Goal: Transaction & Acquisition: Book appointment/travel/reservation

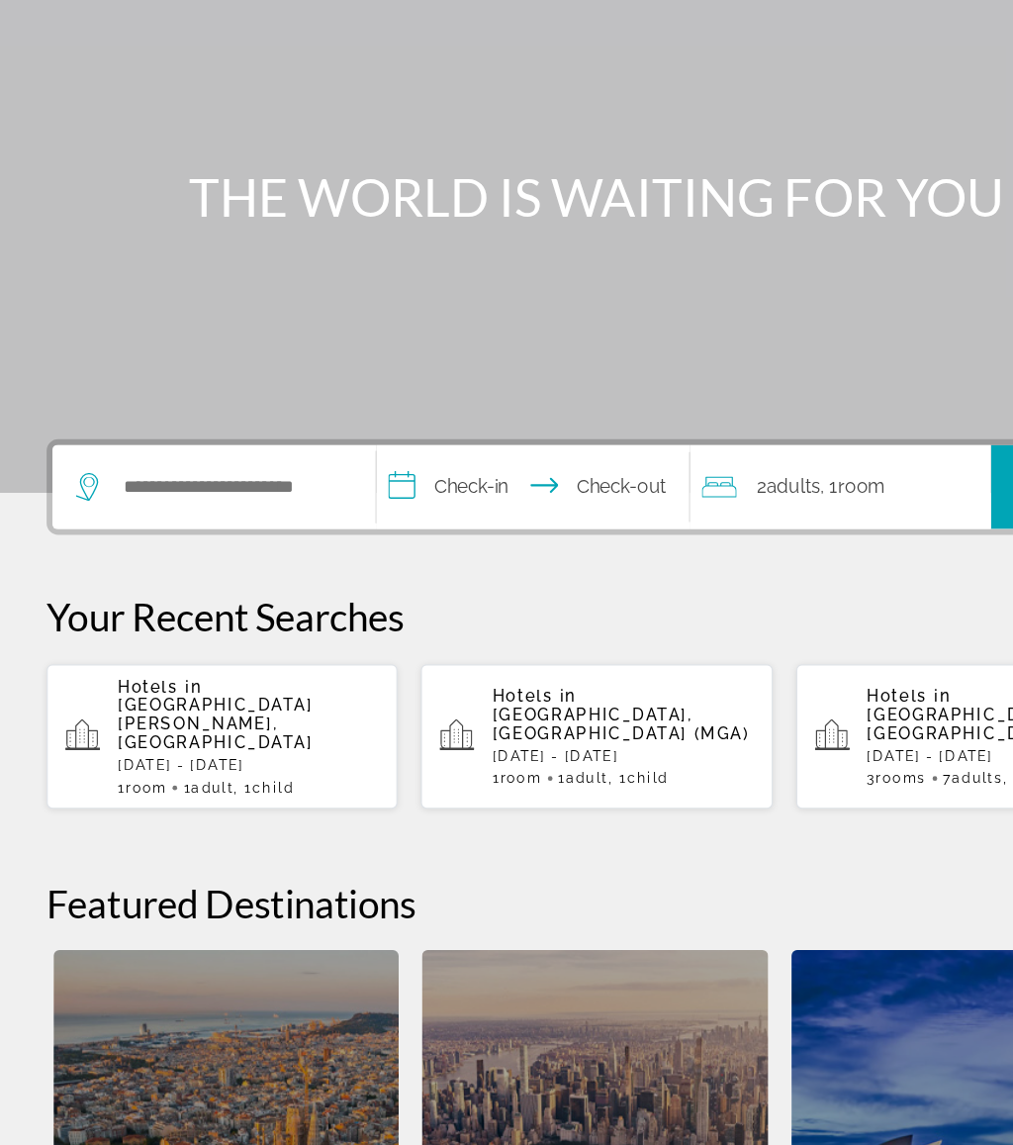
scroll to position [7, 0]
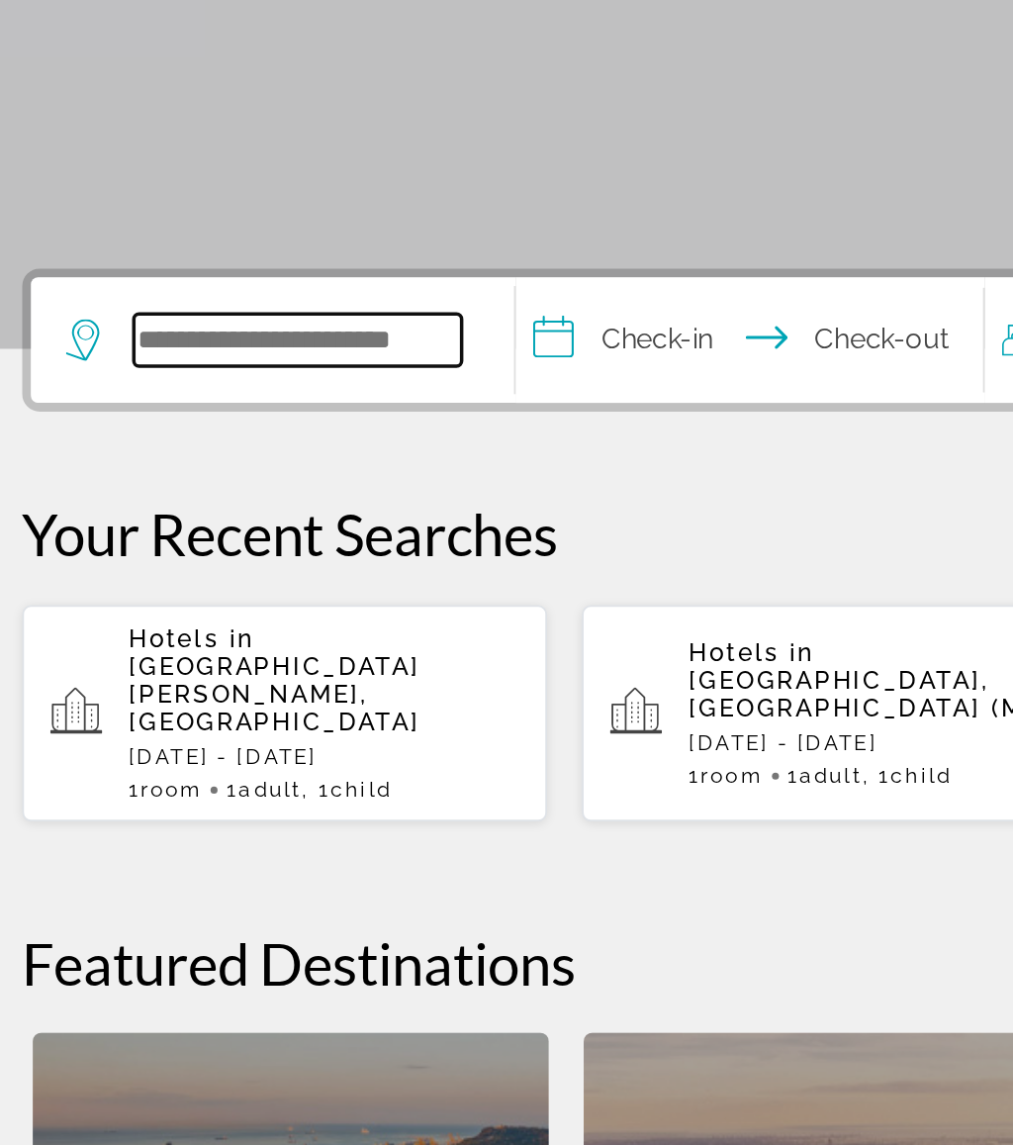
click at [142, 567] on input "Search hotel destination" at bounding box center [196, 582] width 186 height 30
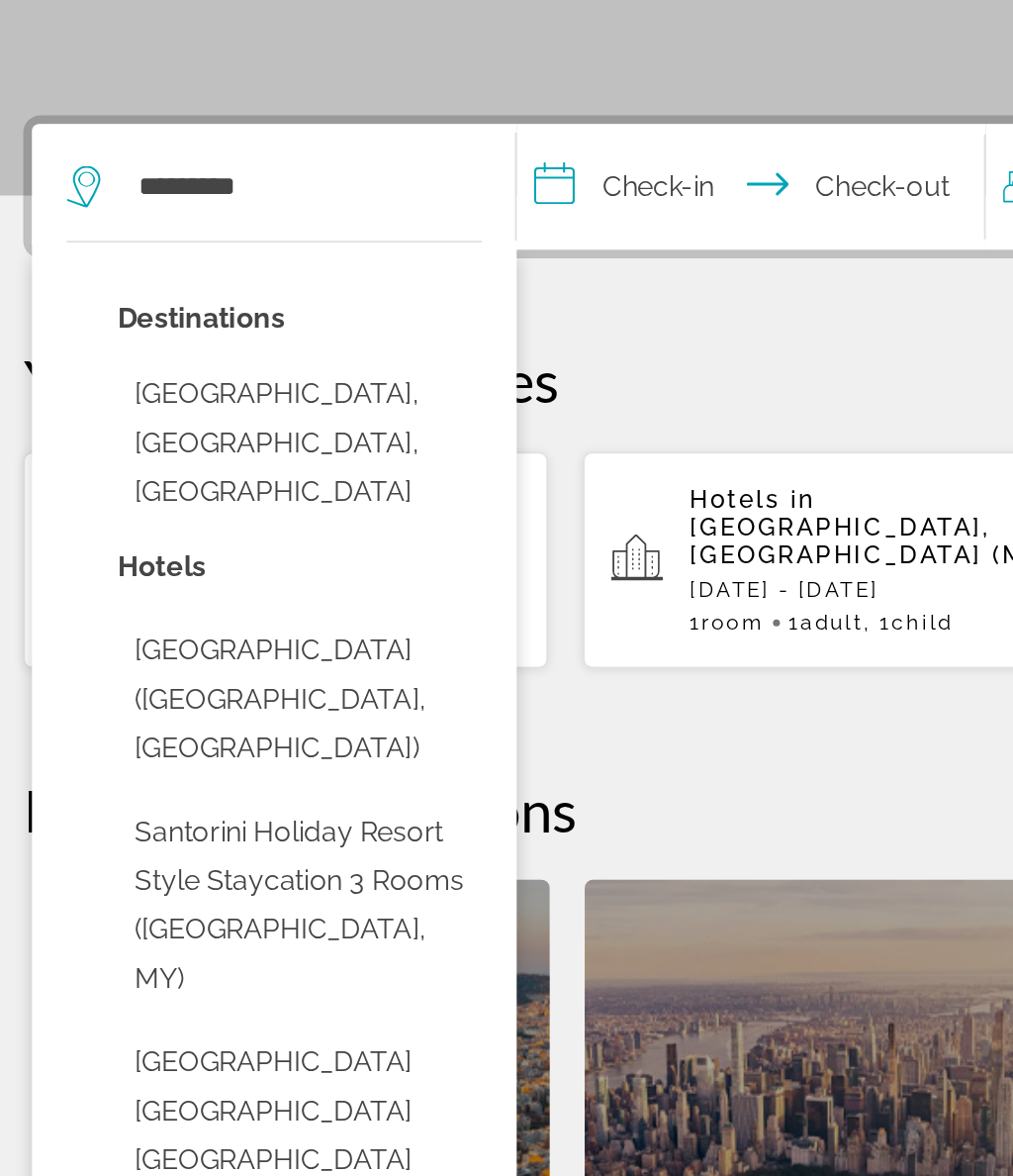
click at [249, 681] on button "Santorini, Santorini Island, Greece" at bounding box center [196, 727] width 207 height 93
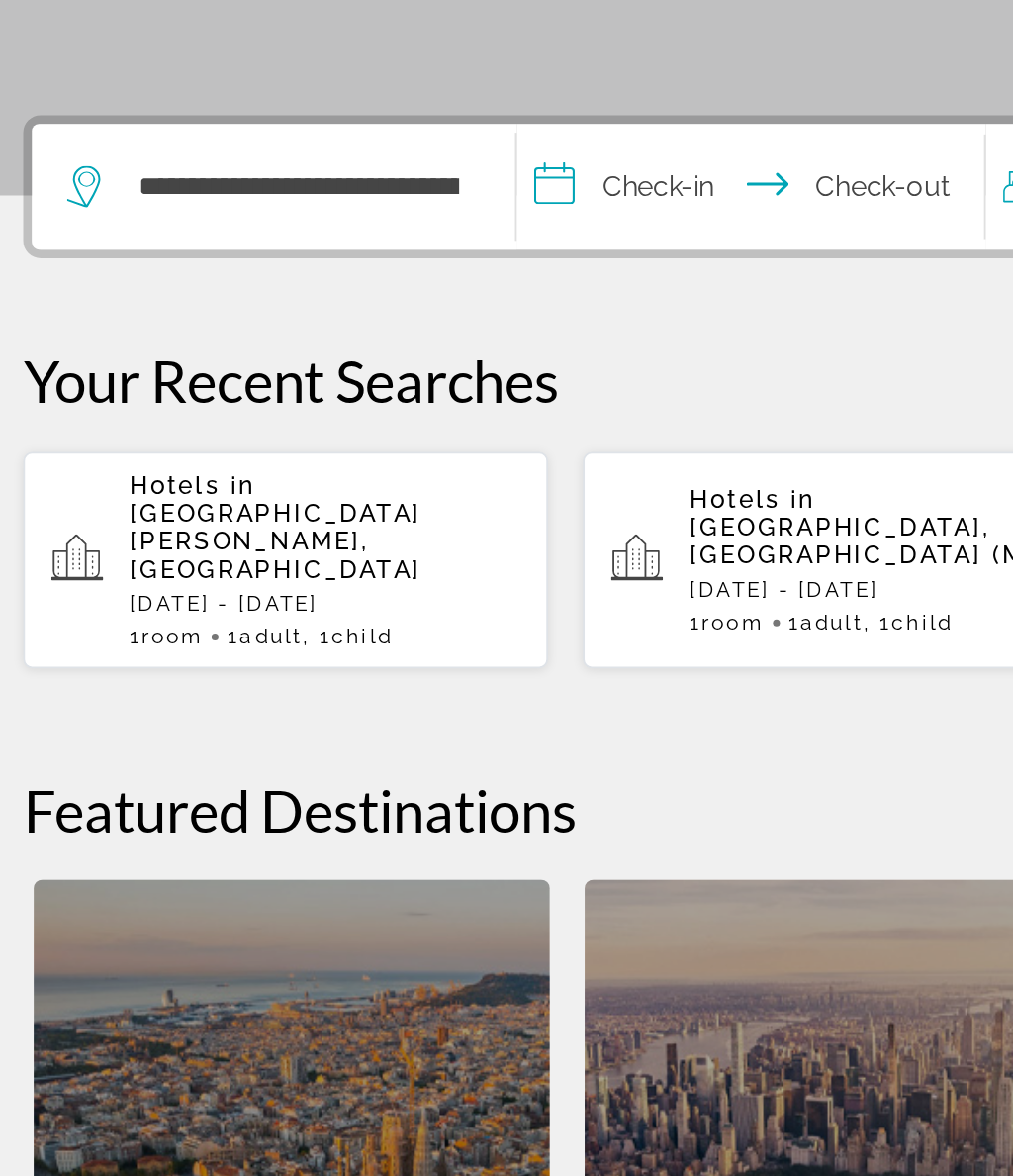
click at [410, 546] on input "**********" at bounding box center [456, 584] width 273 height 77
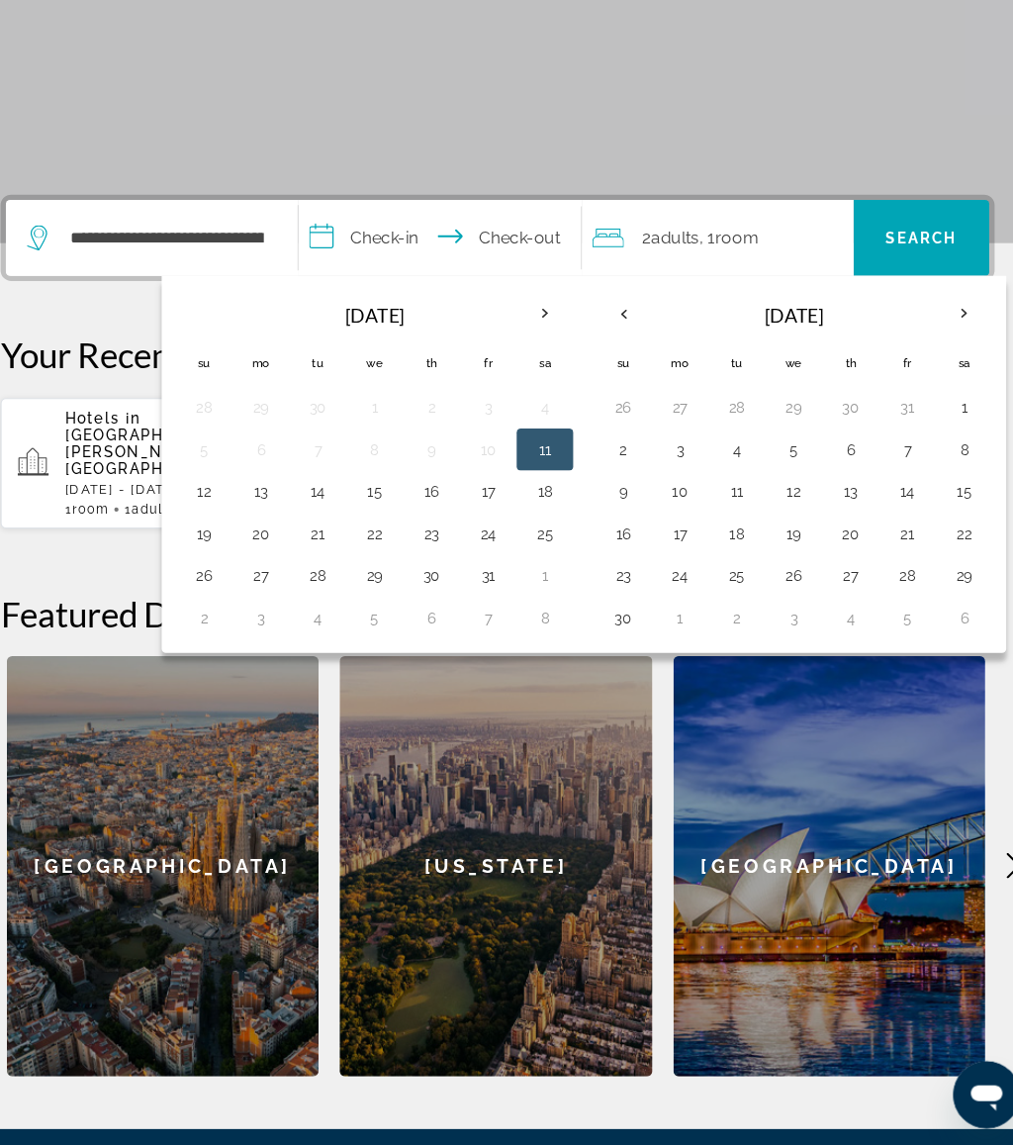
scroll to position [298, 0]
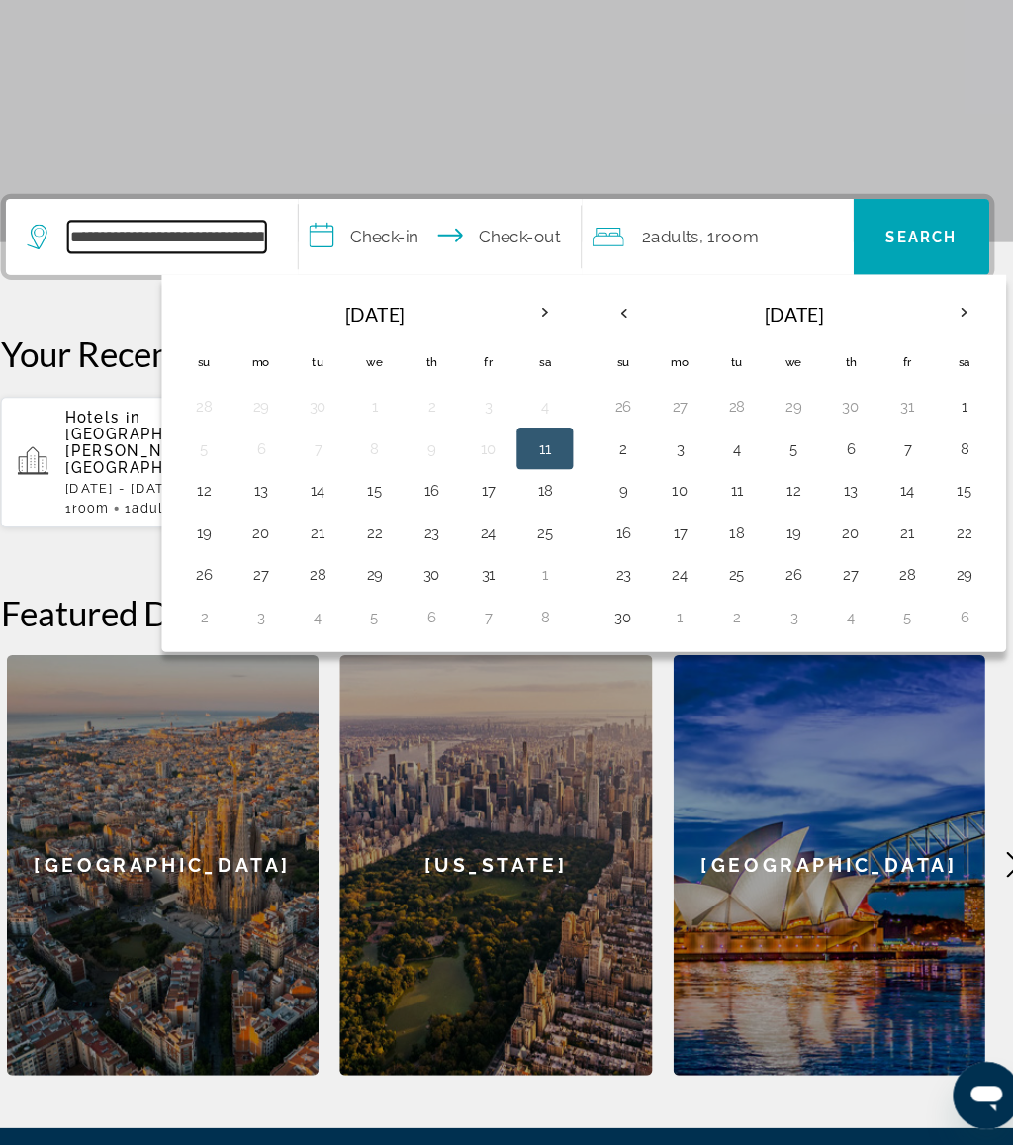
click at [252, 276] on input "**********" at bounding box center [196, 291] width 186 height 30
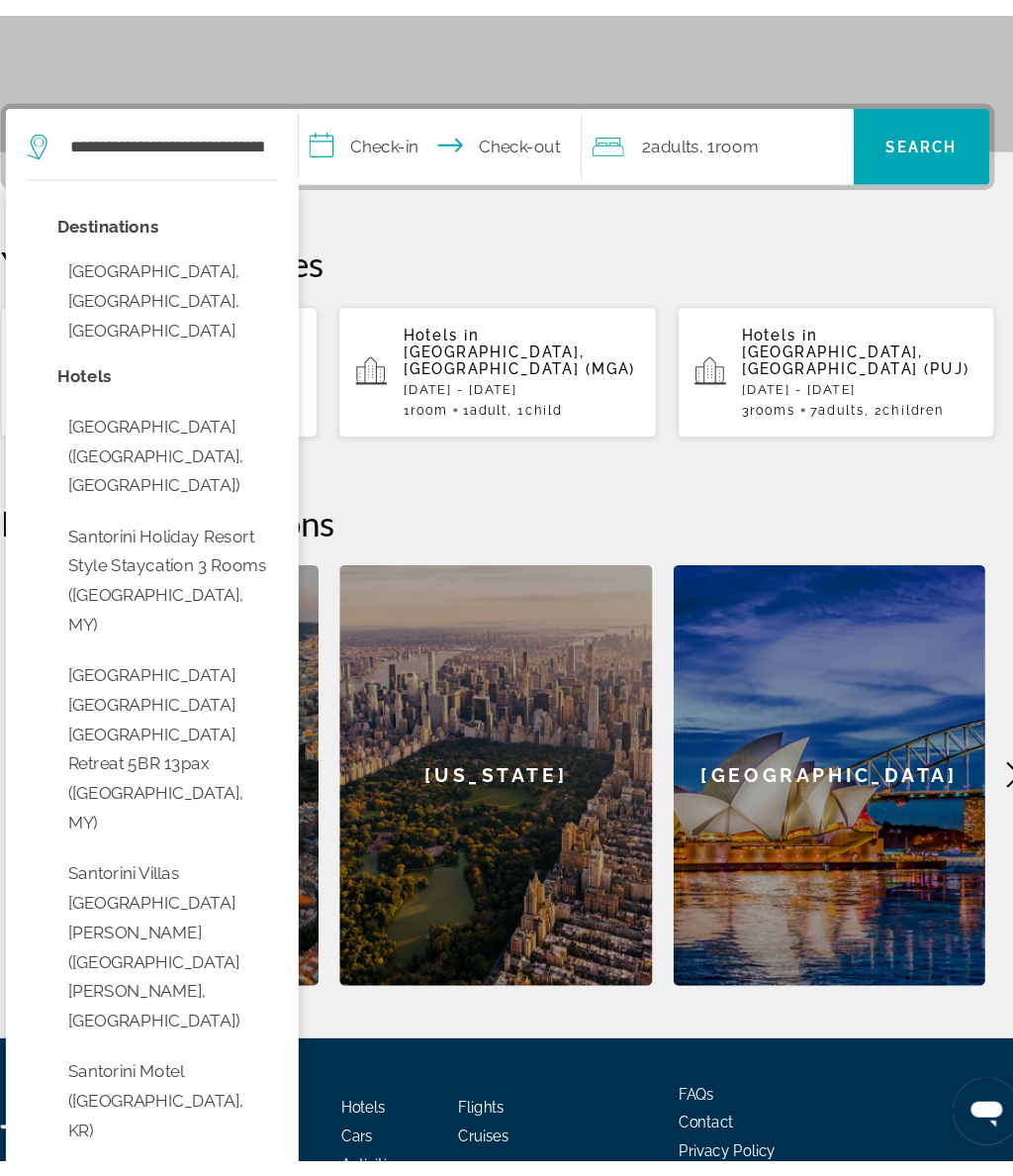
scroll to position [415, 0]
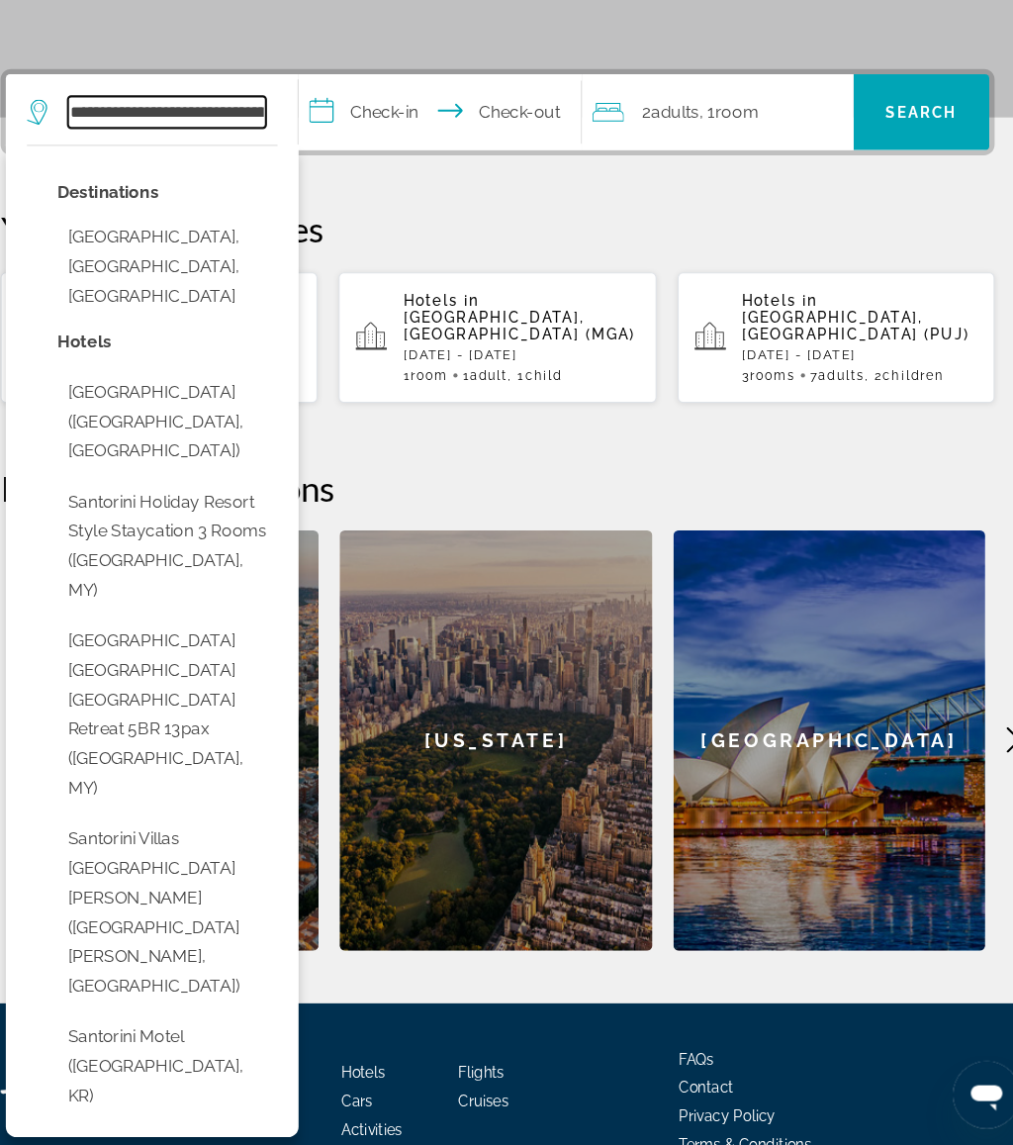
click at [250, 159] on input "**********" at bounding box center [196, 174] width 186 height 30
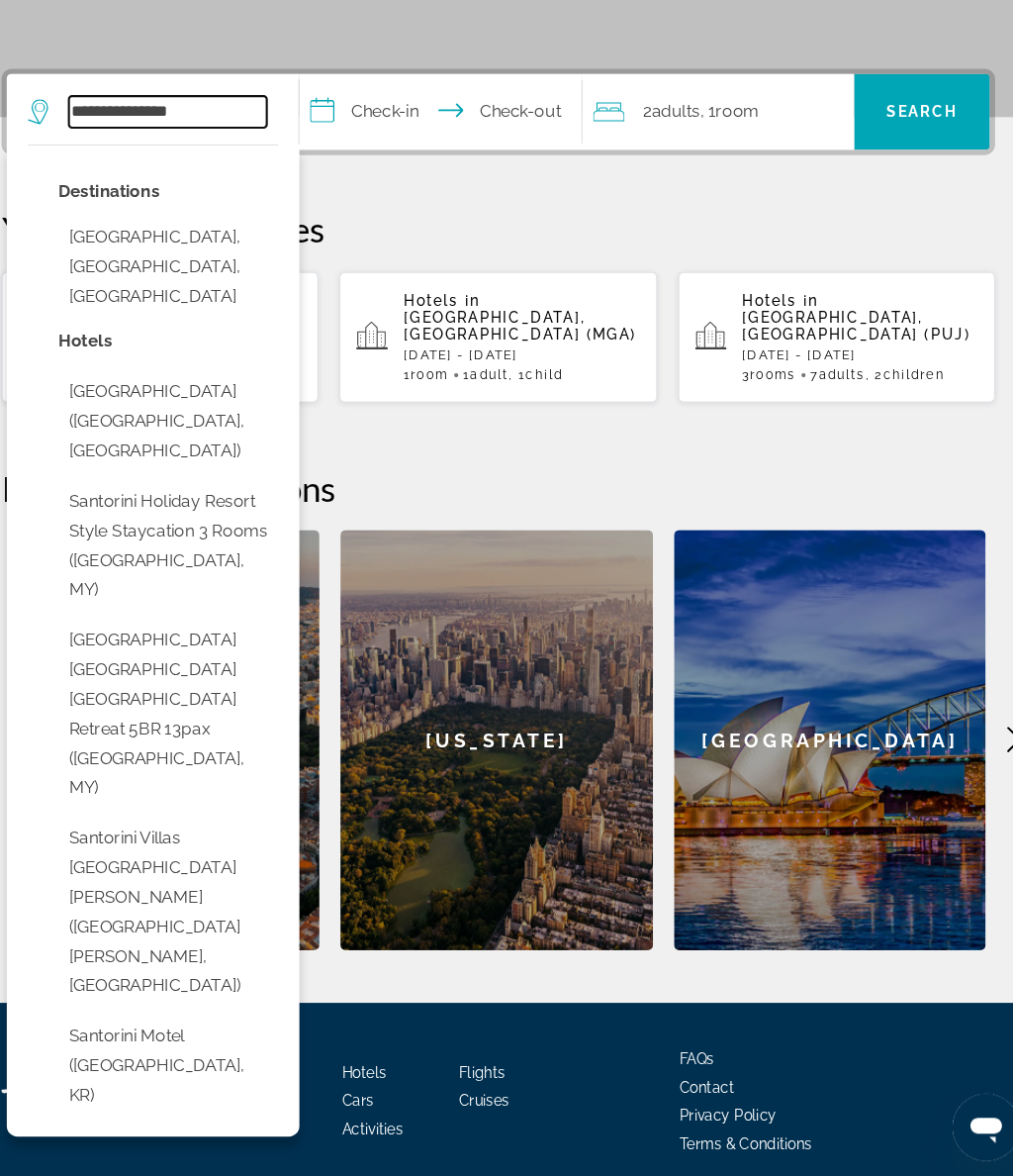
type input "**********"
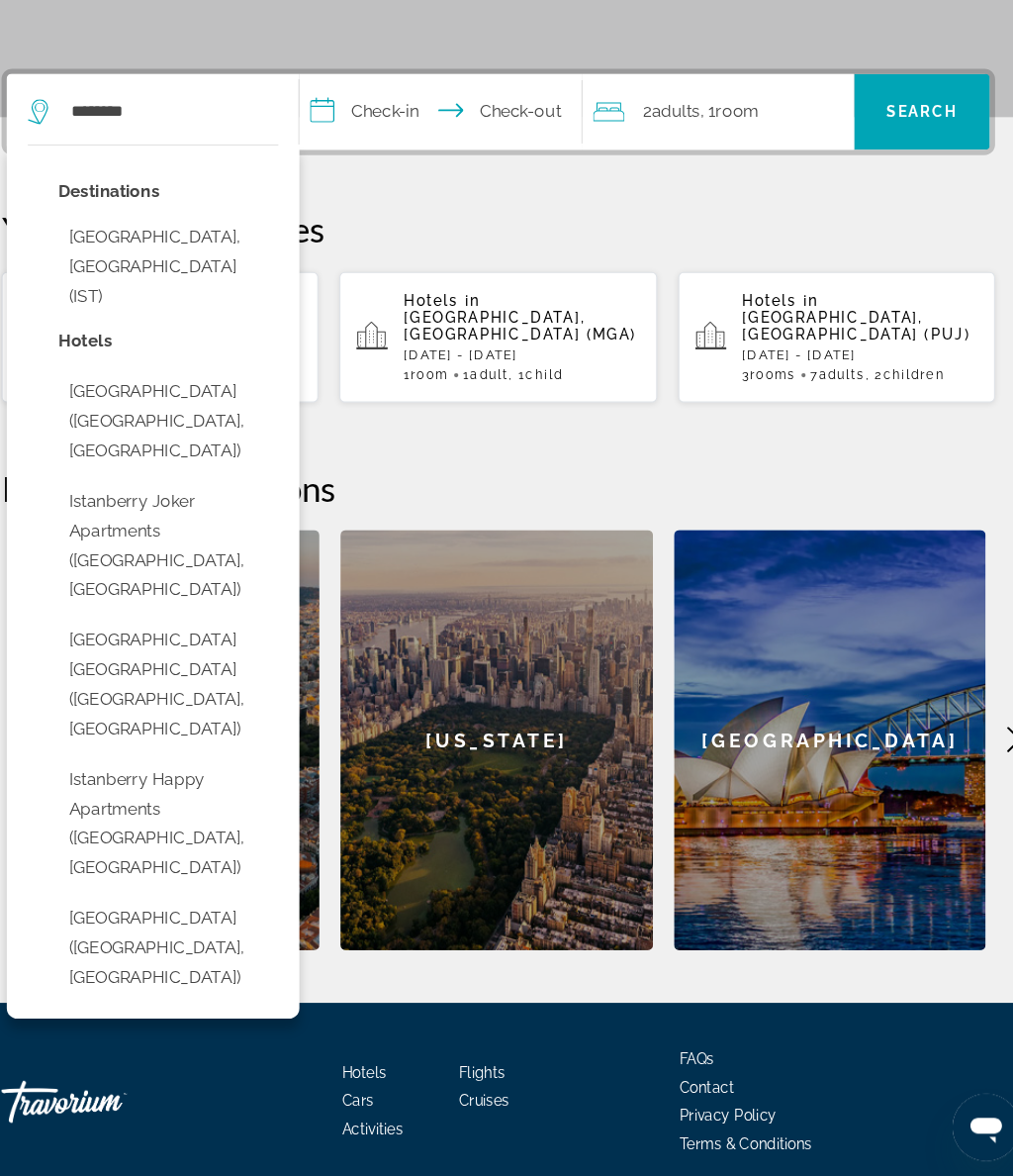
click at [190, 273] on button "Istanbul, Turkey (IST)" at bounding box center [196, 319] width 207 height 93
type input "**********"
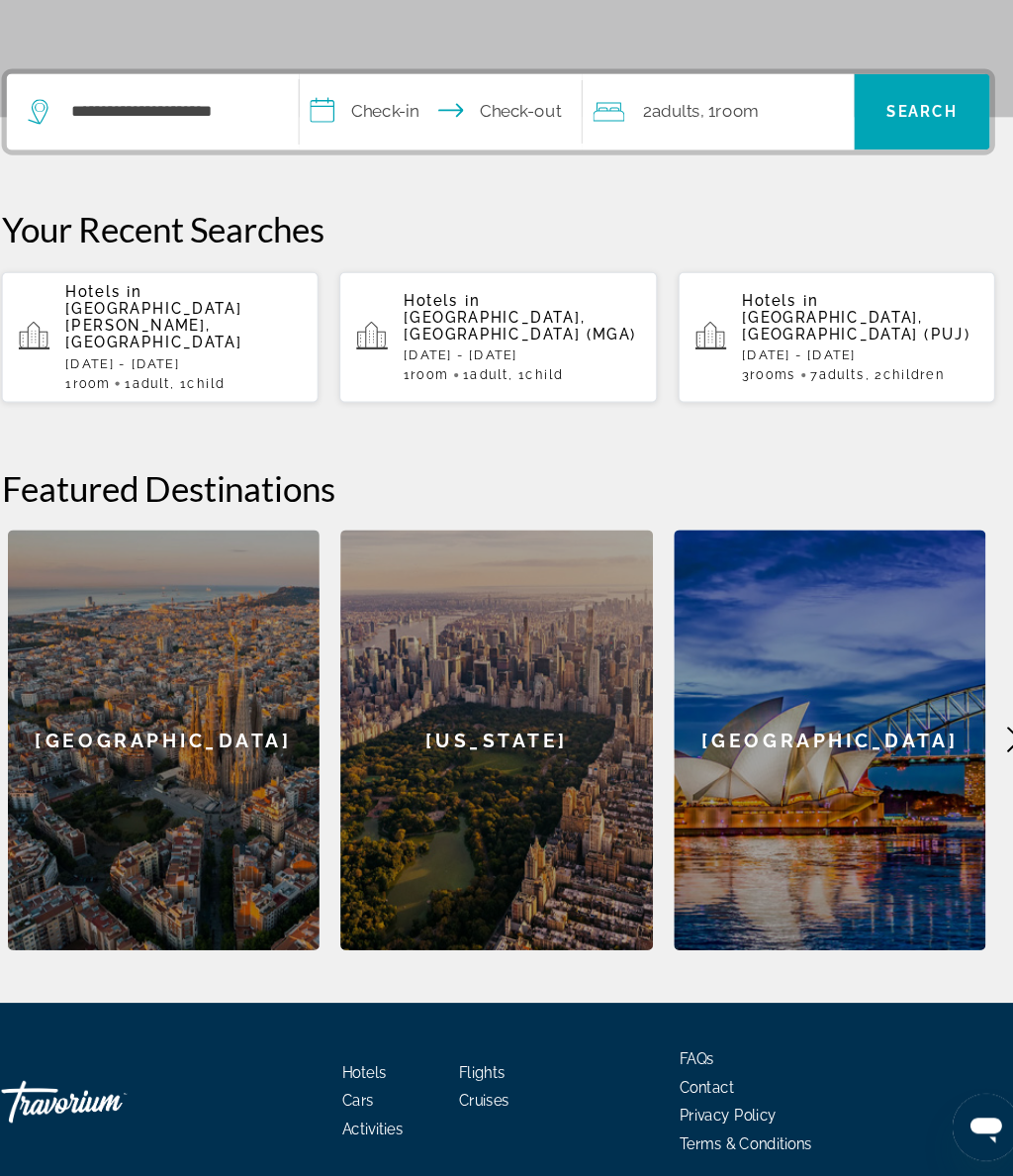
click at [384, 139] on input "**********" at bounding box center [456, 177] width 273 height 77
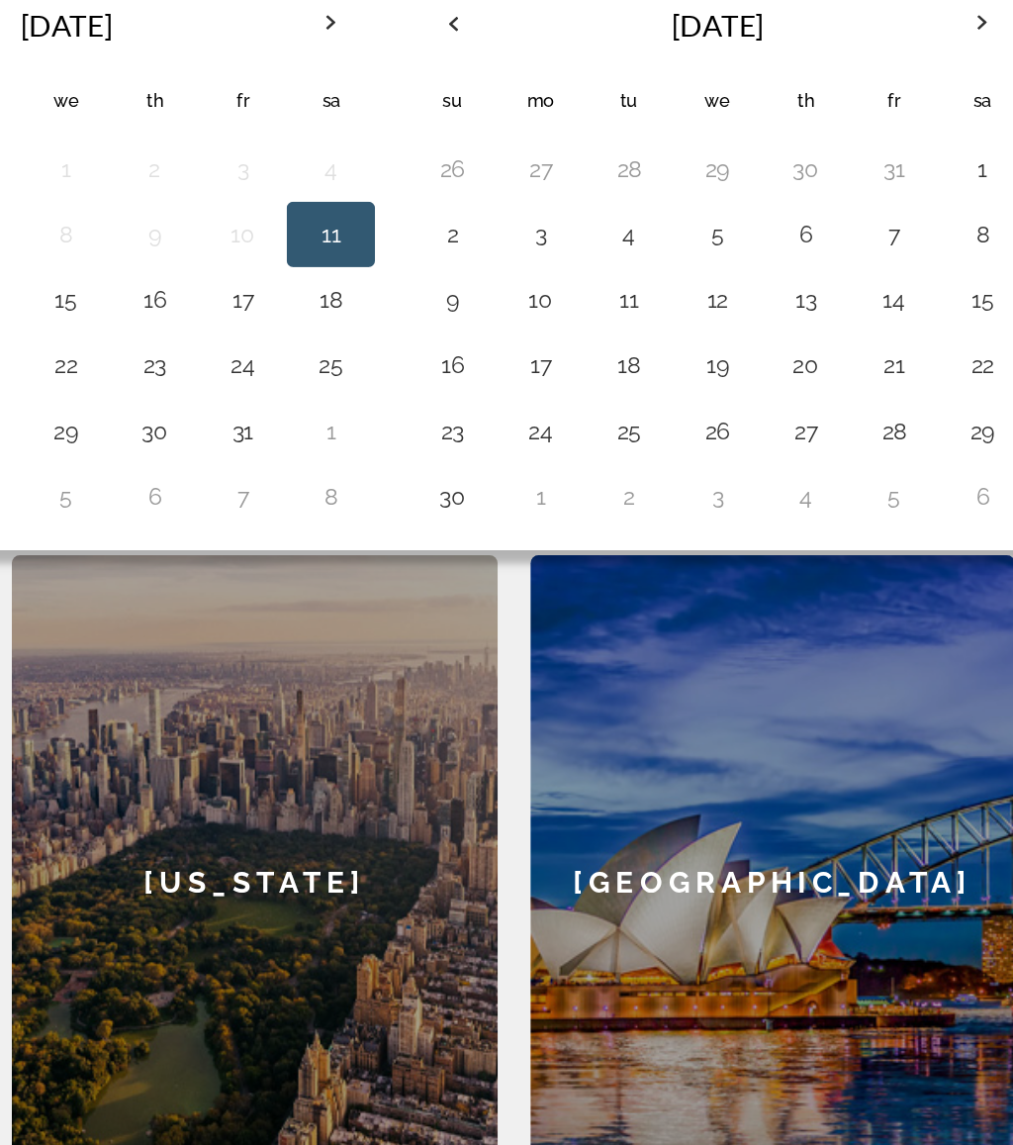
click at [609, 478] on button "23" at bounding box center [625, 492] width 32 height 28
click at [609, 518] on button "30" at bounding box center [625, 532] width 32 height 28
type input "**********"
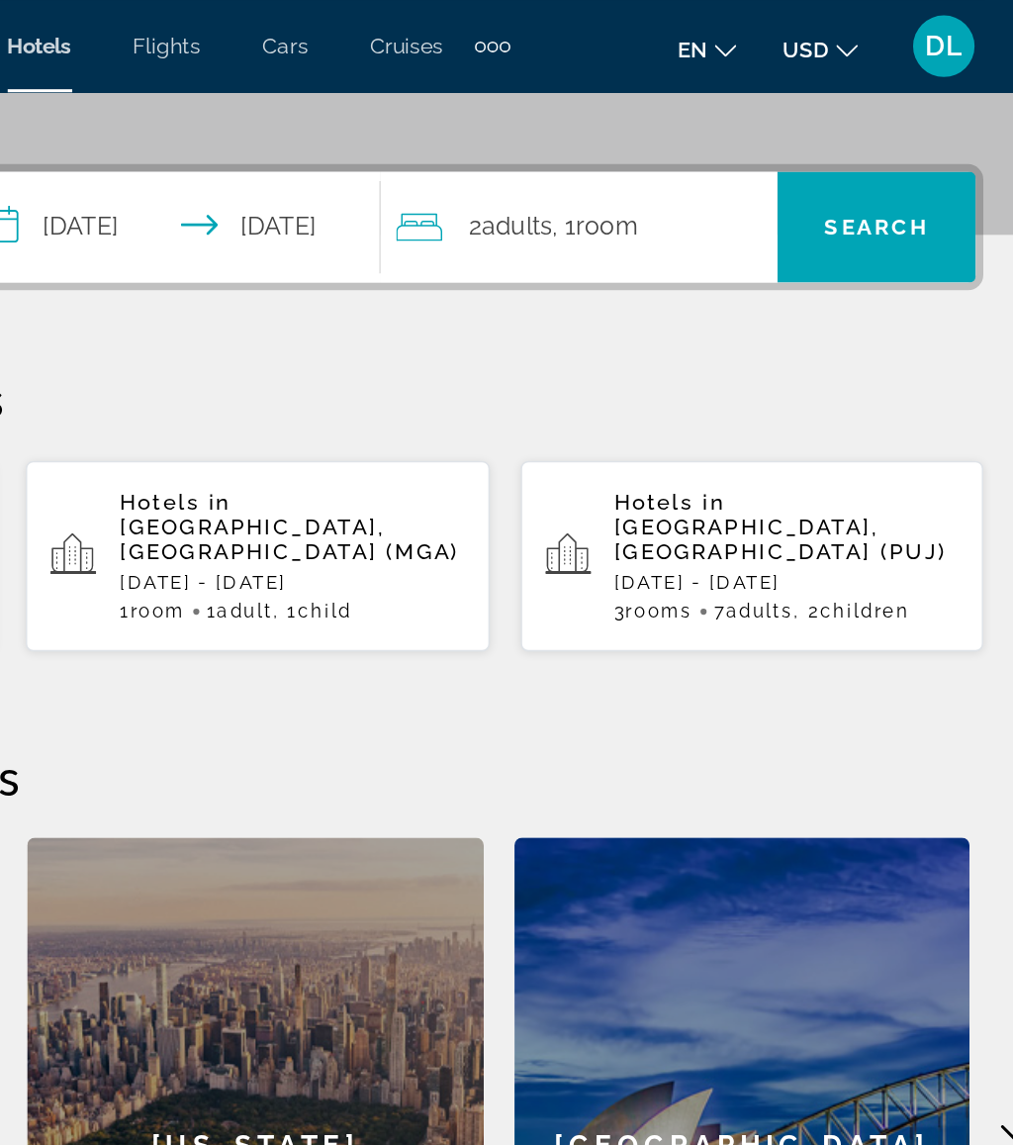
scroll to position [436, 0]
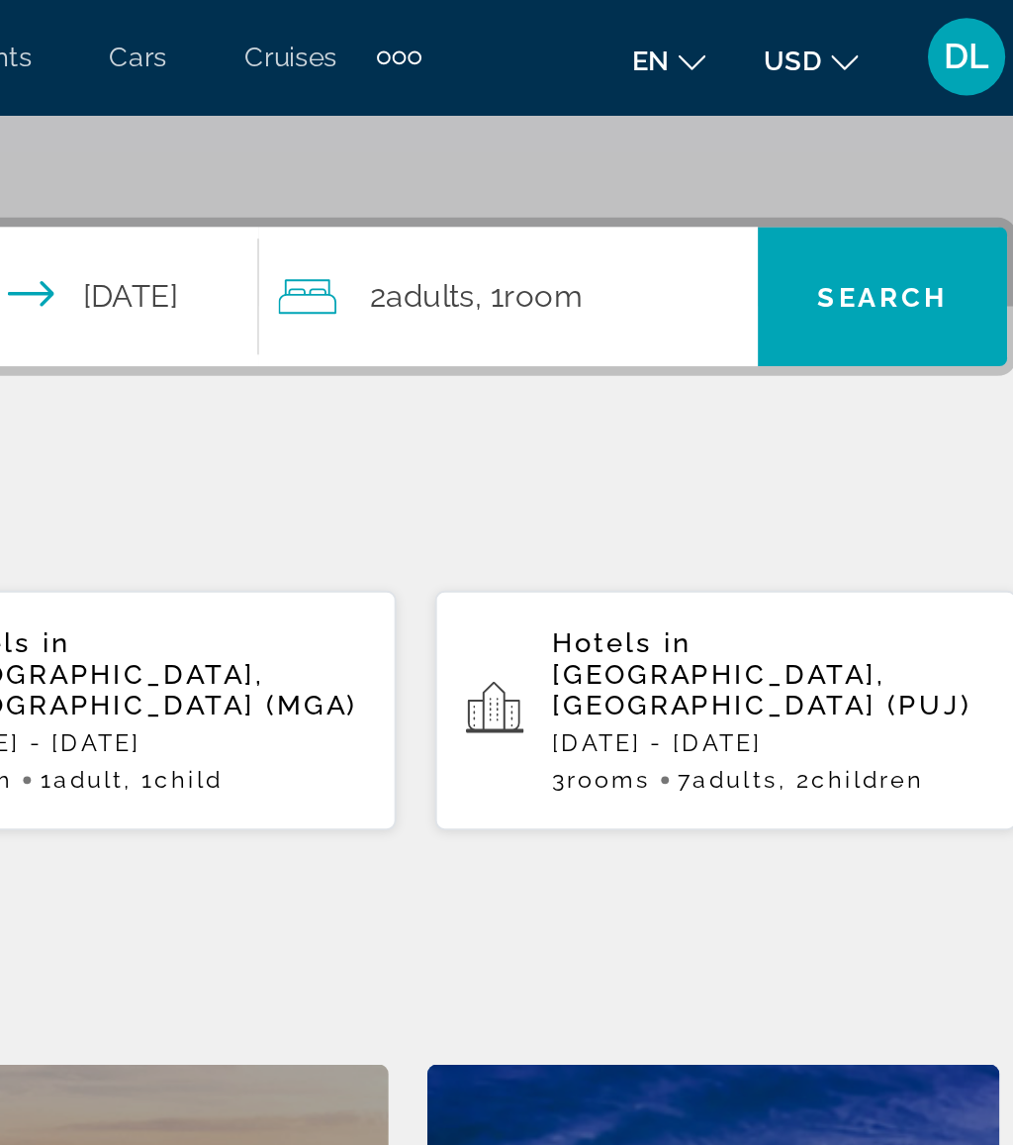
click at [596, 144] on div "2 Adult Adults , 1 Room rooms" at bounding box center [718, 153] width 245 height 28
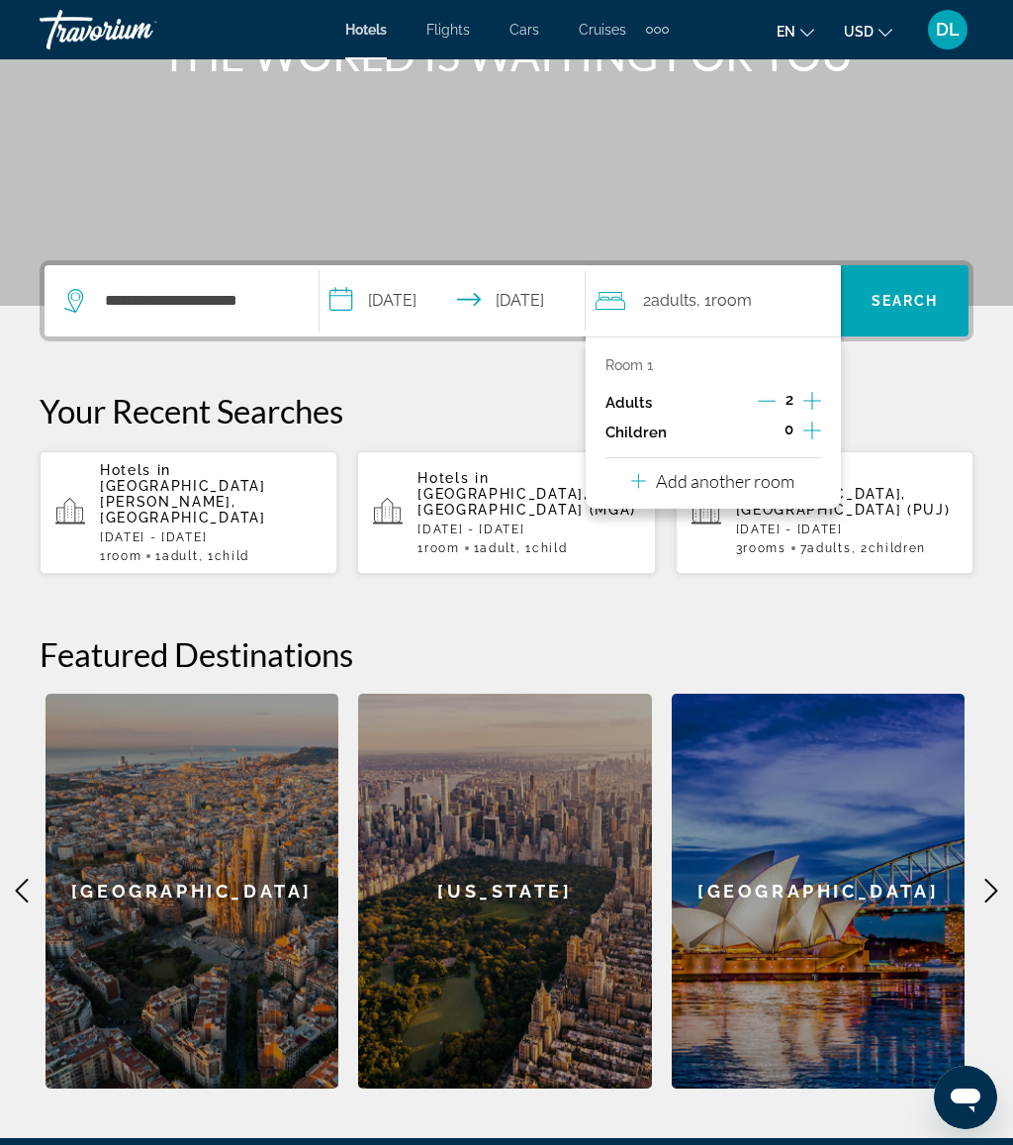
click at [781, 485] on p "Add another room" at bounding box center [725, 481] width 139 height 22
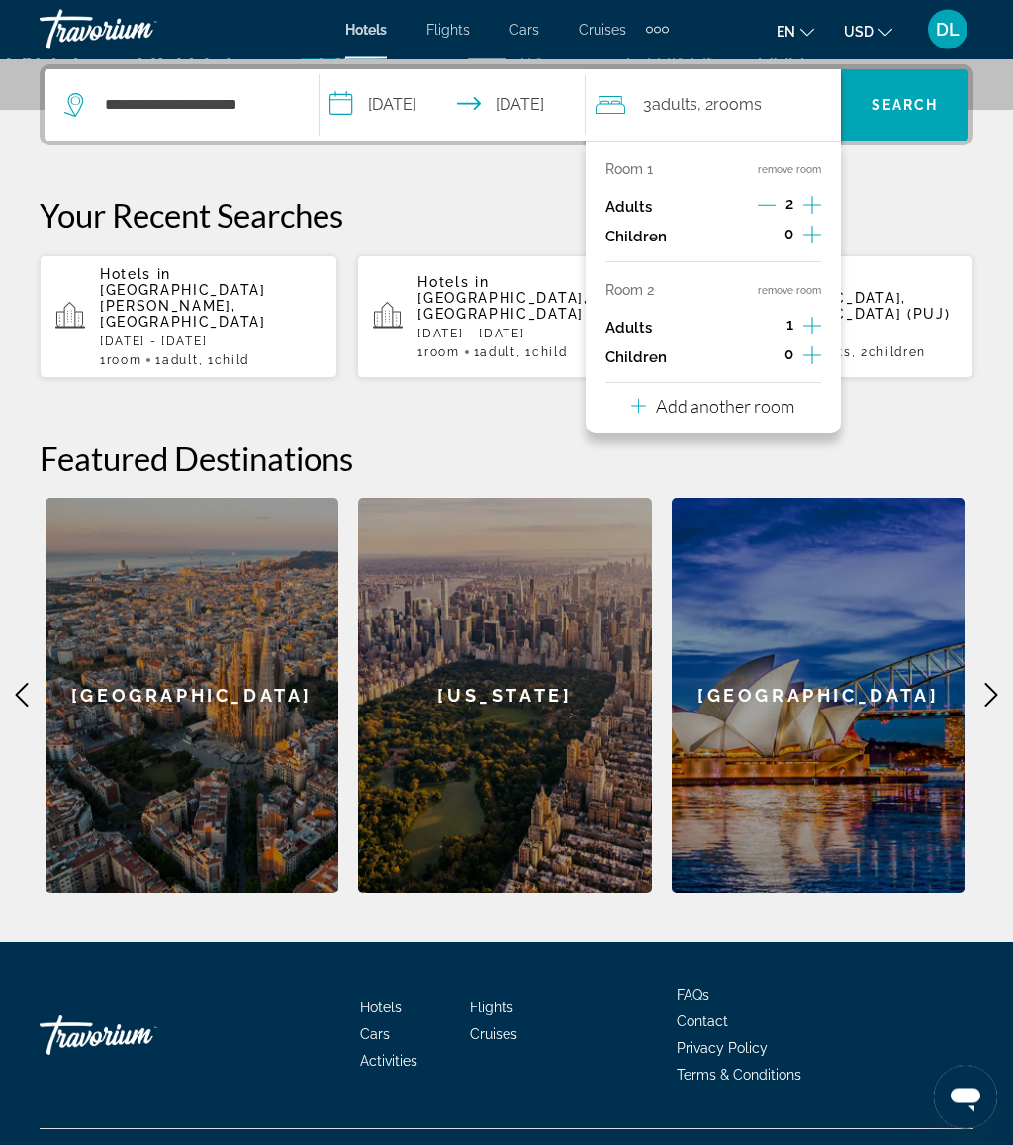
click at [766, 398] on p "Add another room" at bounding box center [725, 407] width 139 height 22
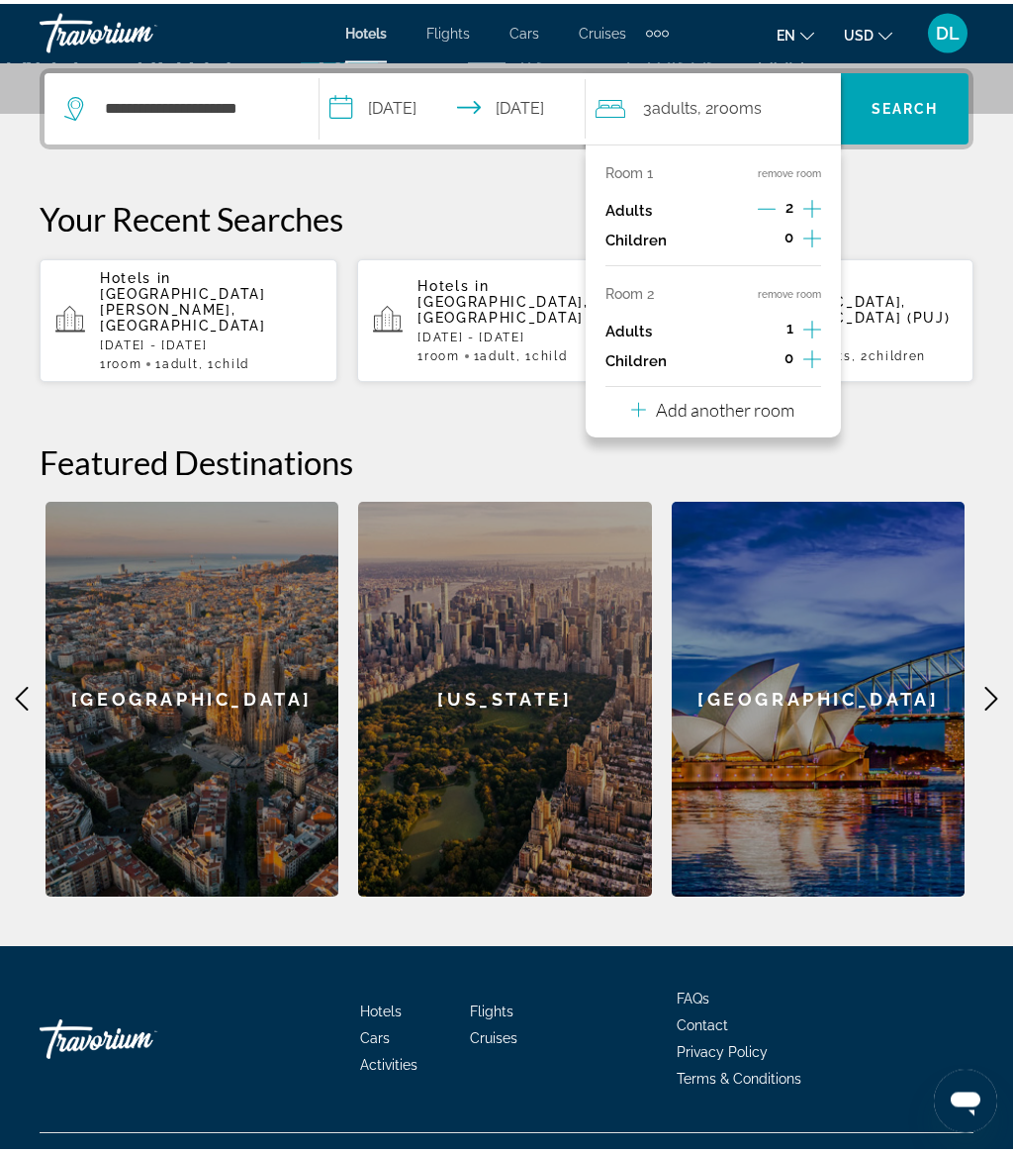
scroll to position [484, 0]
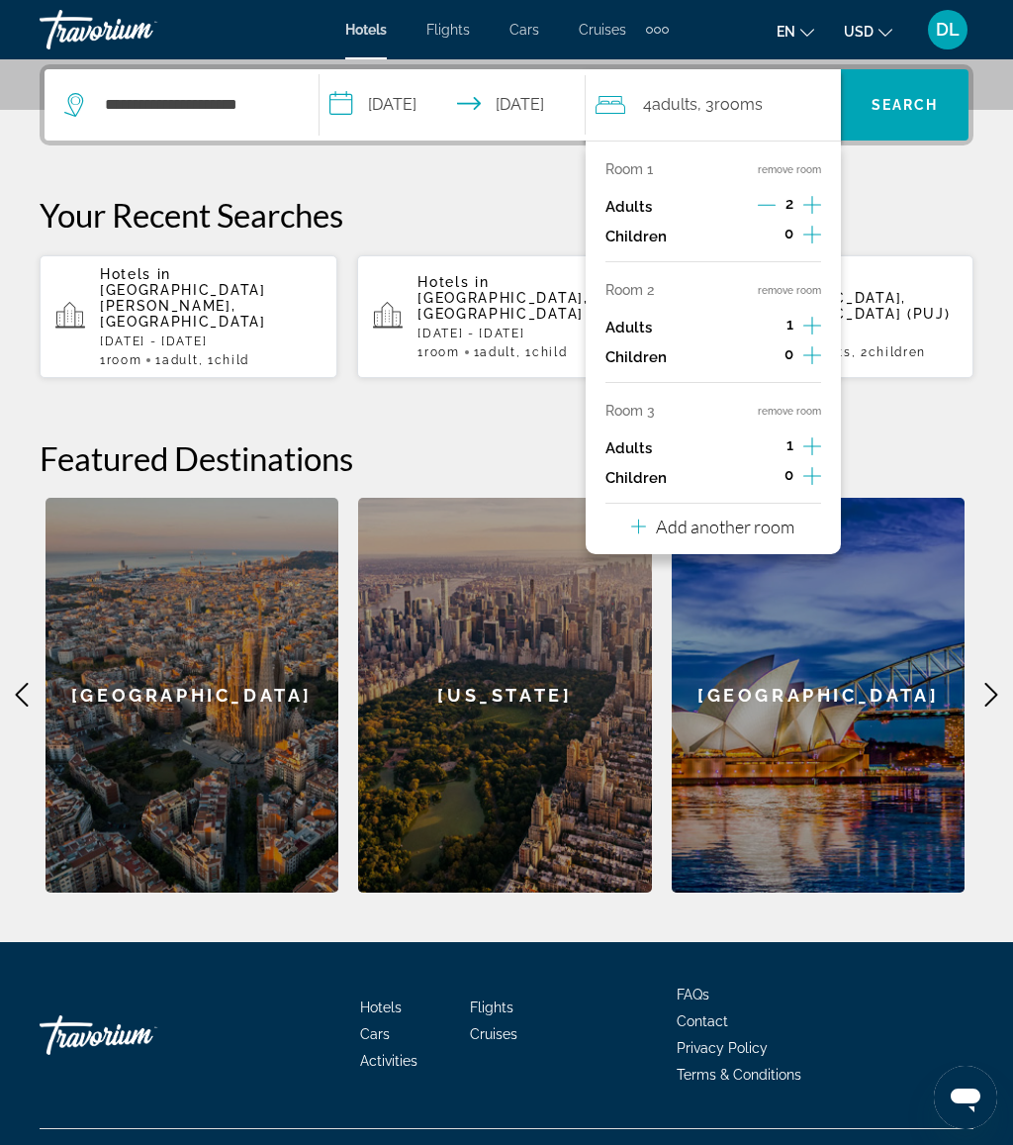
click at [787, 527] on button "Add another room" at bounding box center [712, 524] width 163 height 41
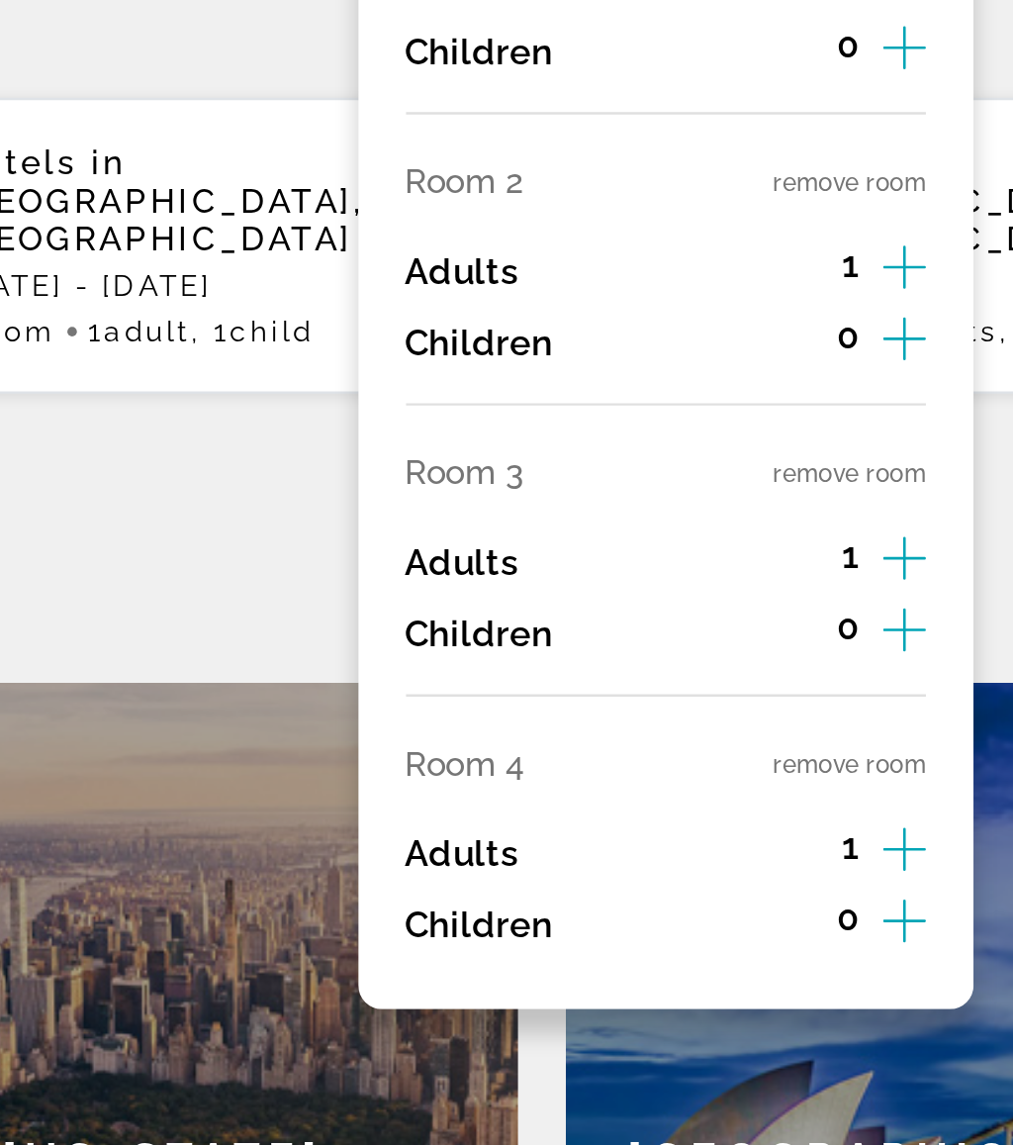
scroll to position [472, 0]
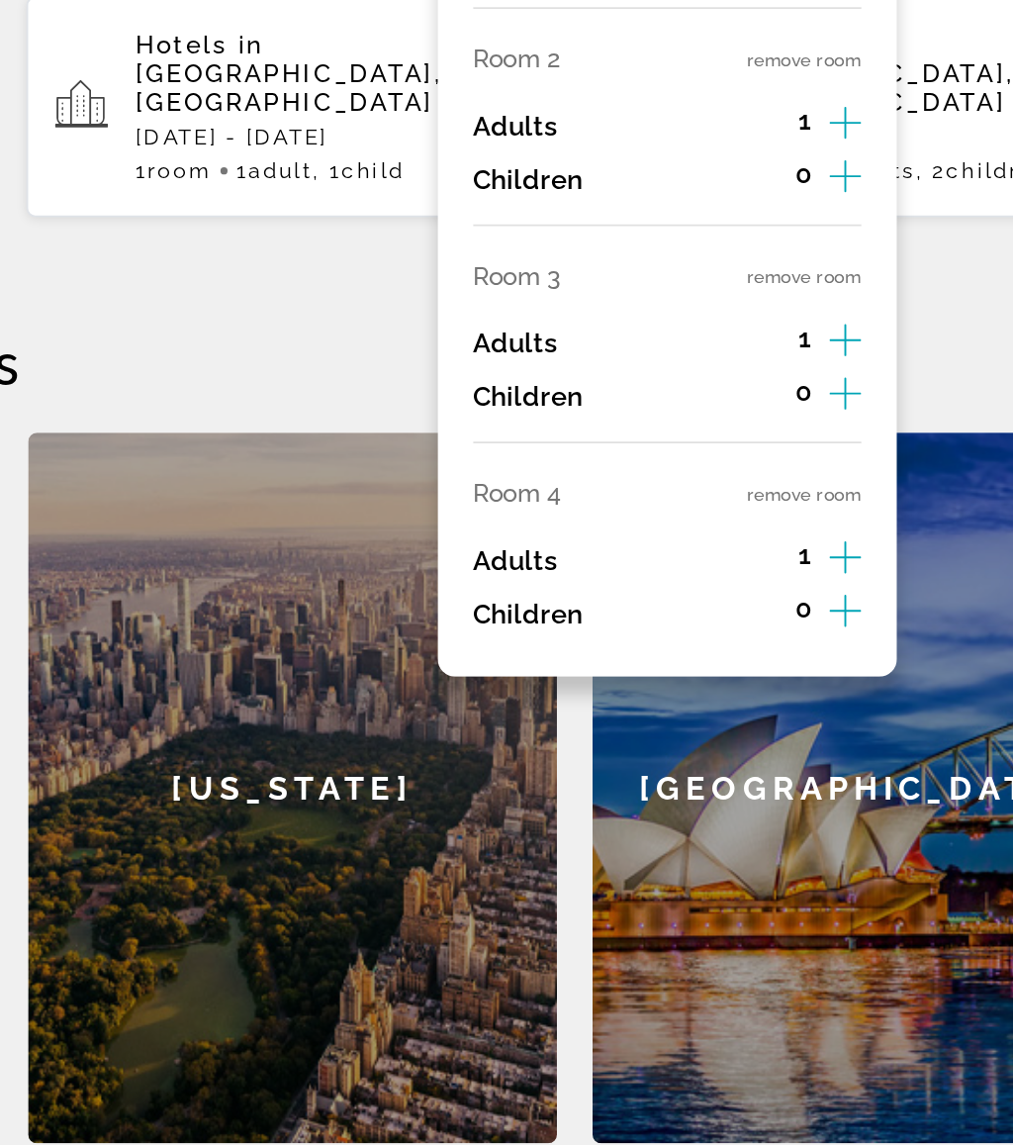
click at [758, 537] on button "remove room" at bounding box center [789, 543] width 63 height 13
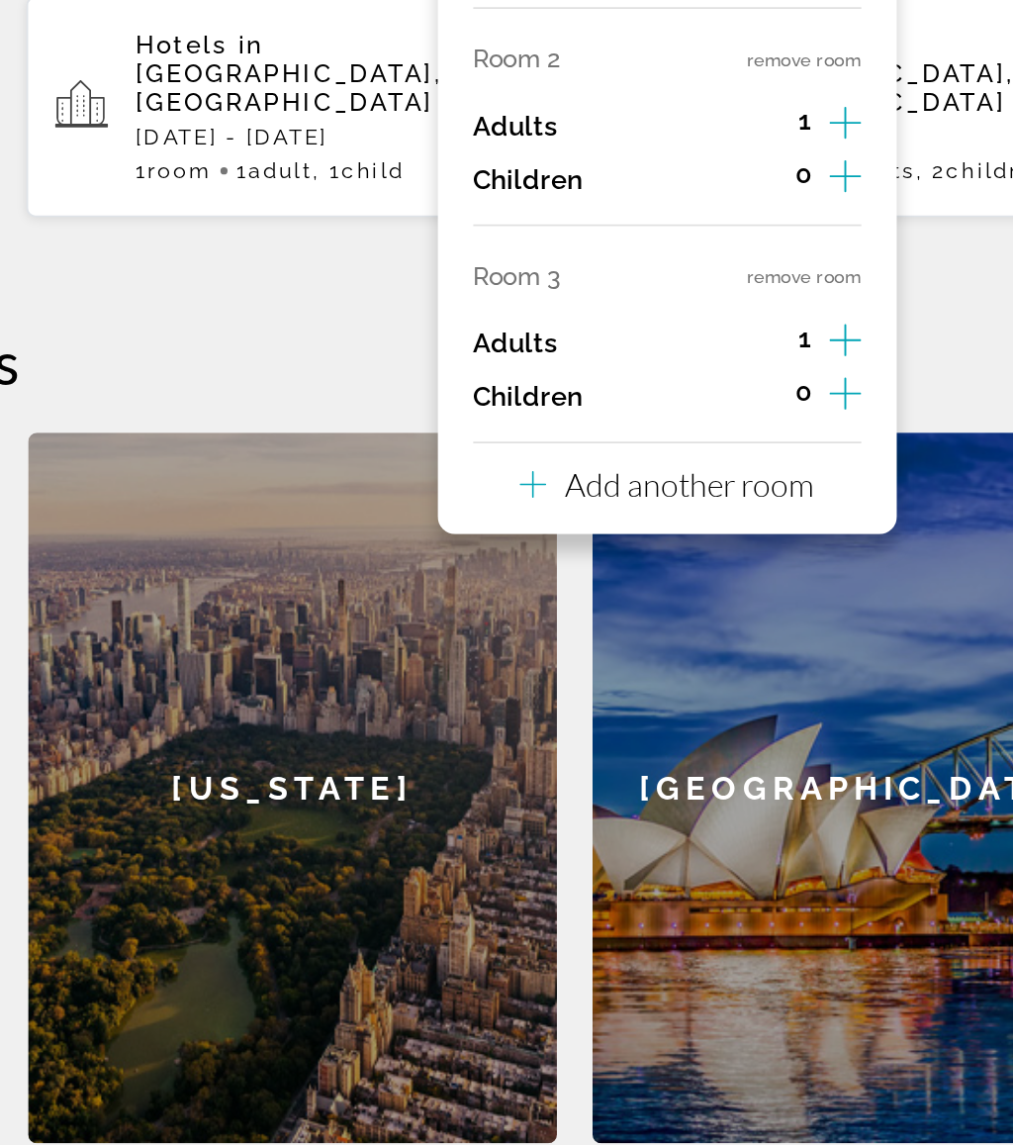
click at [758, 417] on button "remove room" at bounding box center [789, 423] width 63 height 13
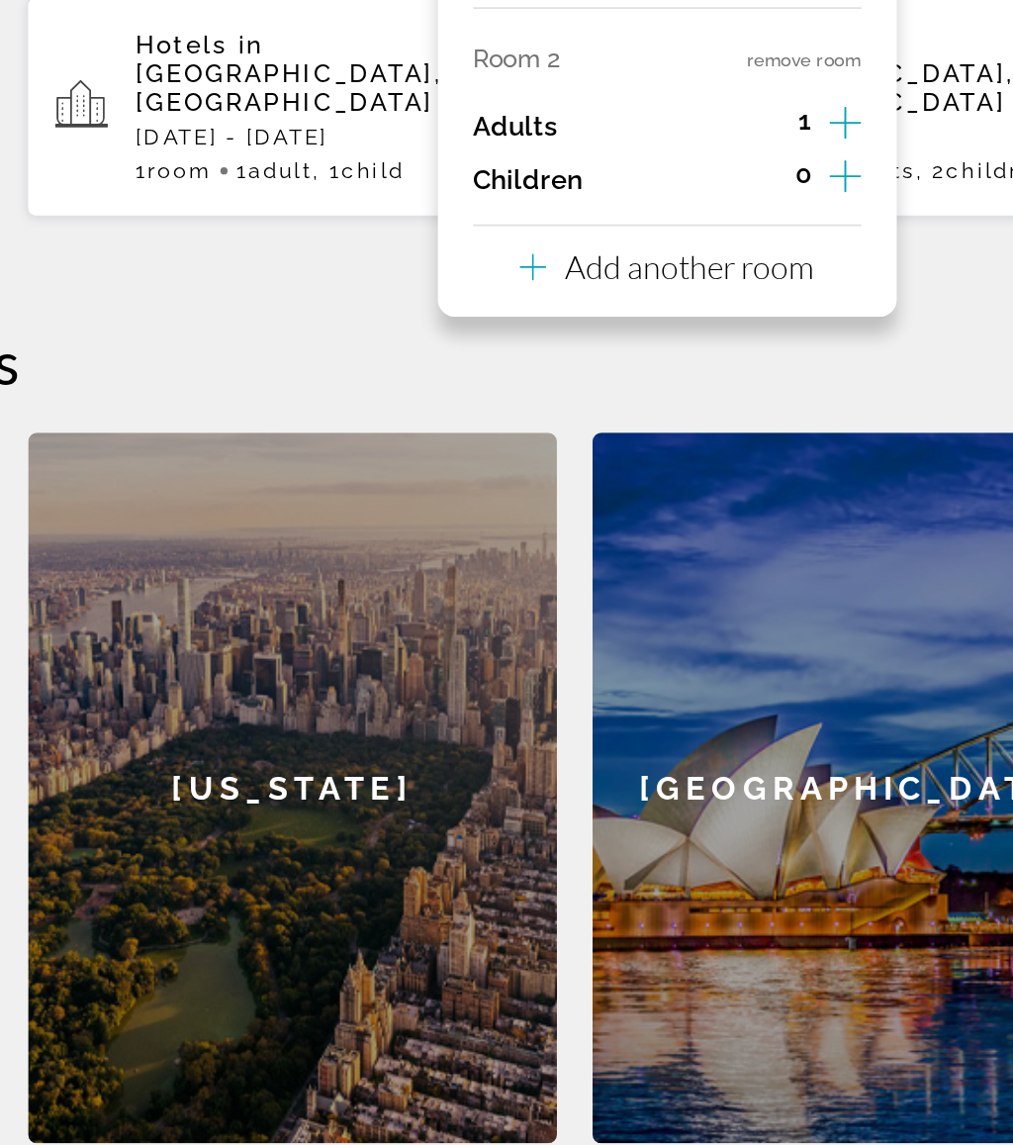
click at [758, 296] on button "remove room" at bounding box center [789, 302] width 63 height 13
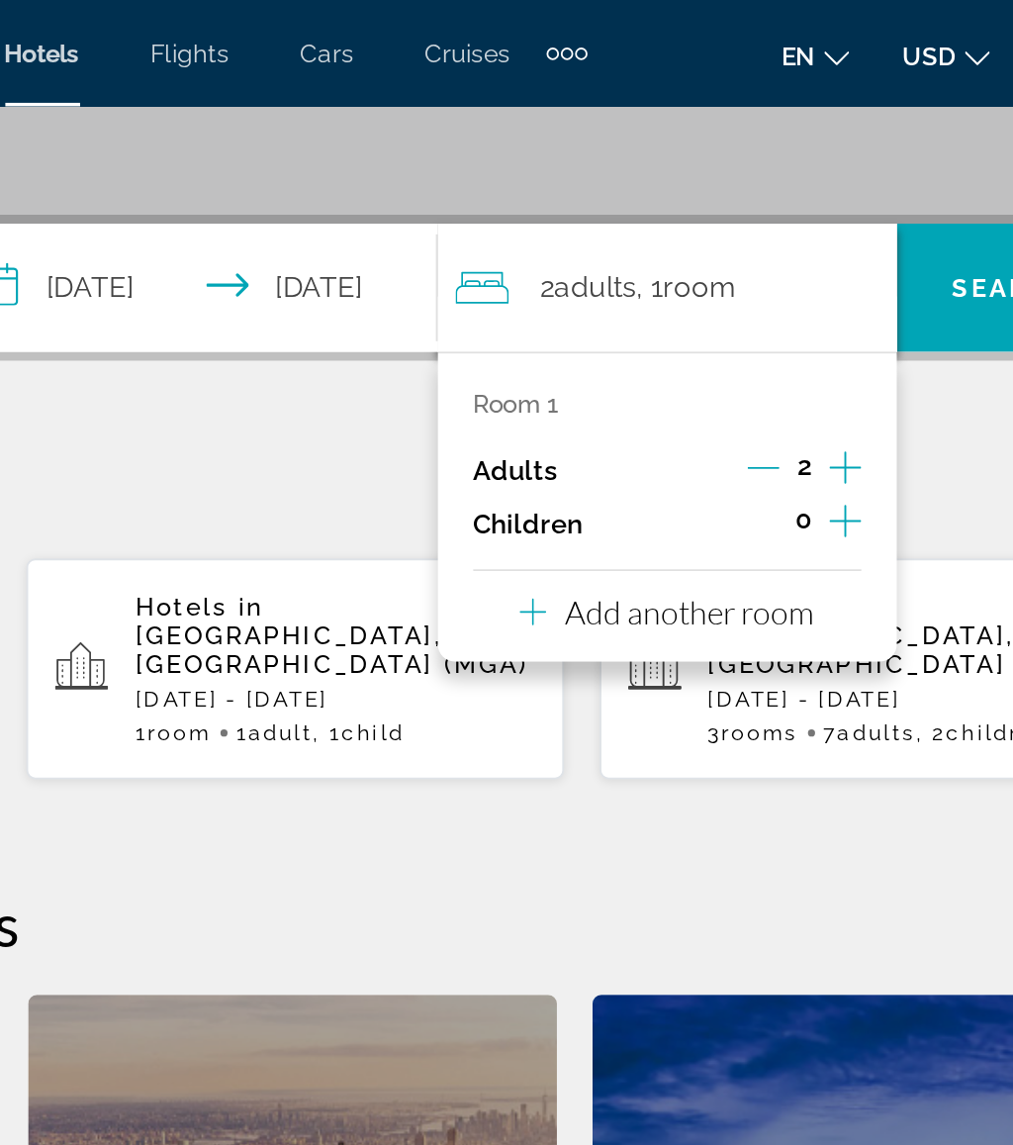
scroll to position [331, 0]
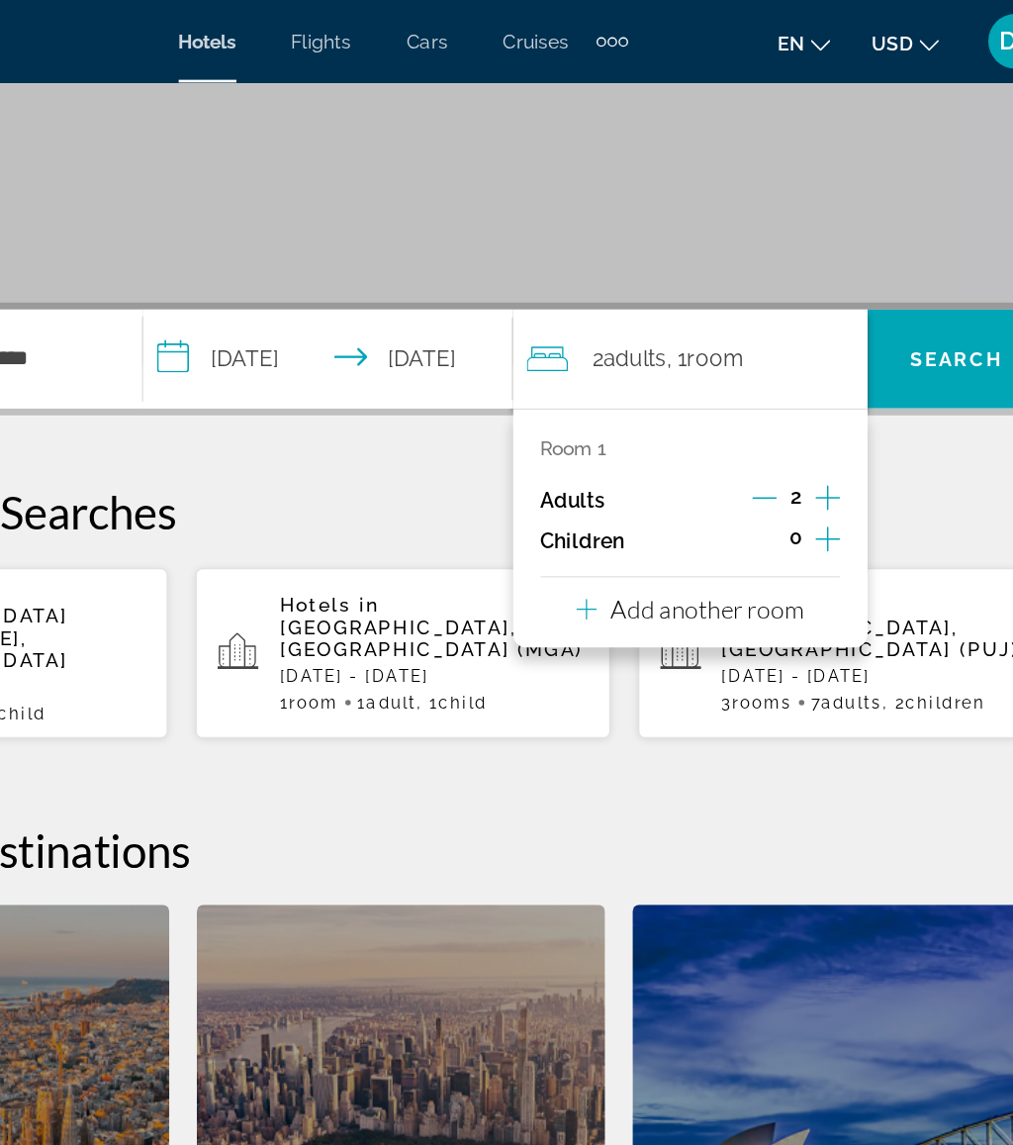
click at [872, 260] on span "Search" at bounding box center [905, 258] width 67 height 16
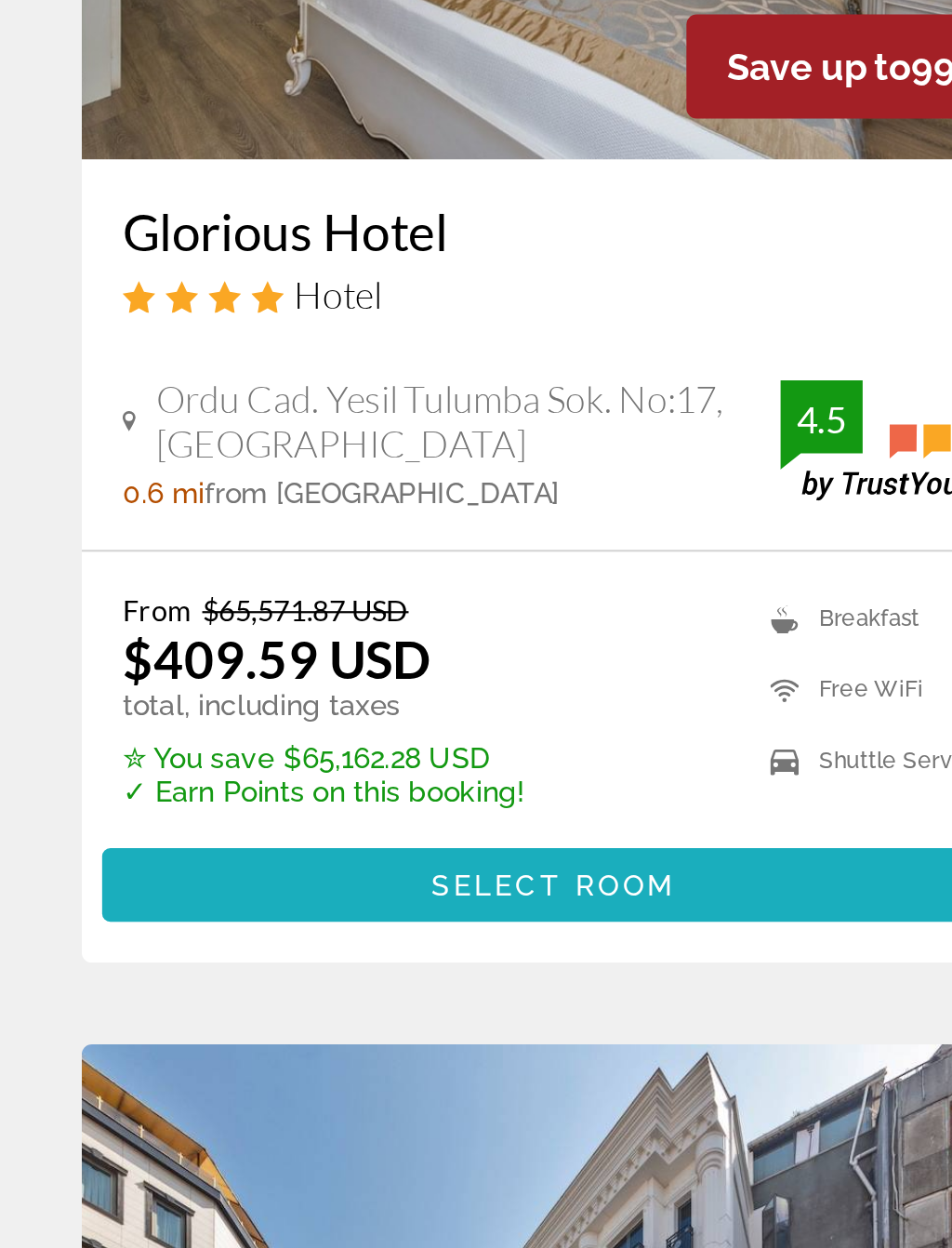
click at [224, 852] on span "Select Room" at bounding box center [252, 860] width 112 height 15
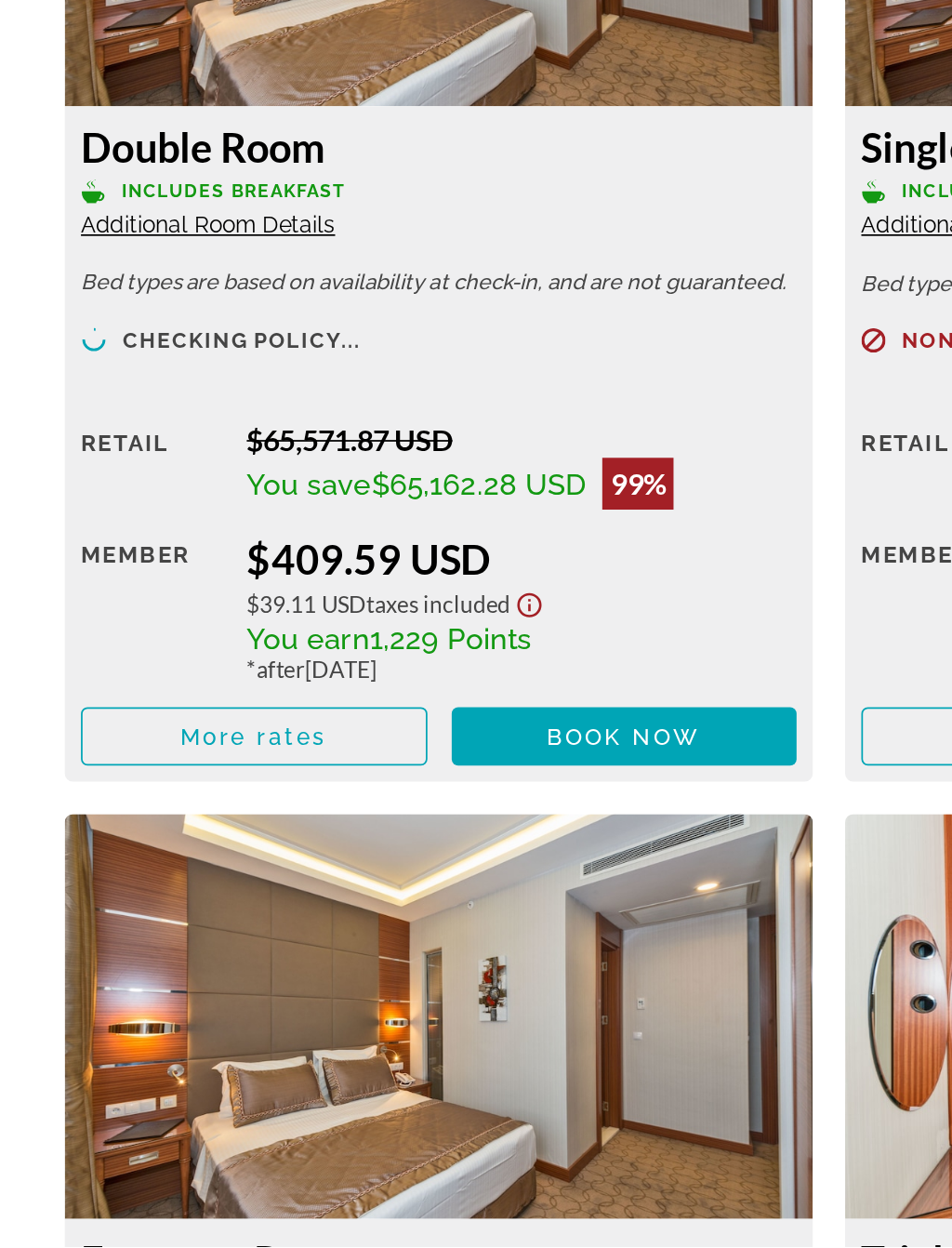
scroll to position [2855, 0]
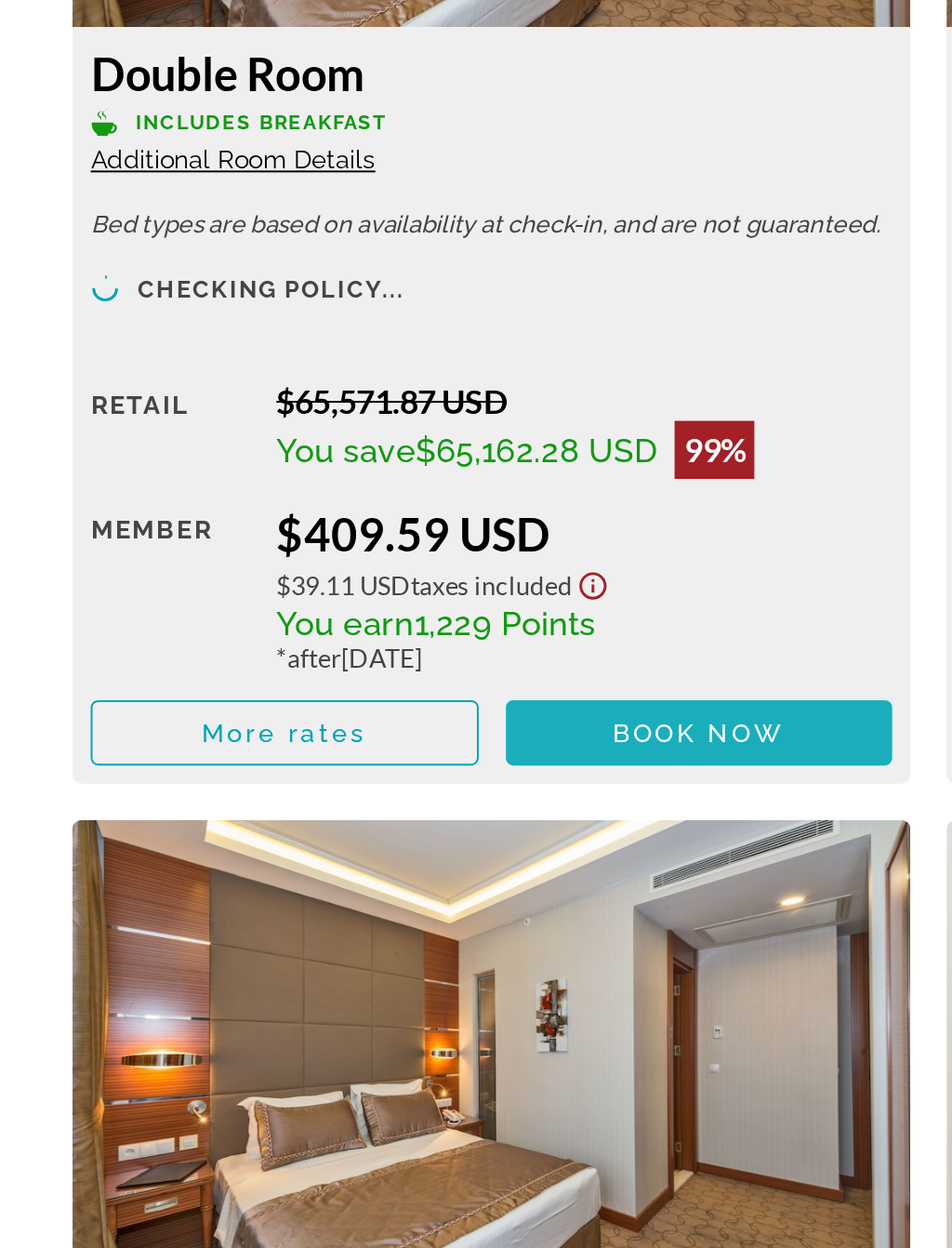
click at [339, 930] on span "Book now" at bounding box center [358, 938] width 88 height 15
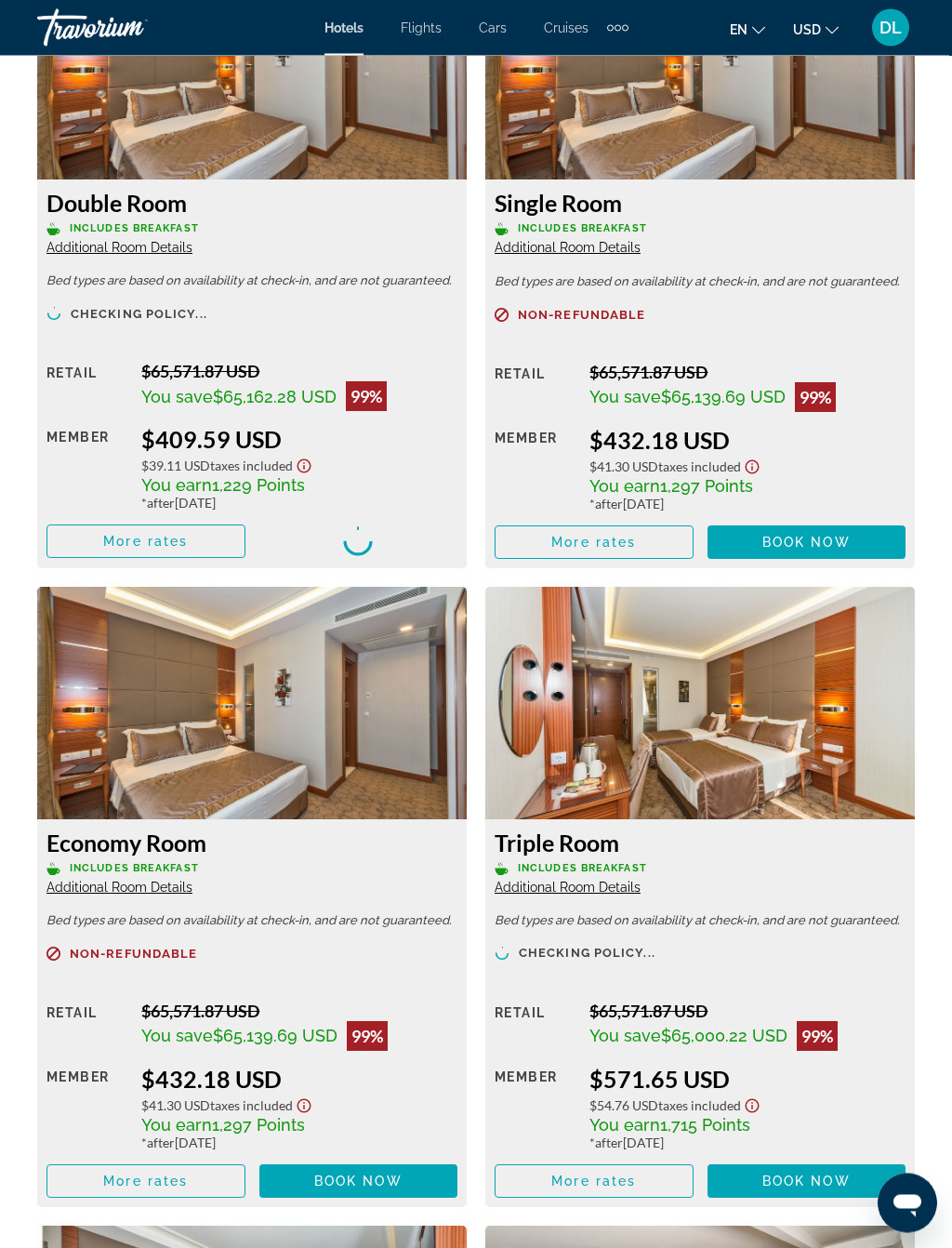
scroll to position [3281, 0]
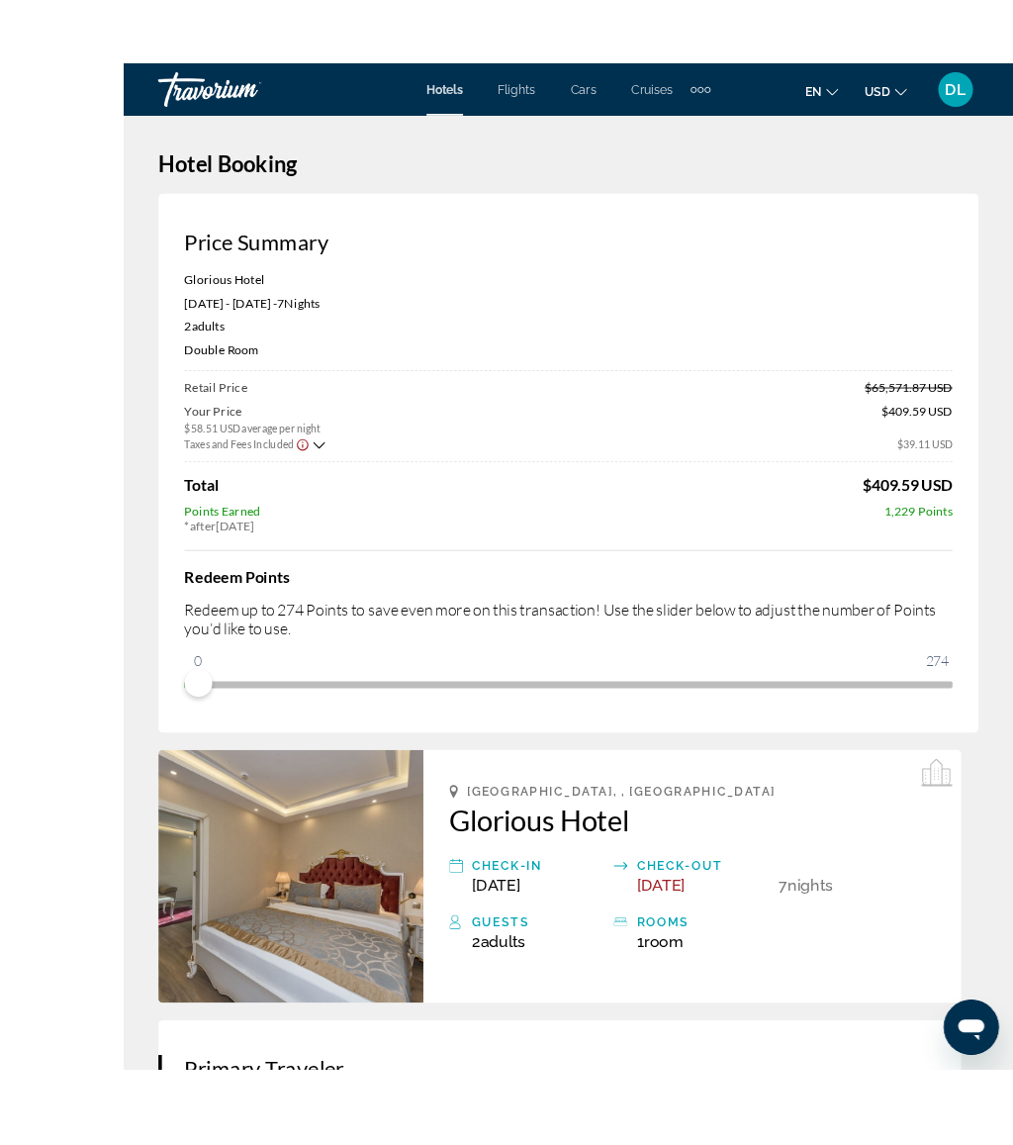
scroll to position [9, 0]
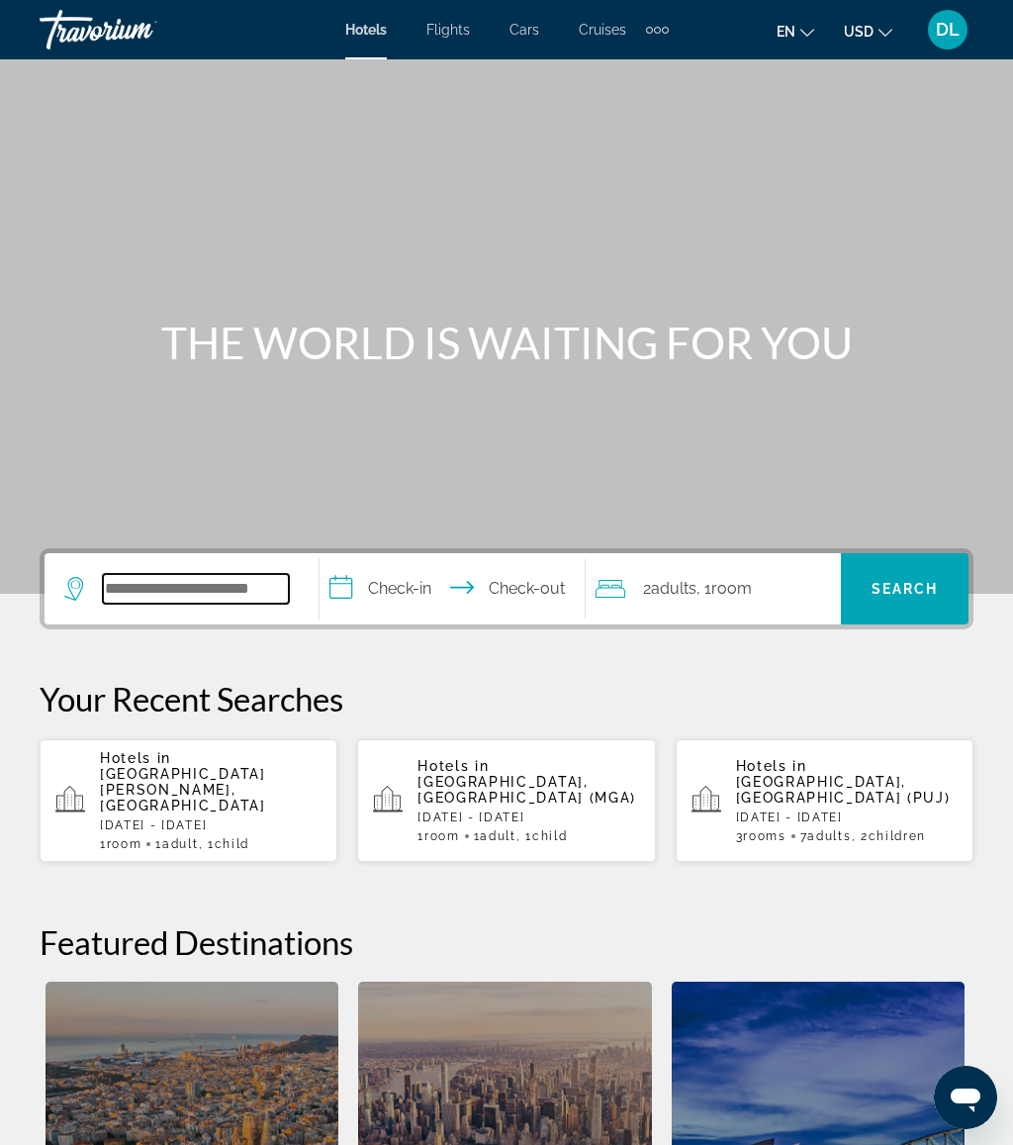
click at [218, 603] on input "Search hotel destination" at bounding box center [196, 589] width 186 height 30
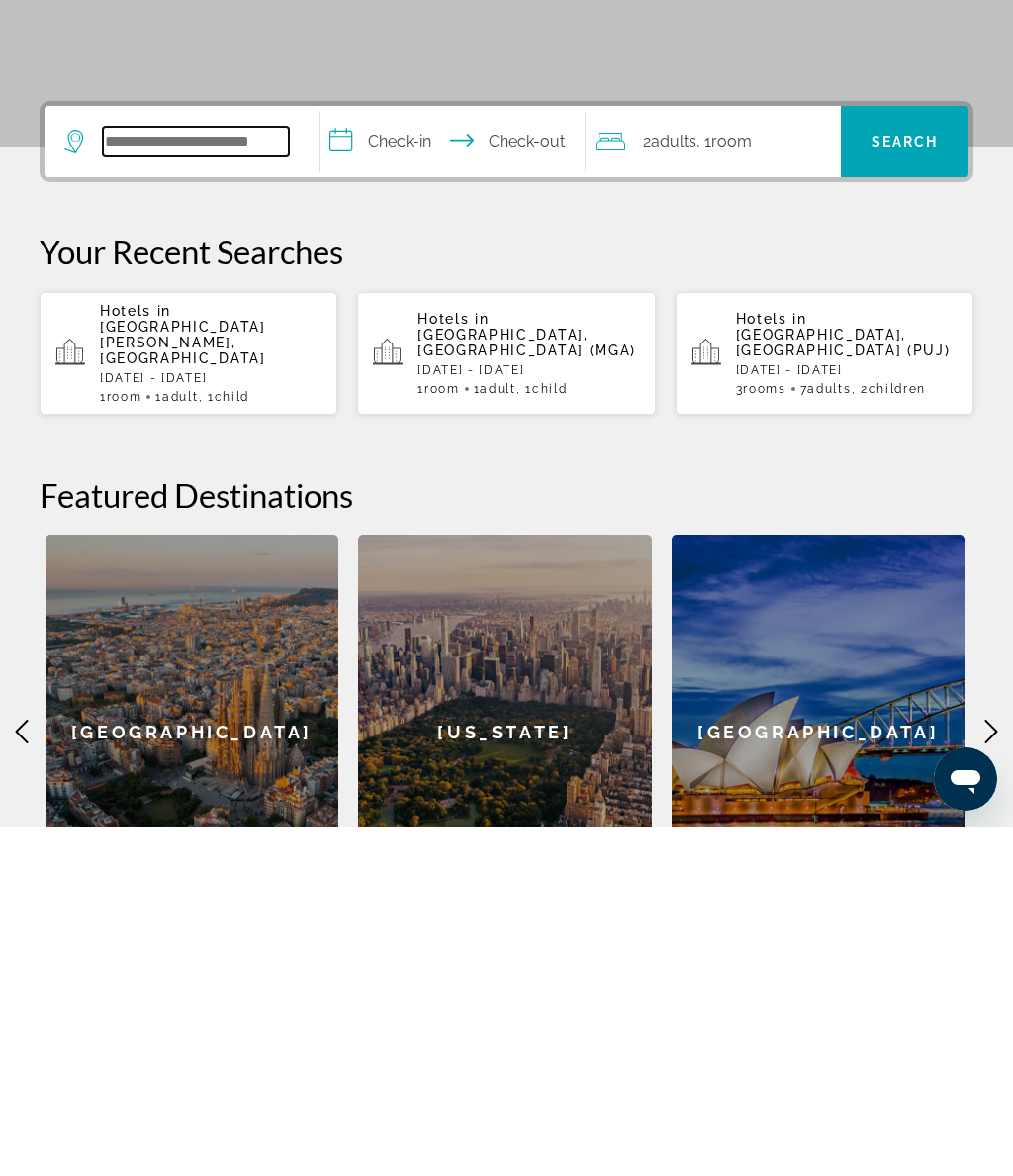
scroll to position [135, 0]
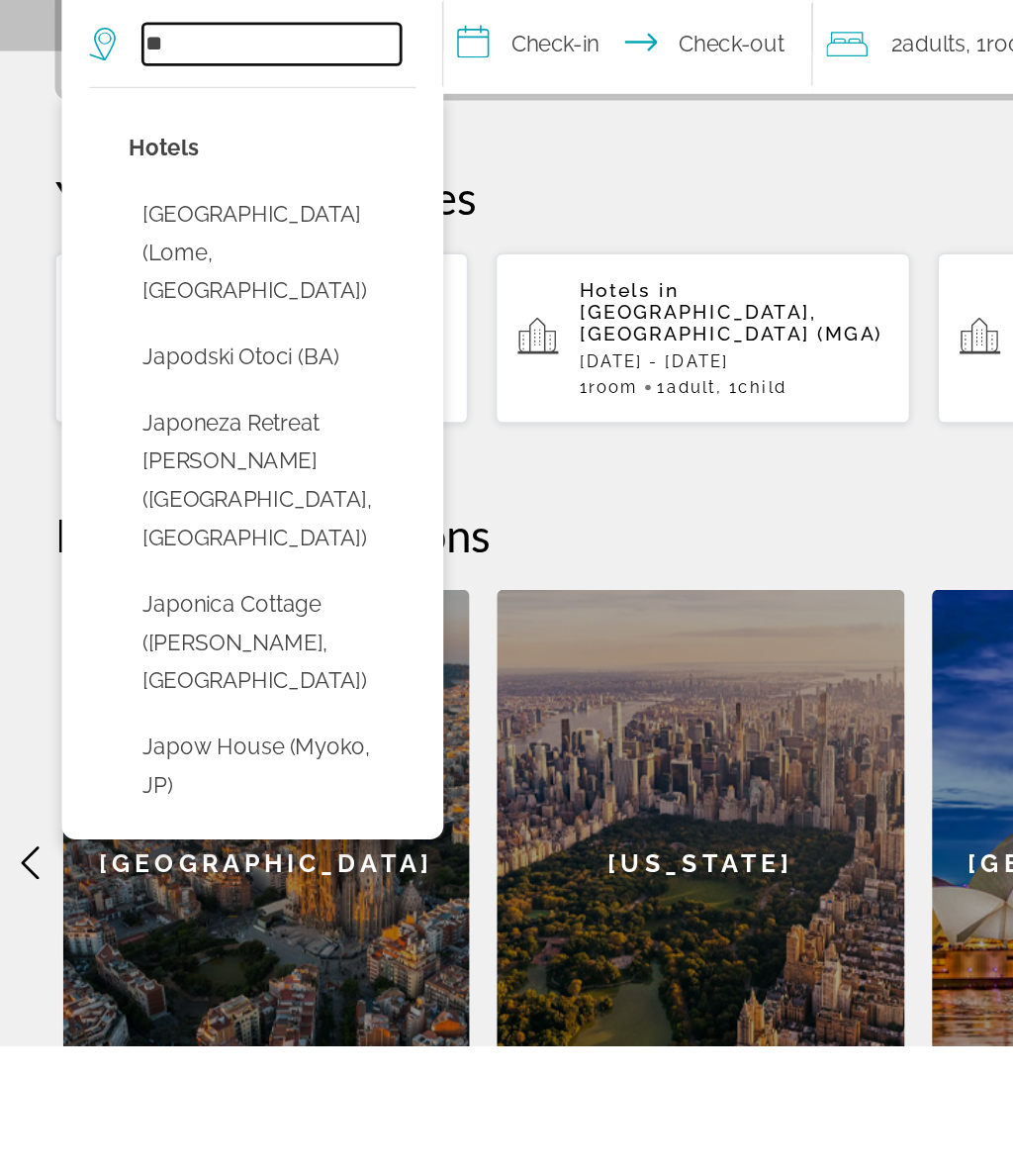
type input "*"
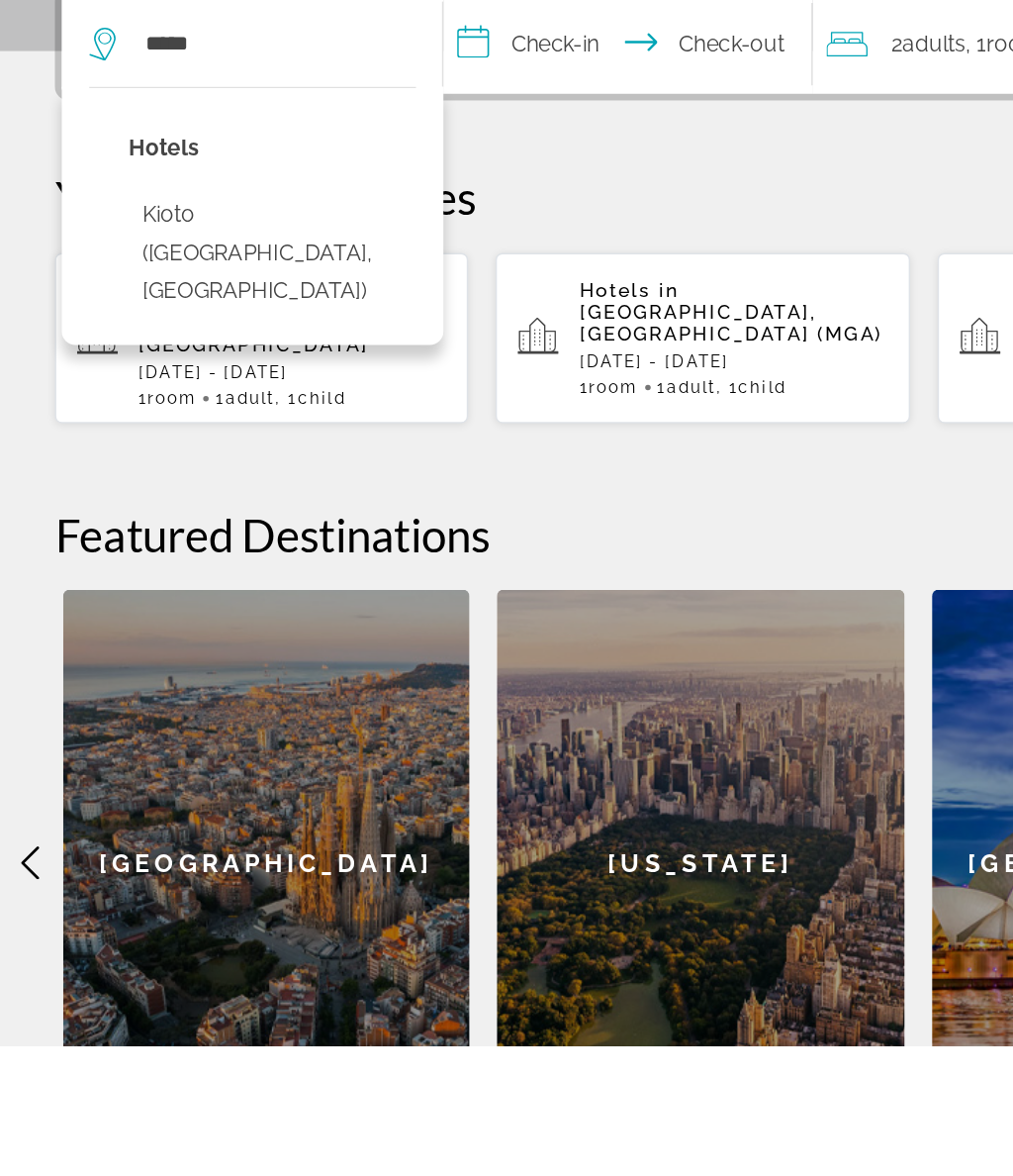
click at [202, 558] on button "Kioto ([GEOGRAPHIC_DATA], [GEOGRAPHIC_DATA])" at bounding box center [196, 604] width 207 height 93
type input "**********"
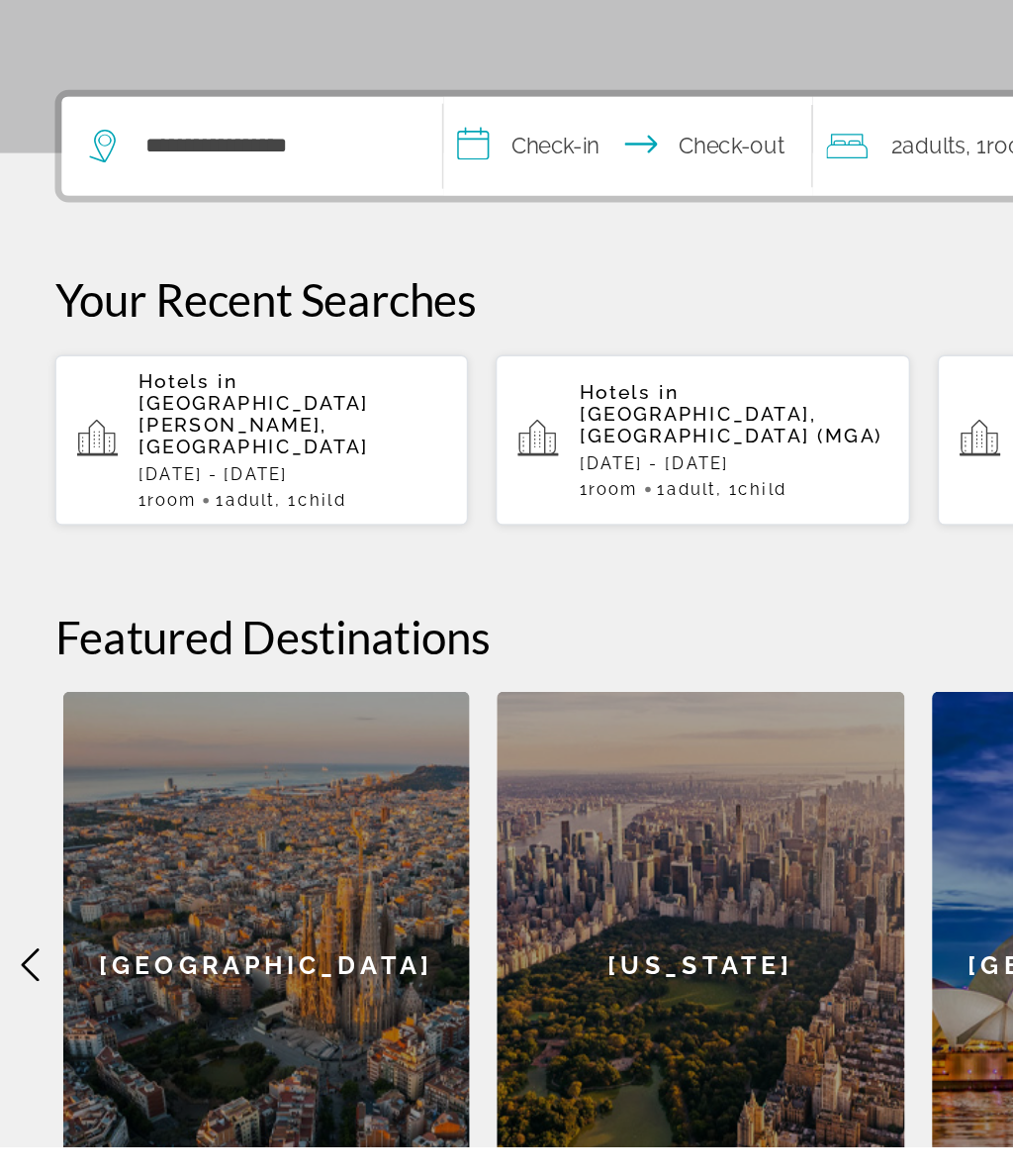
click at [403, 419] on input "**********" at bounding box center [456, 457] width 273 height 77
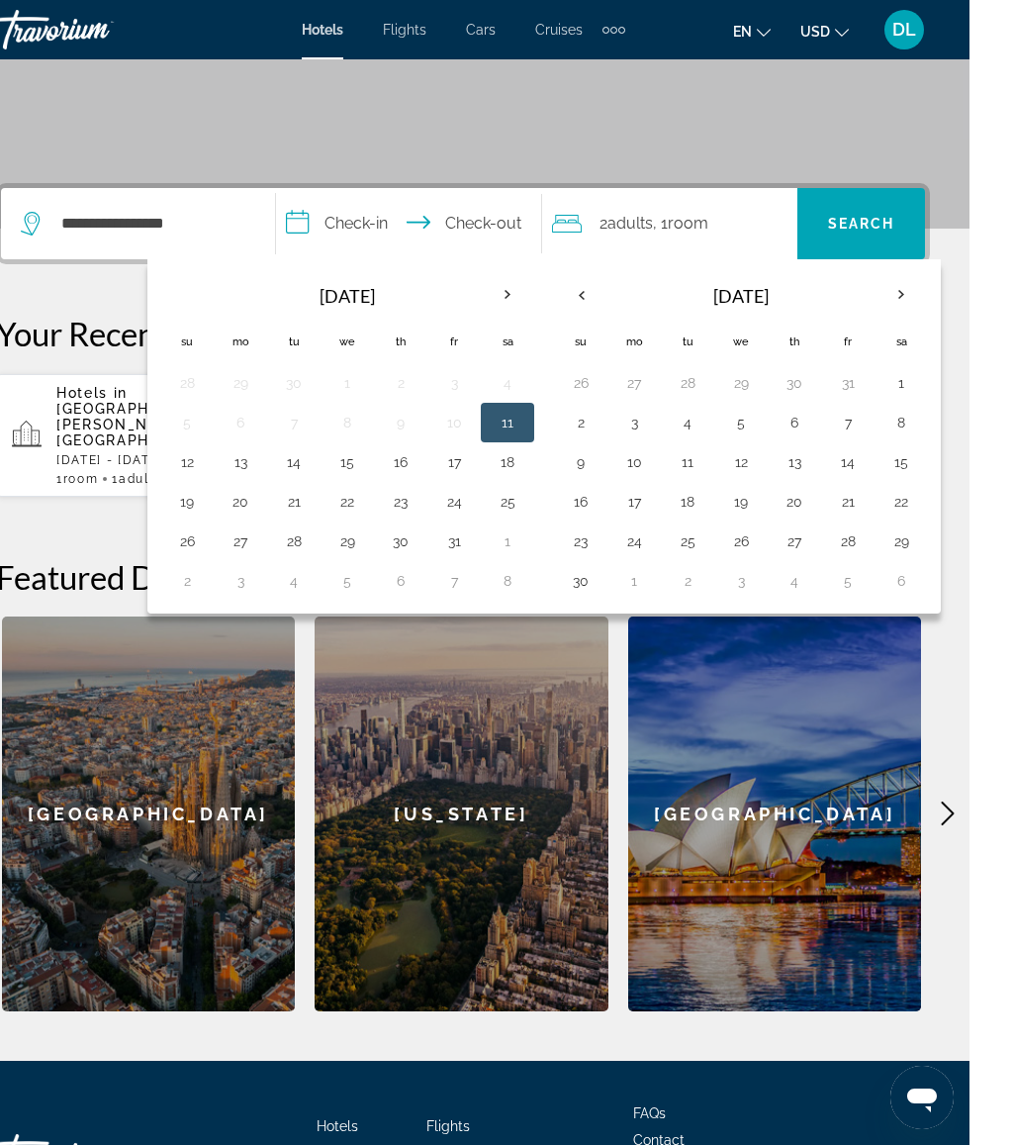
scroll to position [384, 0]
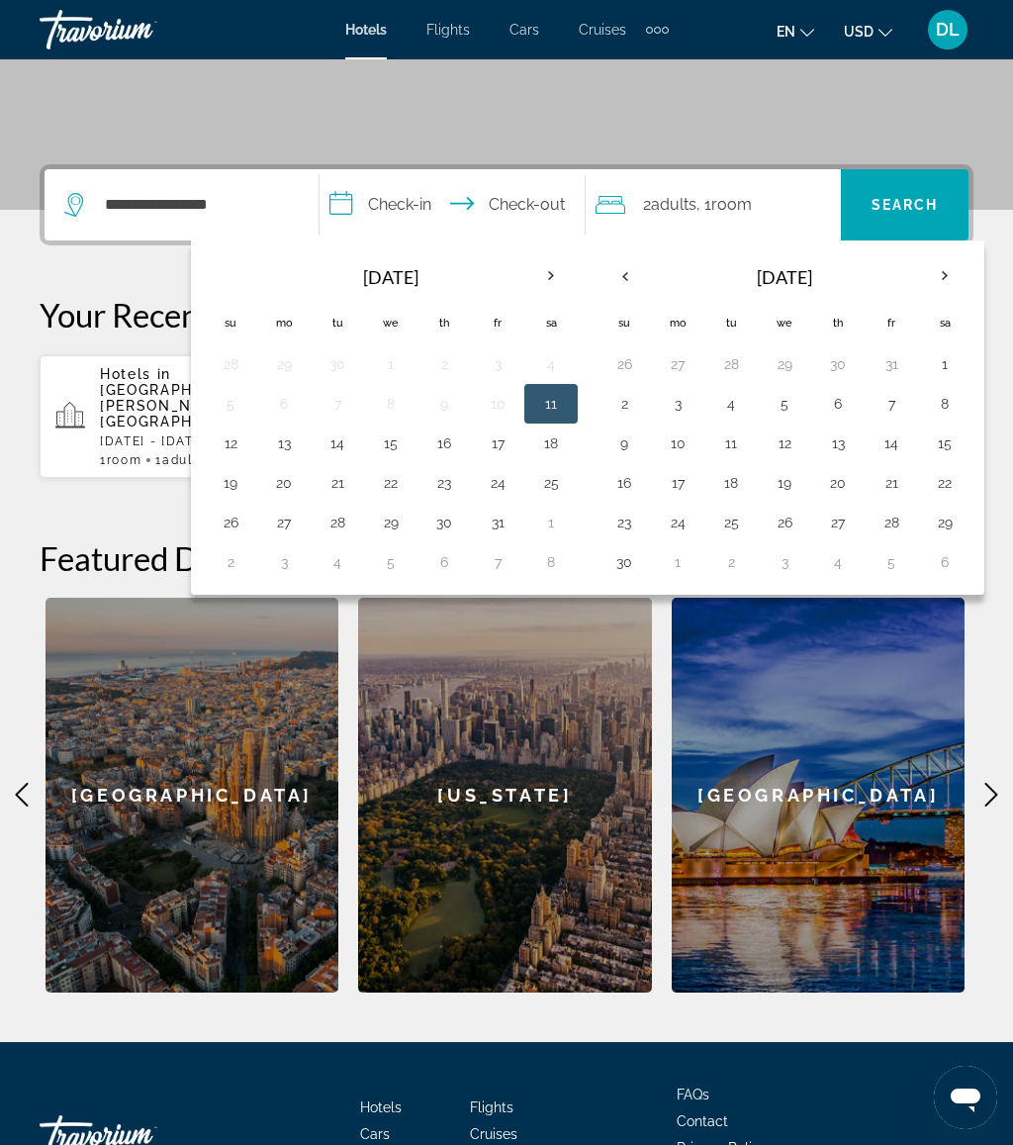
click at [740, 524] on button "25" at bounding box center [731, 523] width 32 height 28
click at [692, 562] on button "1" at bounding box center [678, 562] width 32 height 28
type input "**********"
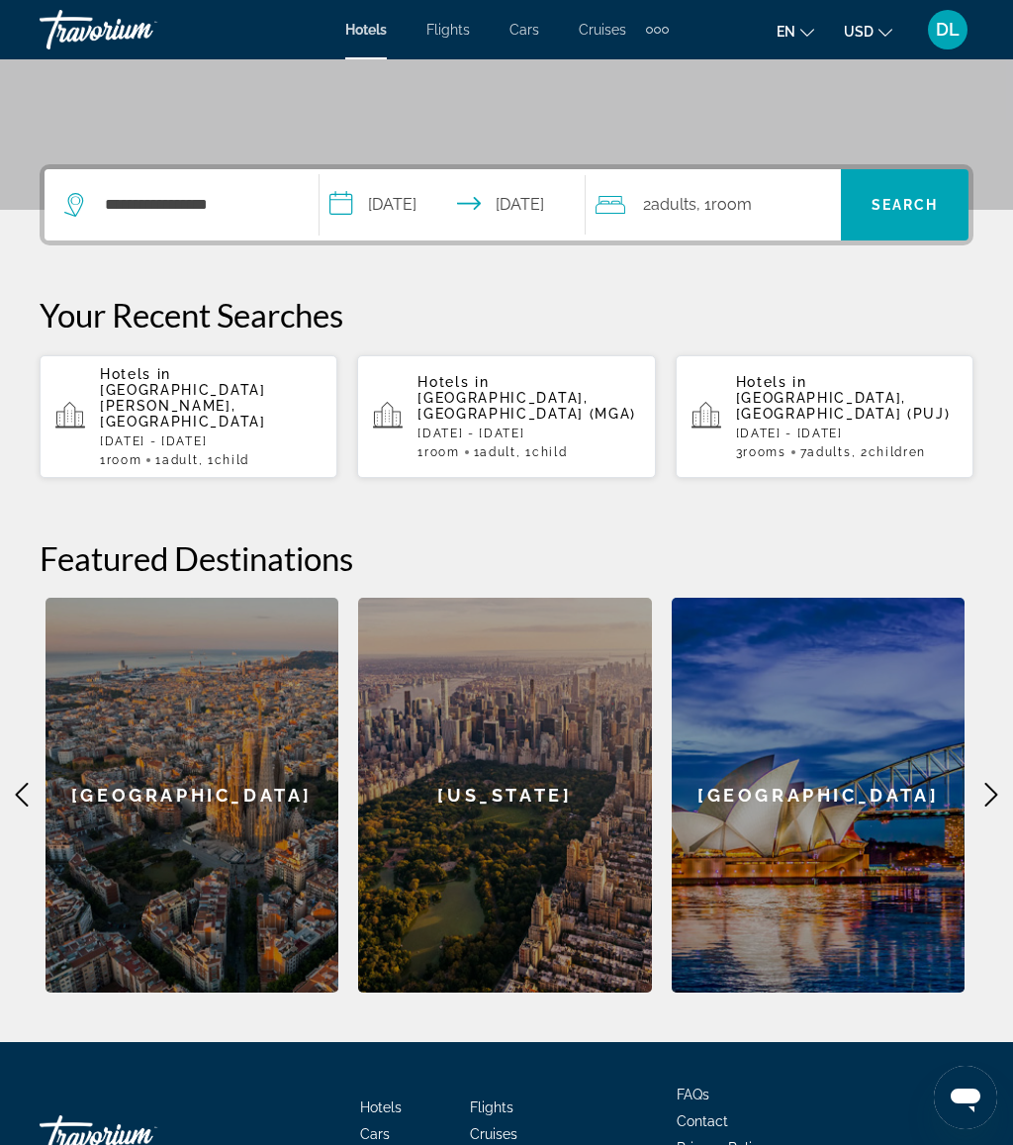
click at [896, 197] on span "Search" at bounding box center [905, 205] width 67 height 16
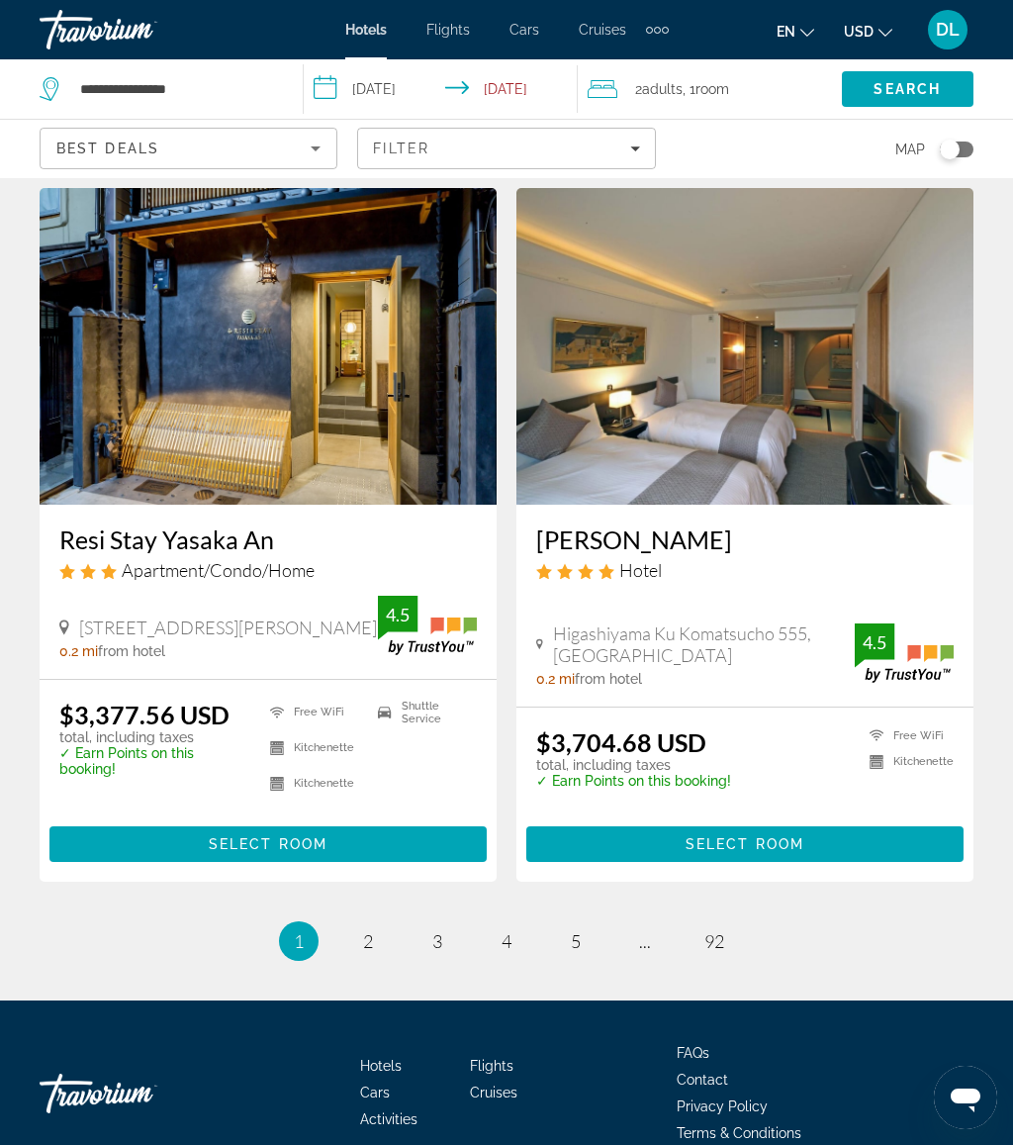
scroll to position [3692, 0]
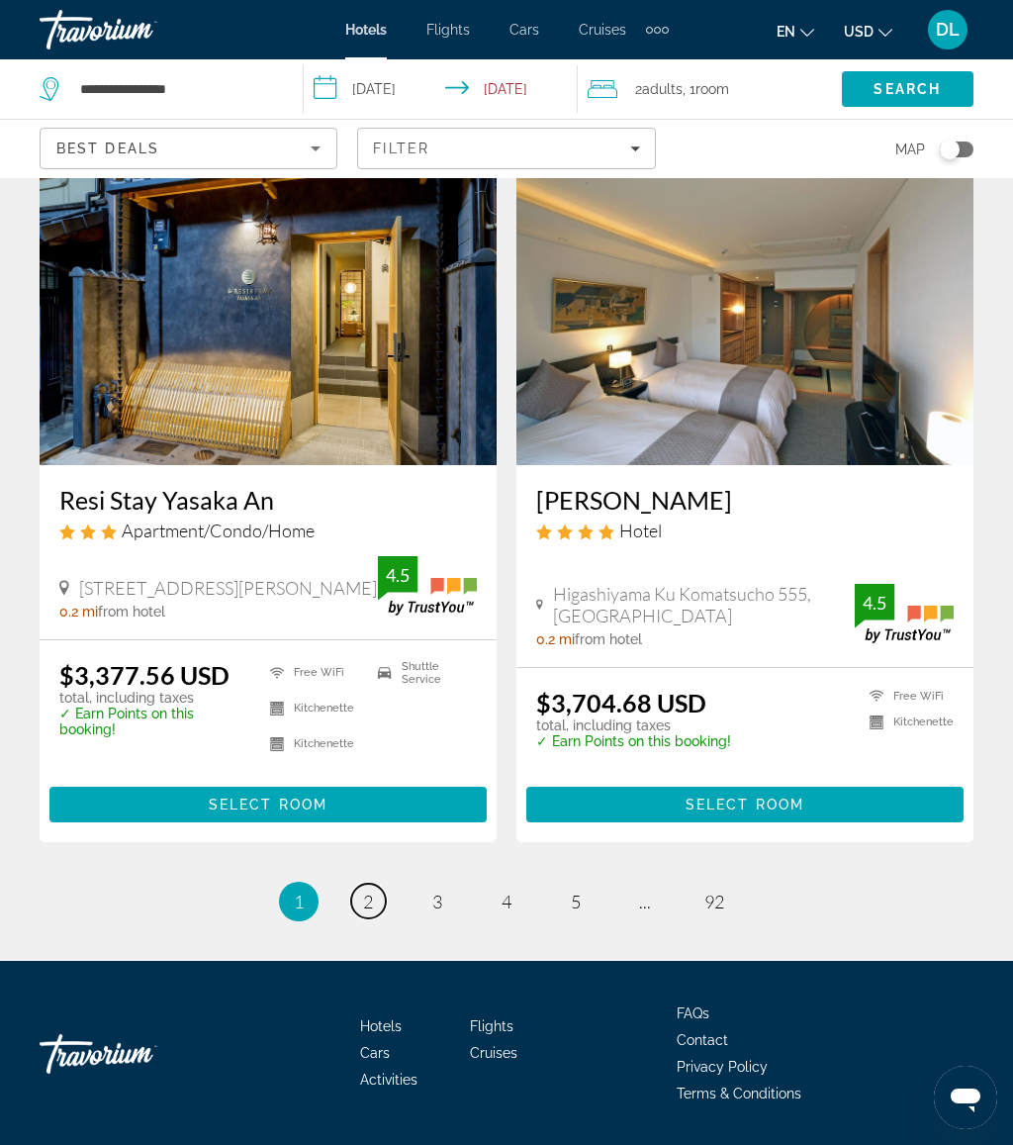
click at [360, 884] on link "page 2" at bounding box center [368, 901] width 35 height 35
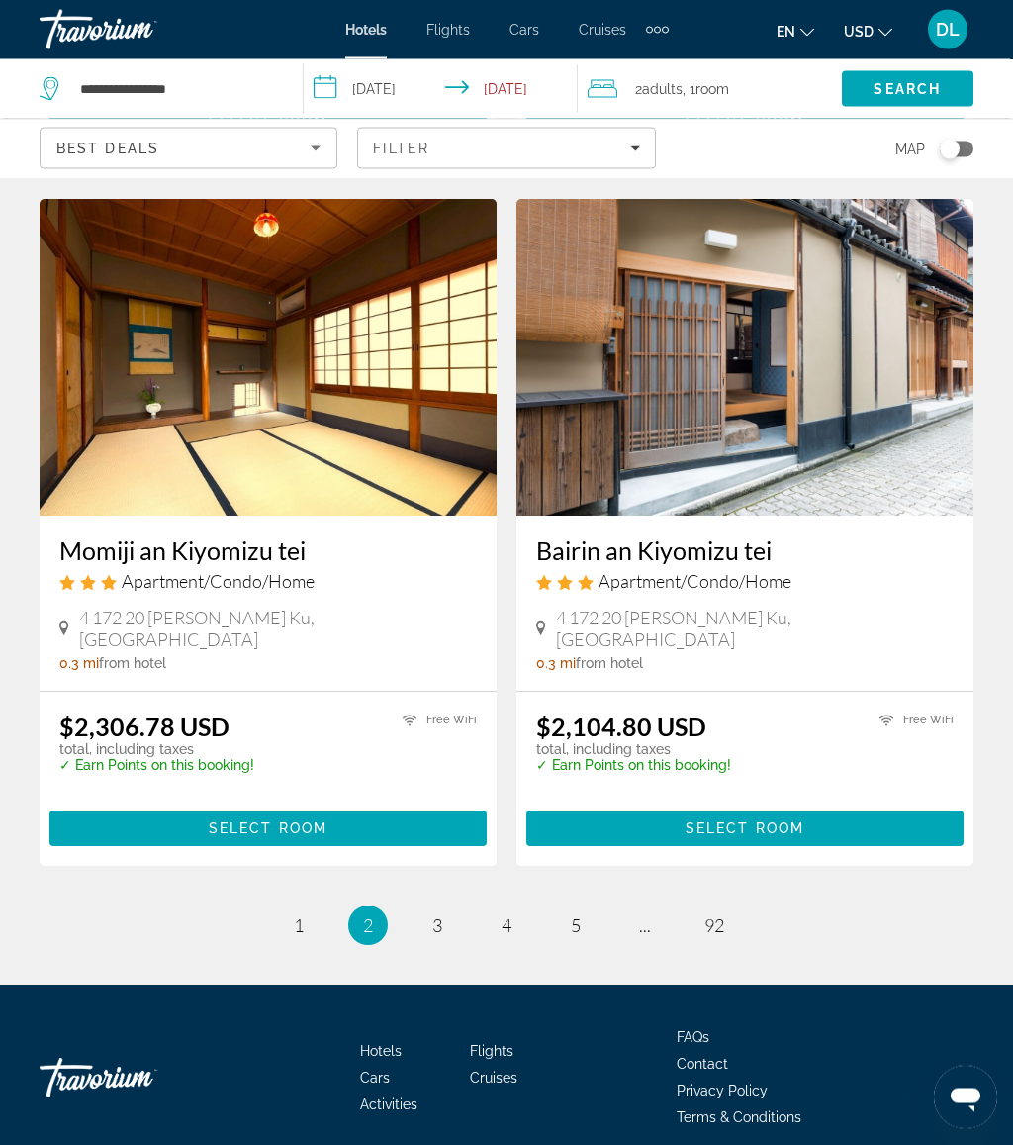
scroll to position [3869, 0]
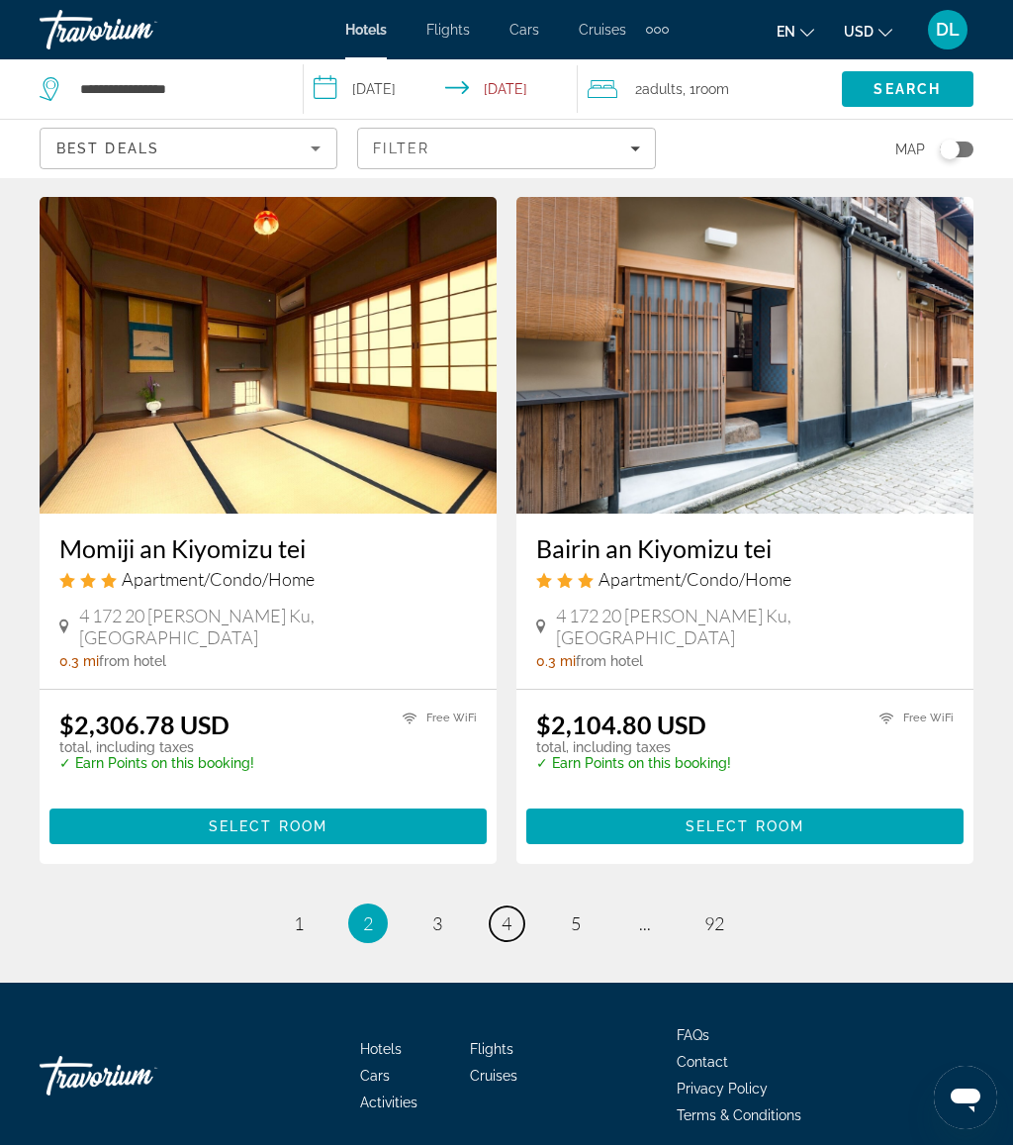
click at [519, 906] on link "page 4" at bounding box center [507, 923] width 35 height 35
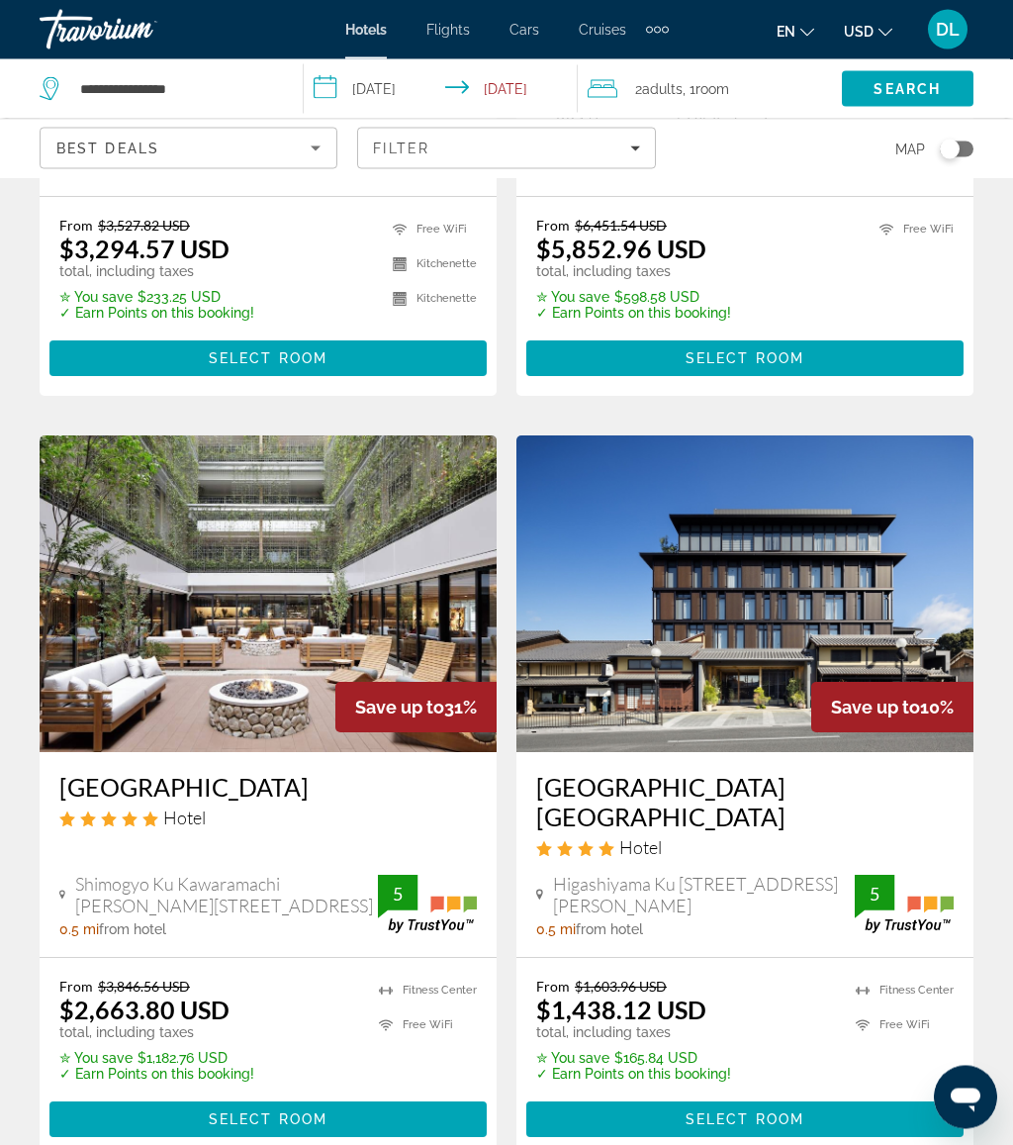
scroll to position [3740, 0]
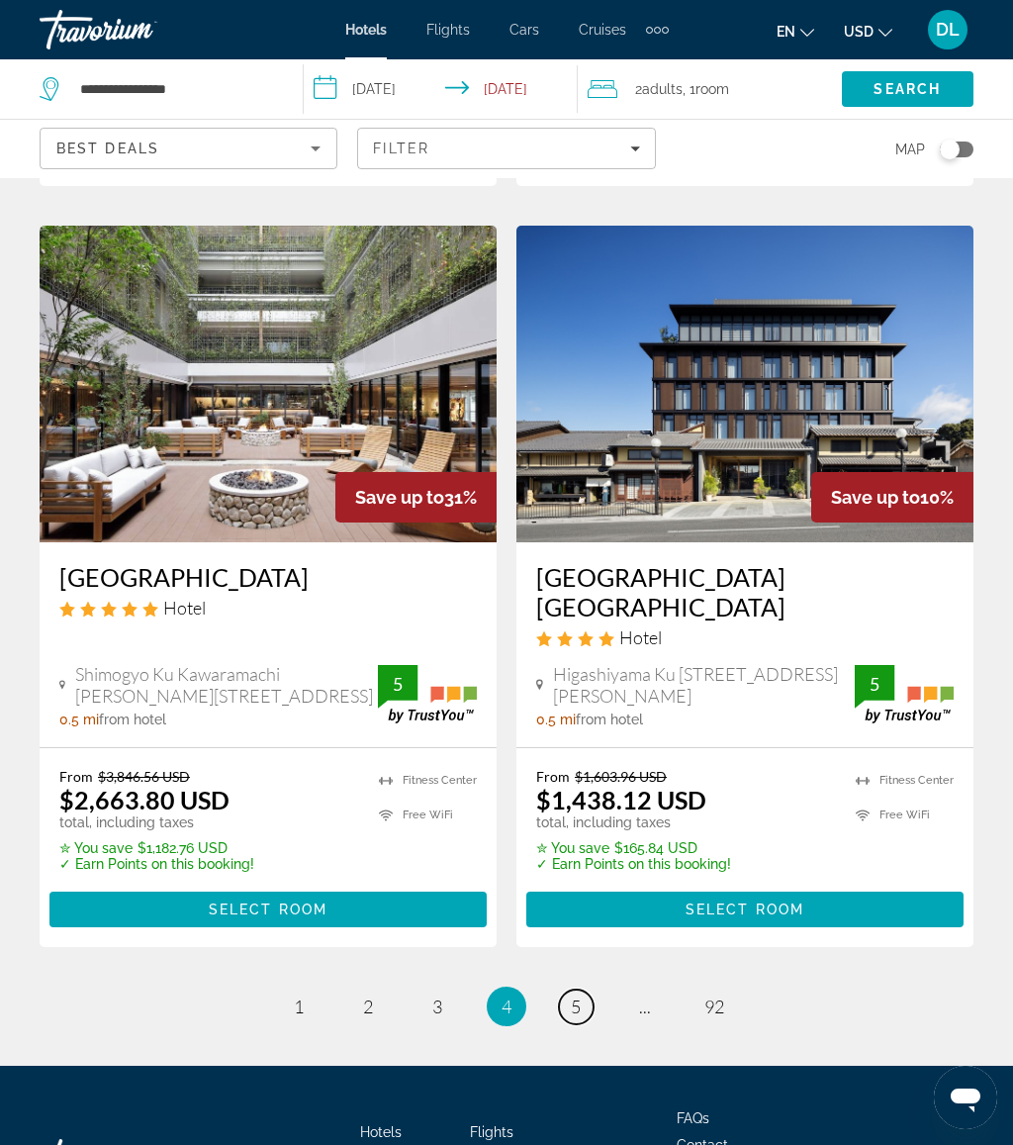
click at [574, 990] on link "page 5" at bounding box center [576, 1007] width 35 height 35
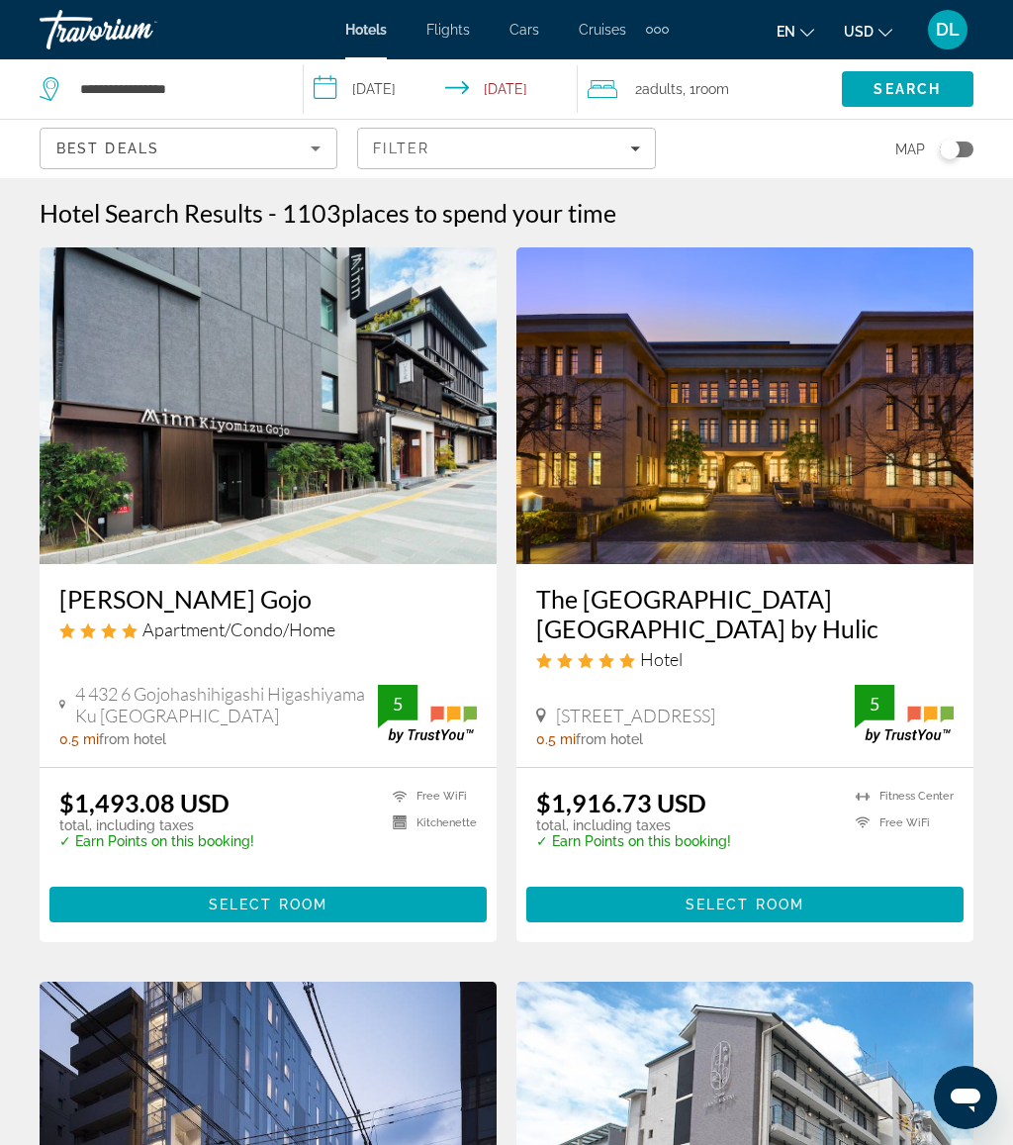
click at [665, 39] on div "Extra navigation items" at bounding box center [657, 30] width 23 height 30
click at [644, 70] on span "Activities" at bounding box center [624, 66] width 57 height 16
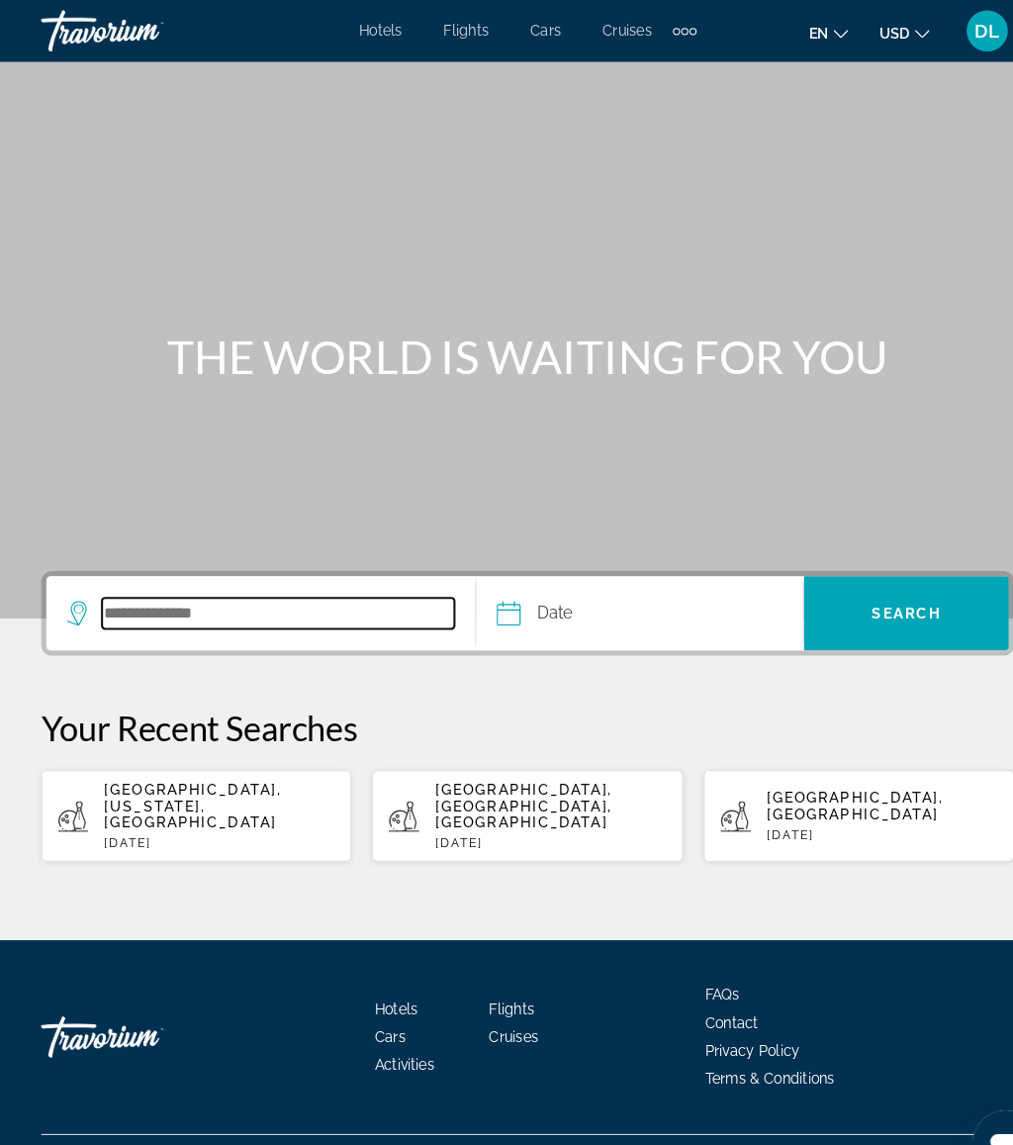
click at [260, 593] on input "Search destination" at bounding box center [267, 589] width 338 height 30
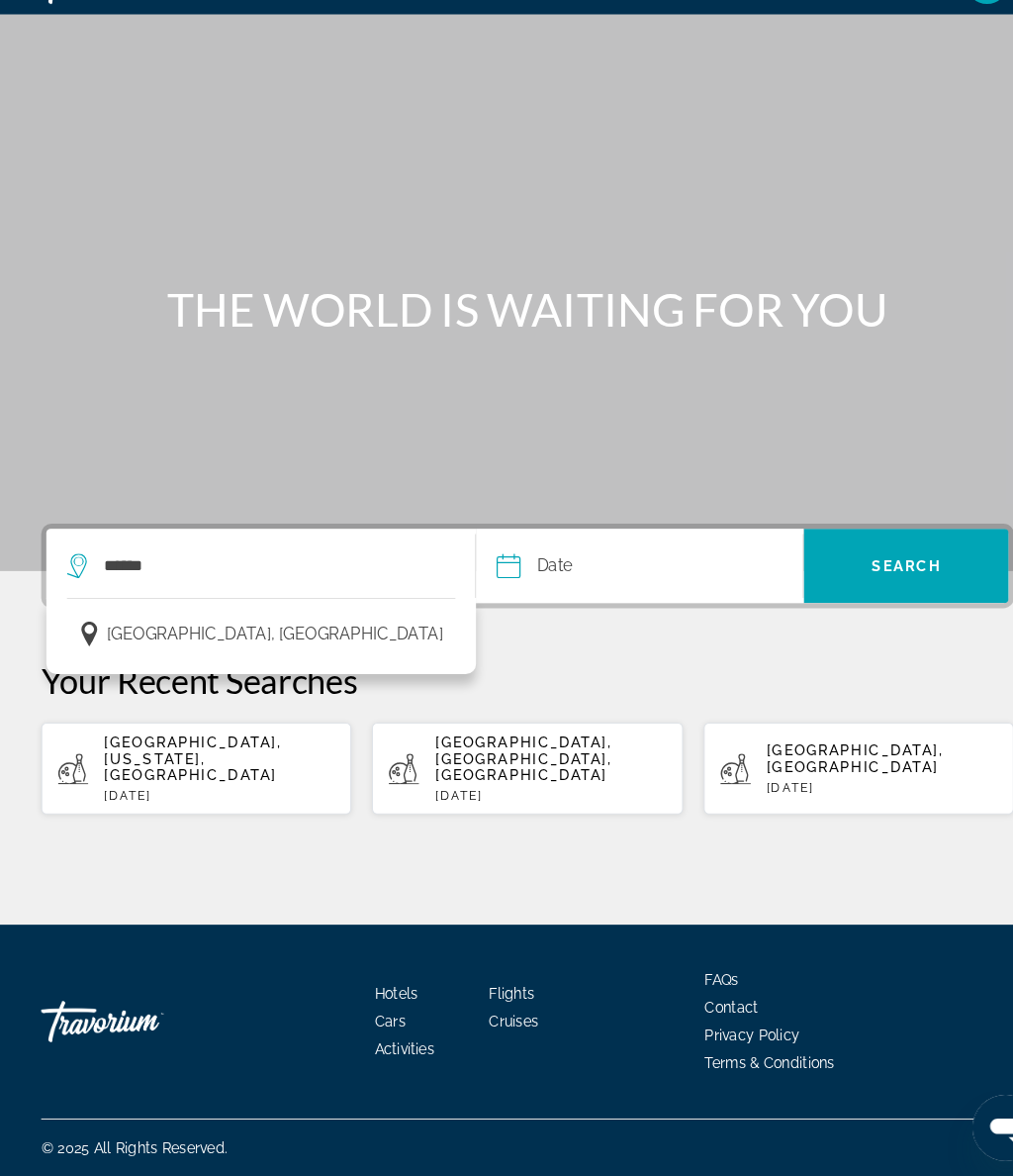
click at [331, 635] on button "[GEOGRAPHIC_DATA], [GEOGRAPHIC_DATA]" at bounding box center [250, 654] width 373 height 38
type input "**********"
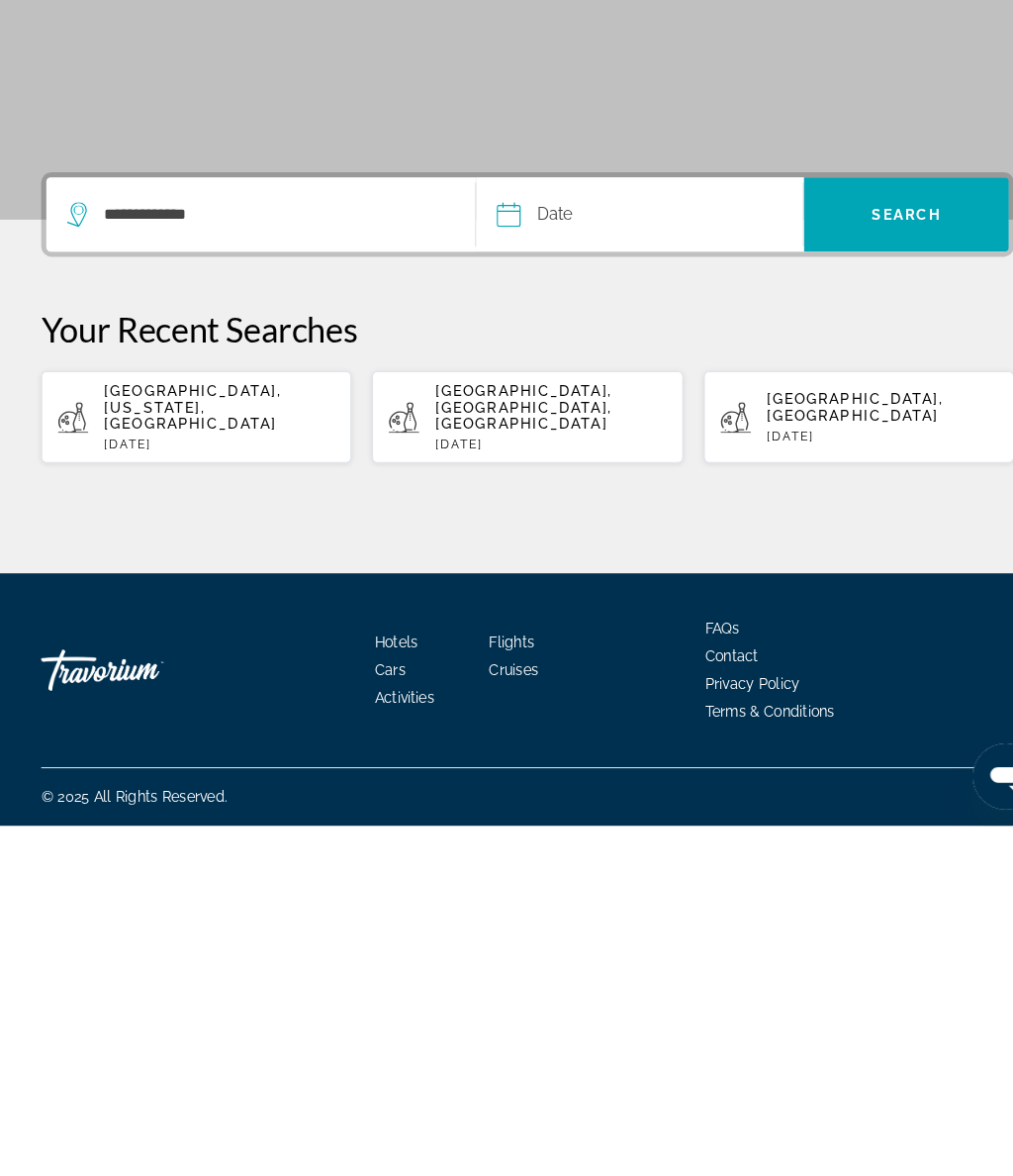
click at [613, 553] on input "Date" at bounding box center [549, 591] width 155 height 77
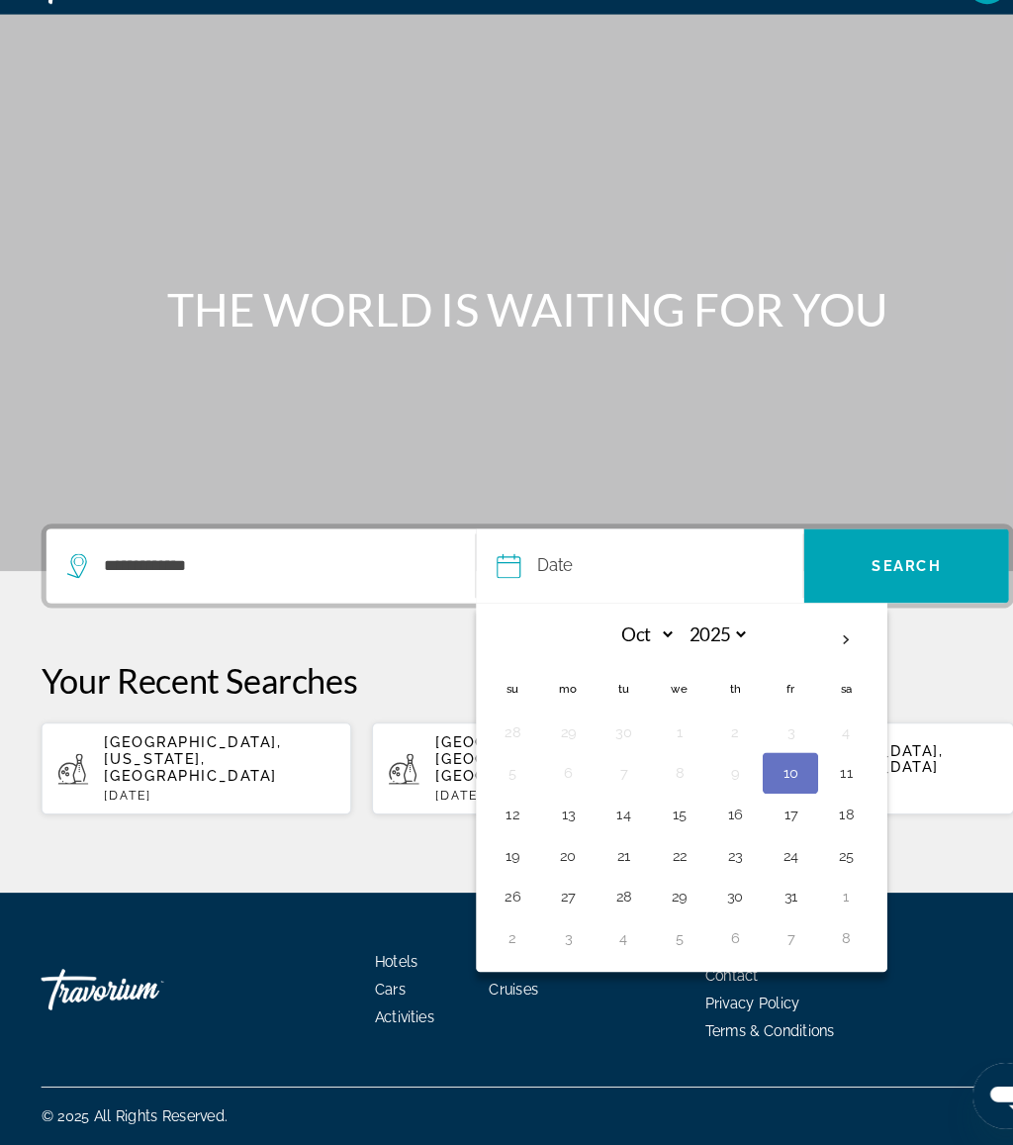
click at [804, 638] on th "Next month" at bounding box center [812, 660] width 53 height 44
select select "**"
click at [542, 893] on button "24" at bounding box center [545, 907] width 32 height 28
type input "**********"
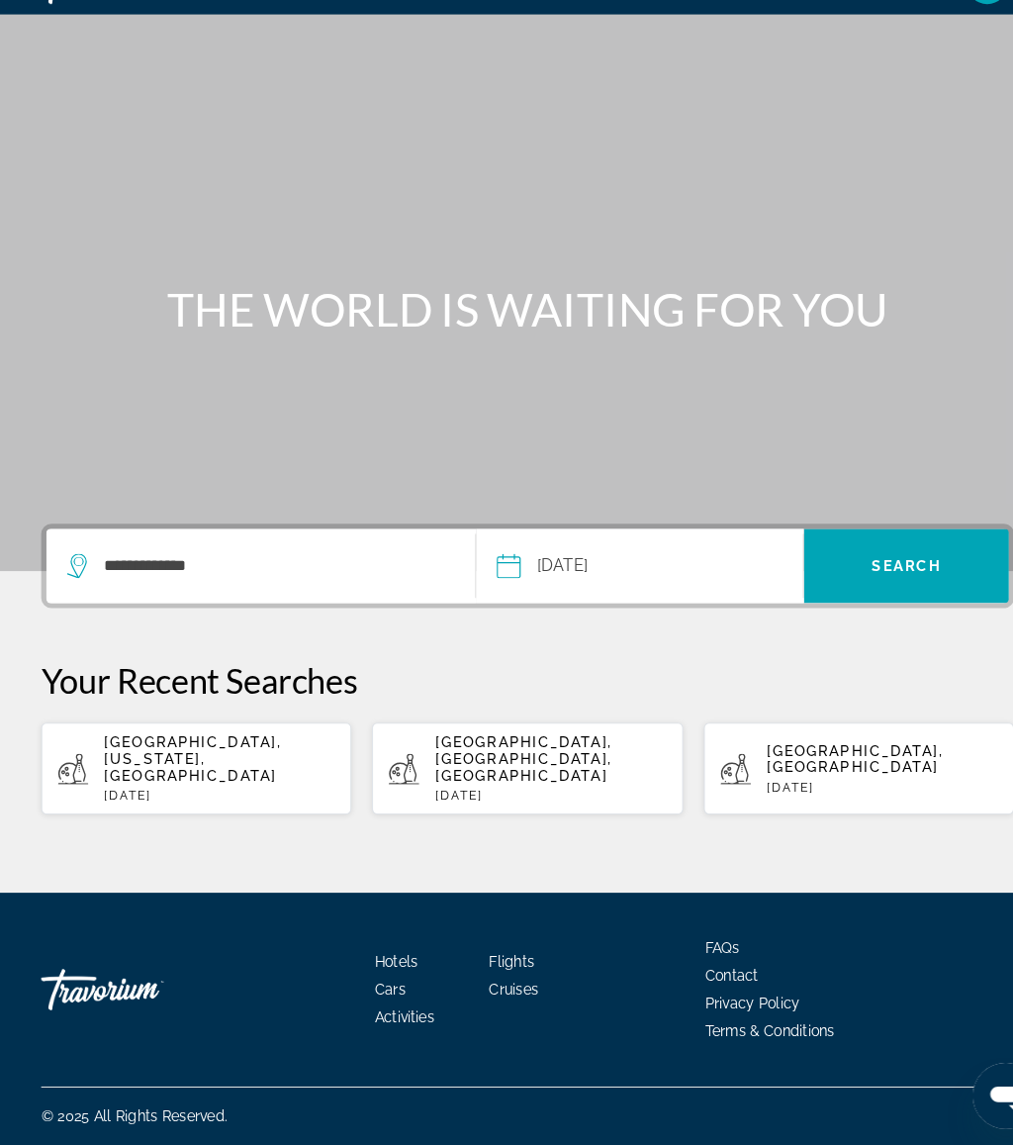
click at [885, 565] on span "Search" at bounding box center [870, 588] width 197 height 47
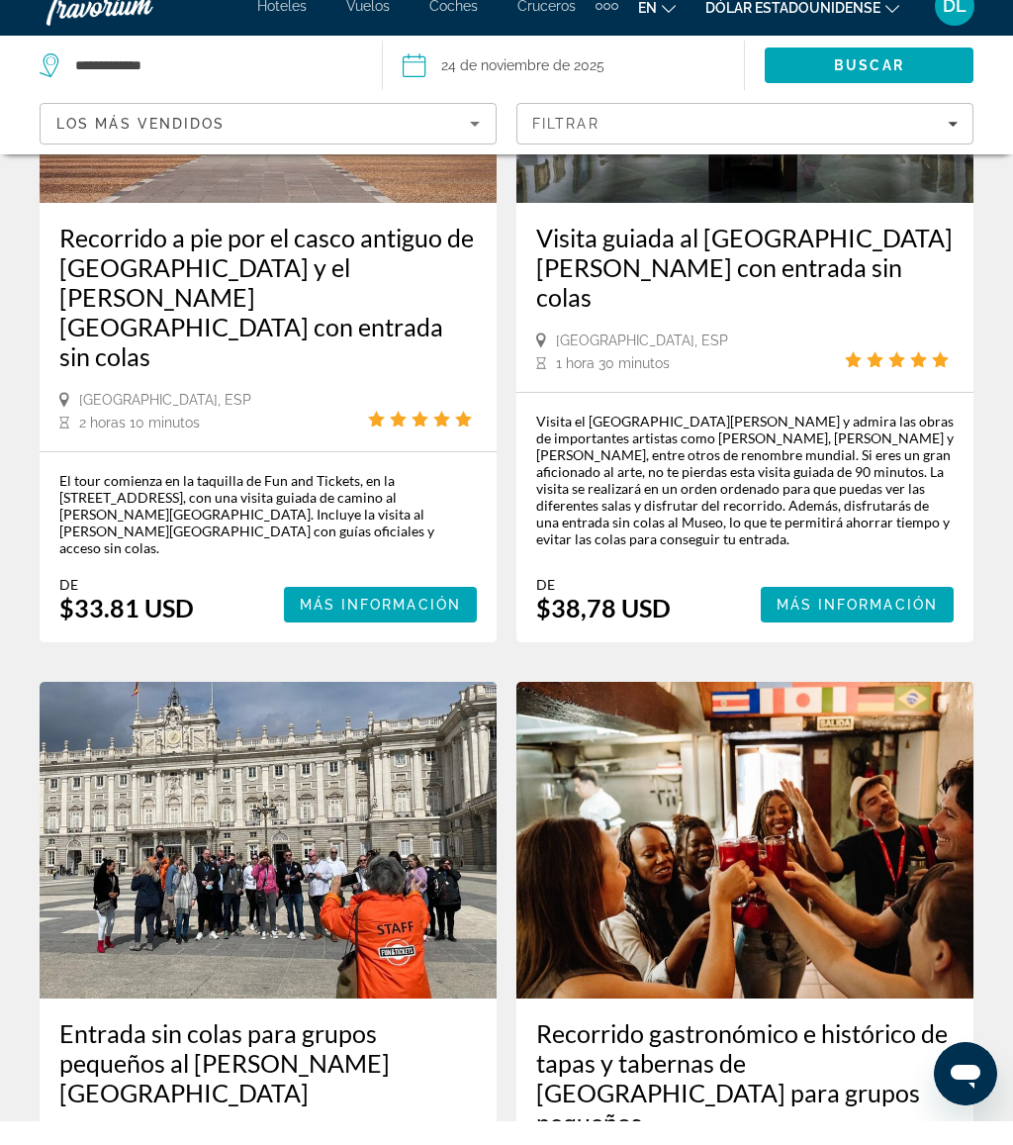
scroll to position [4090, 0]
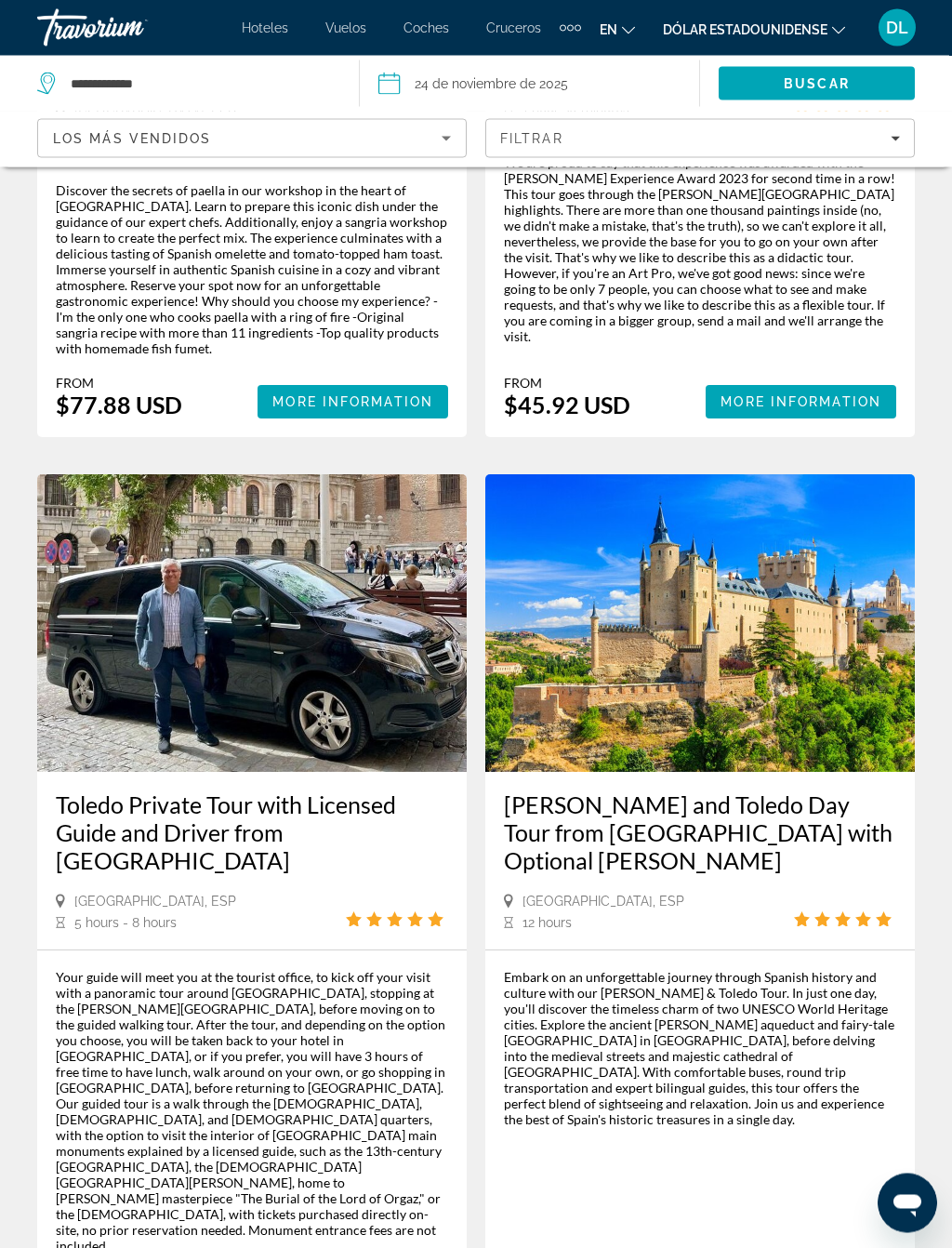
scroll to position [3795, 0]
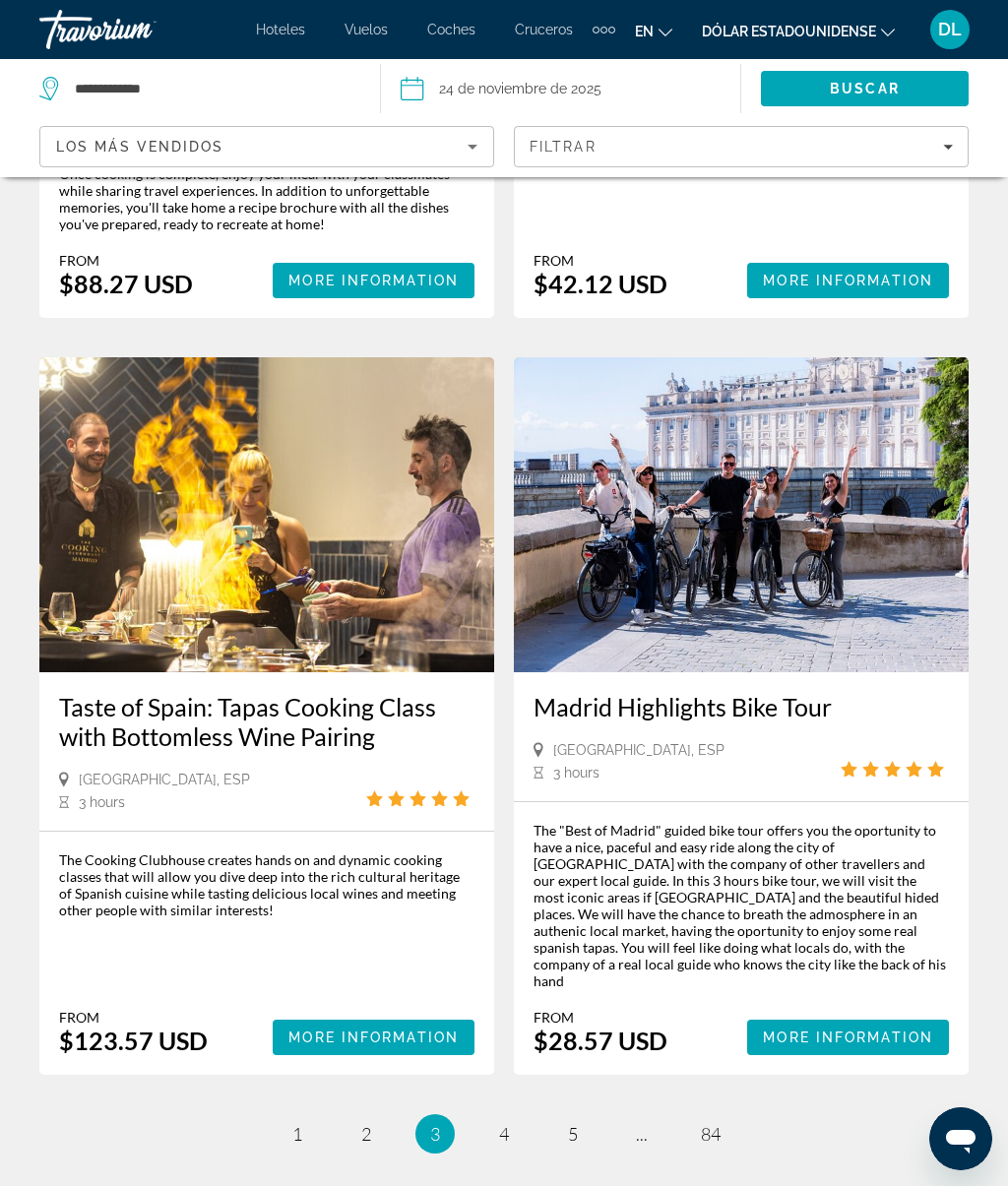
scroll to position [4125, 0]
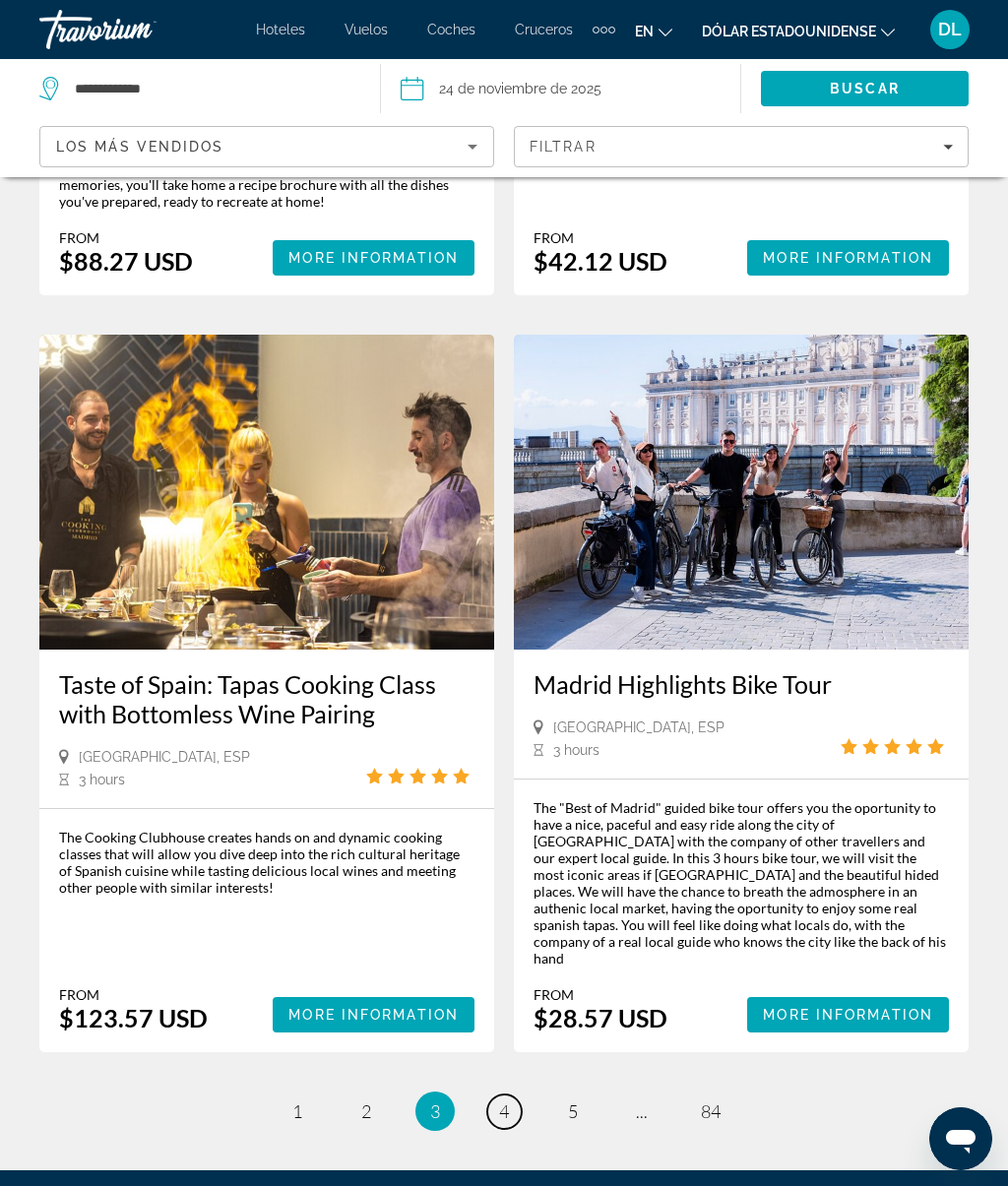
click at [508, 1100] on font "4" at bounding box center [504, 1111] width 10 height 22
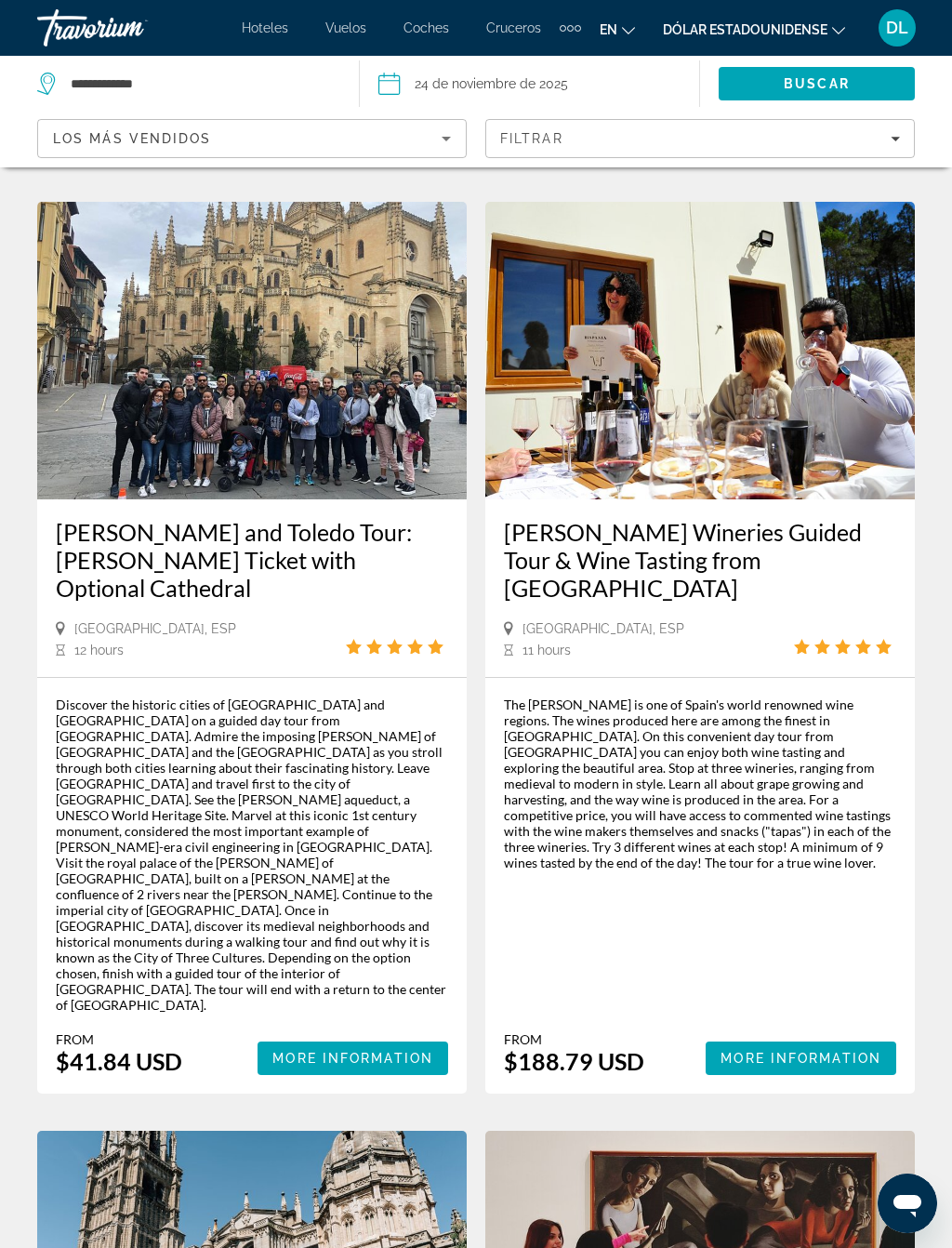
scroll to position [848, 0]
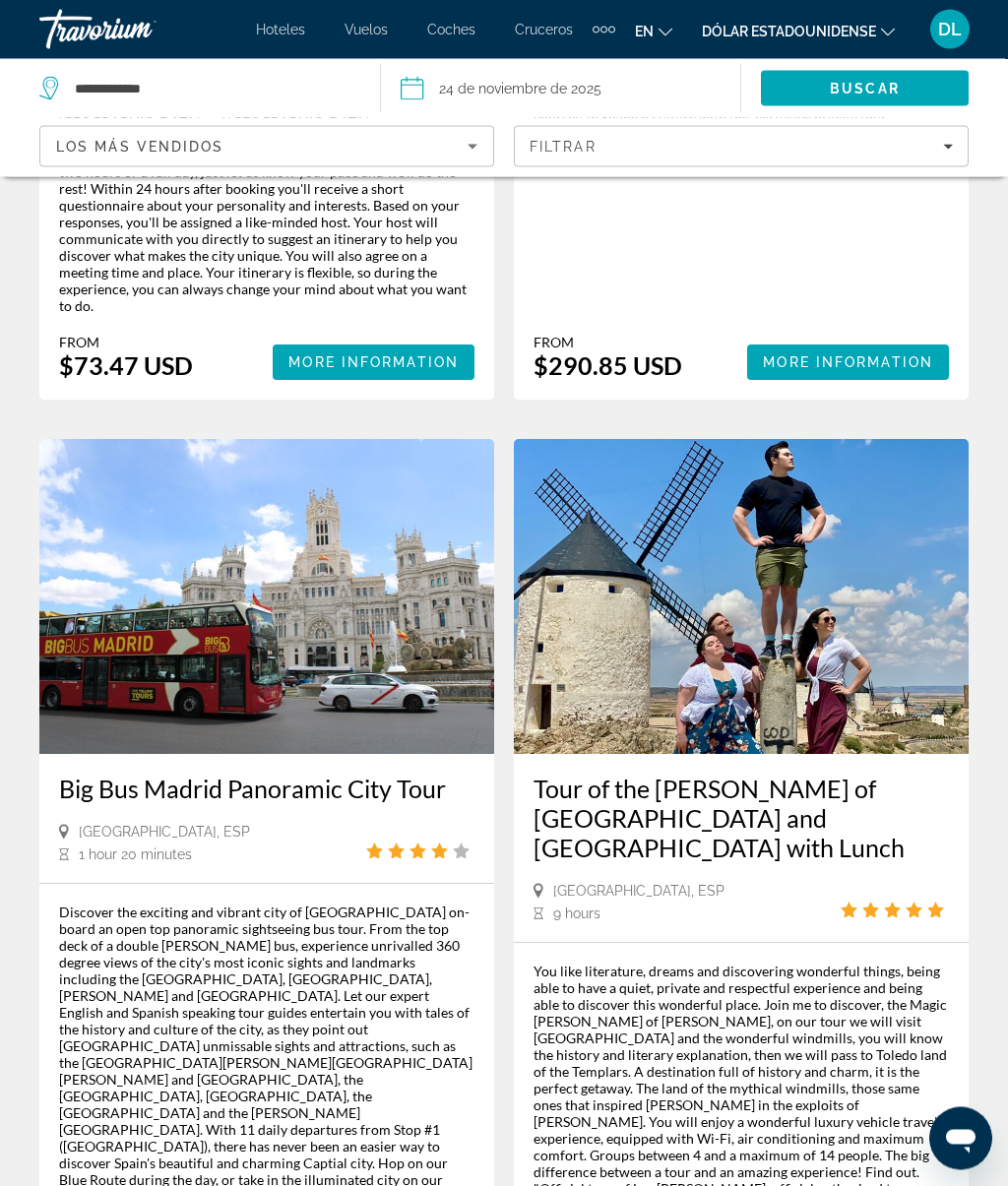
scroll to position [4225, 0]
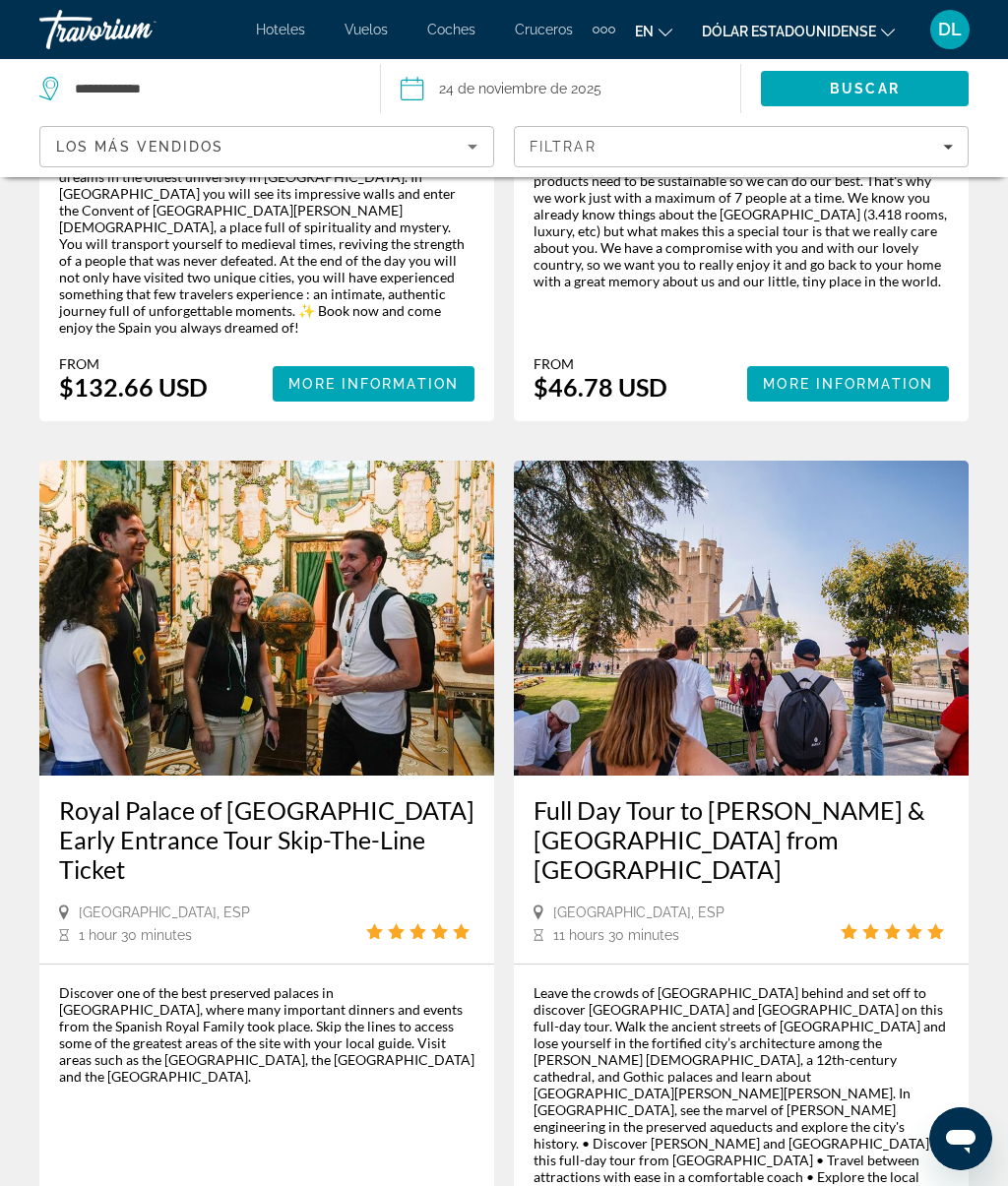
scroll to position [4440, 0]
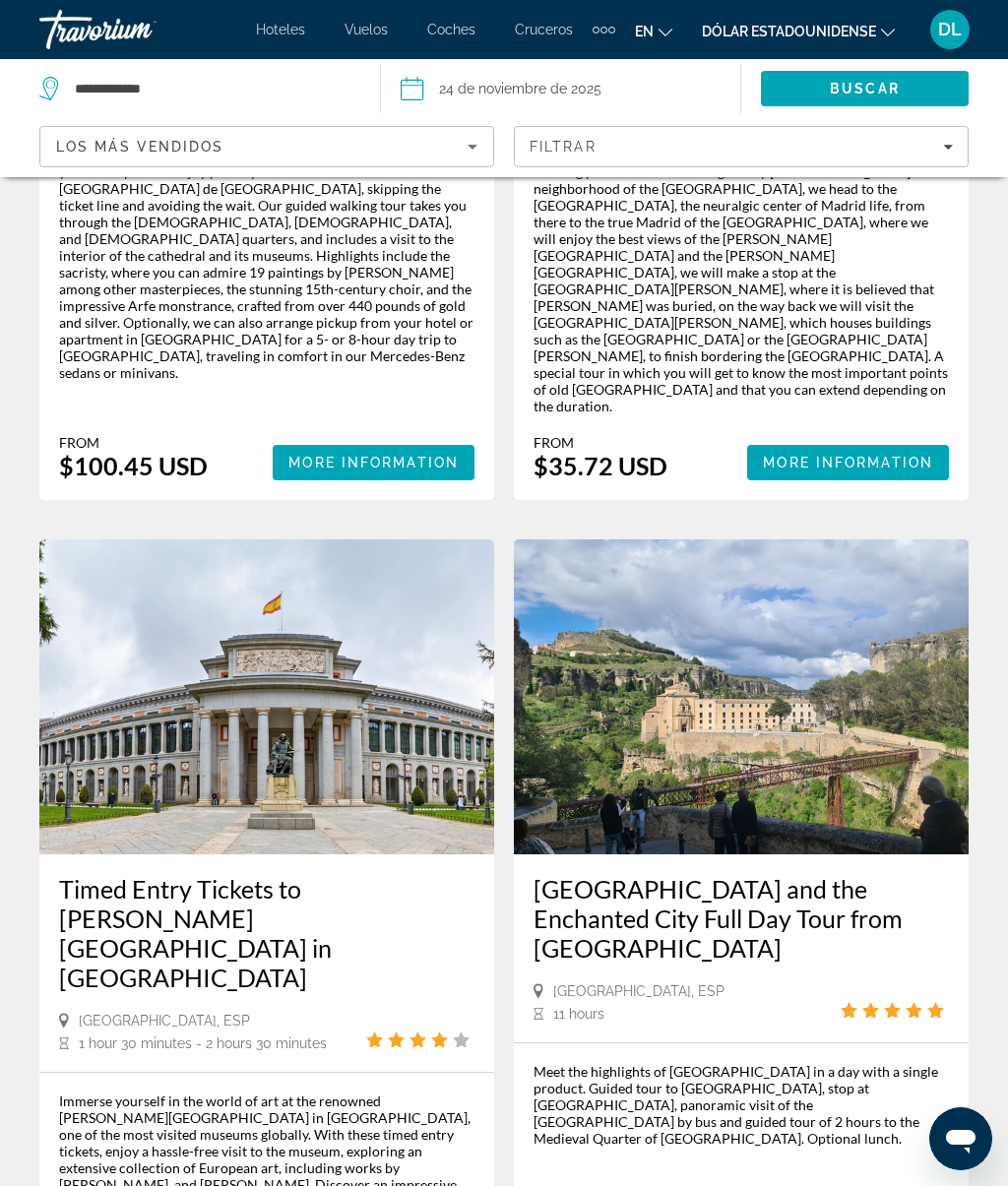
scroll to position [4502, 0]
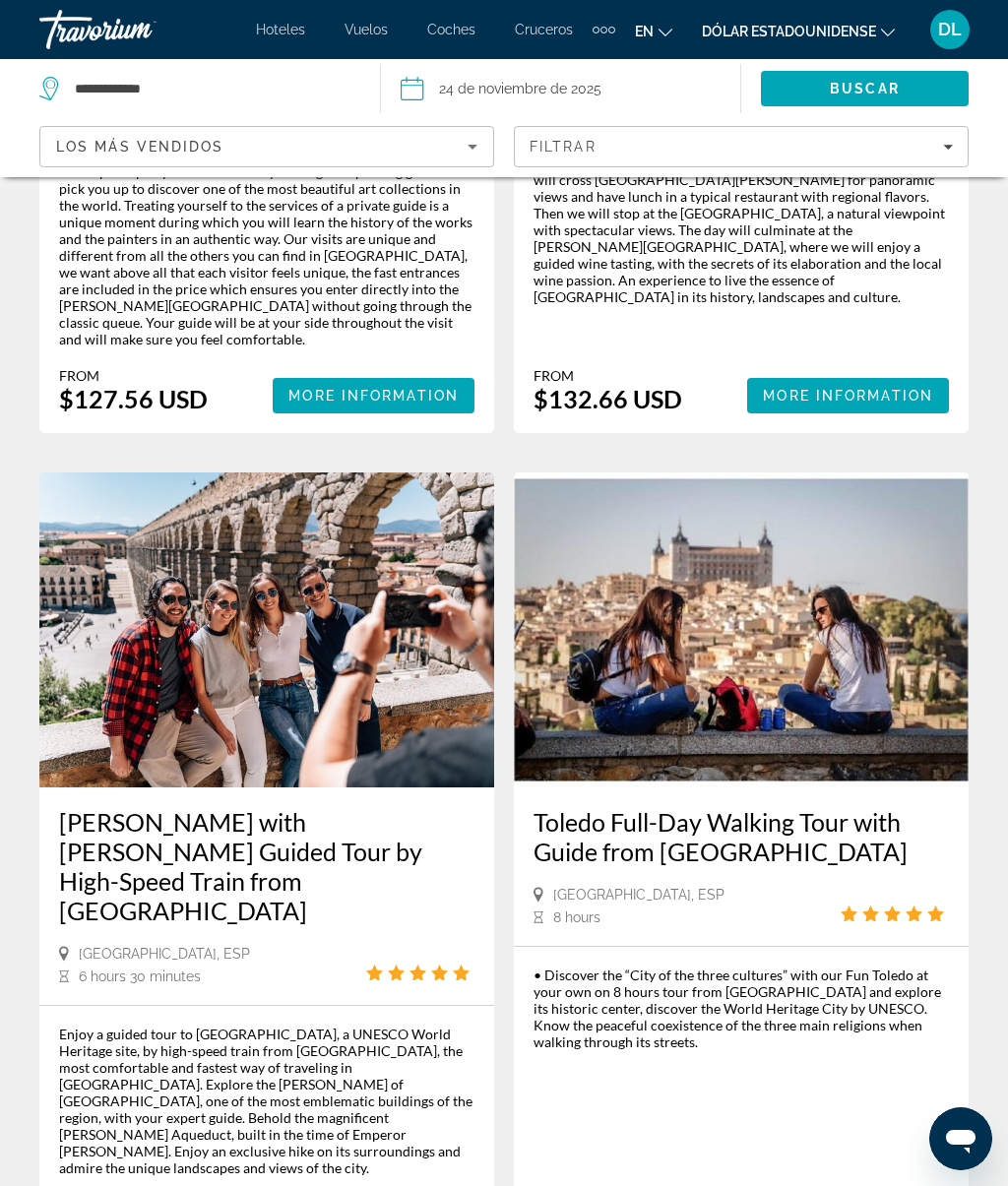
scroll to position [4096, 0]
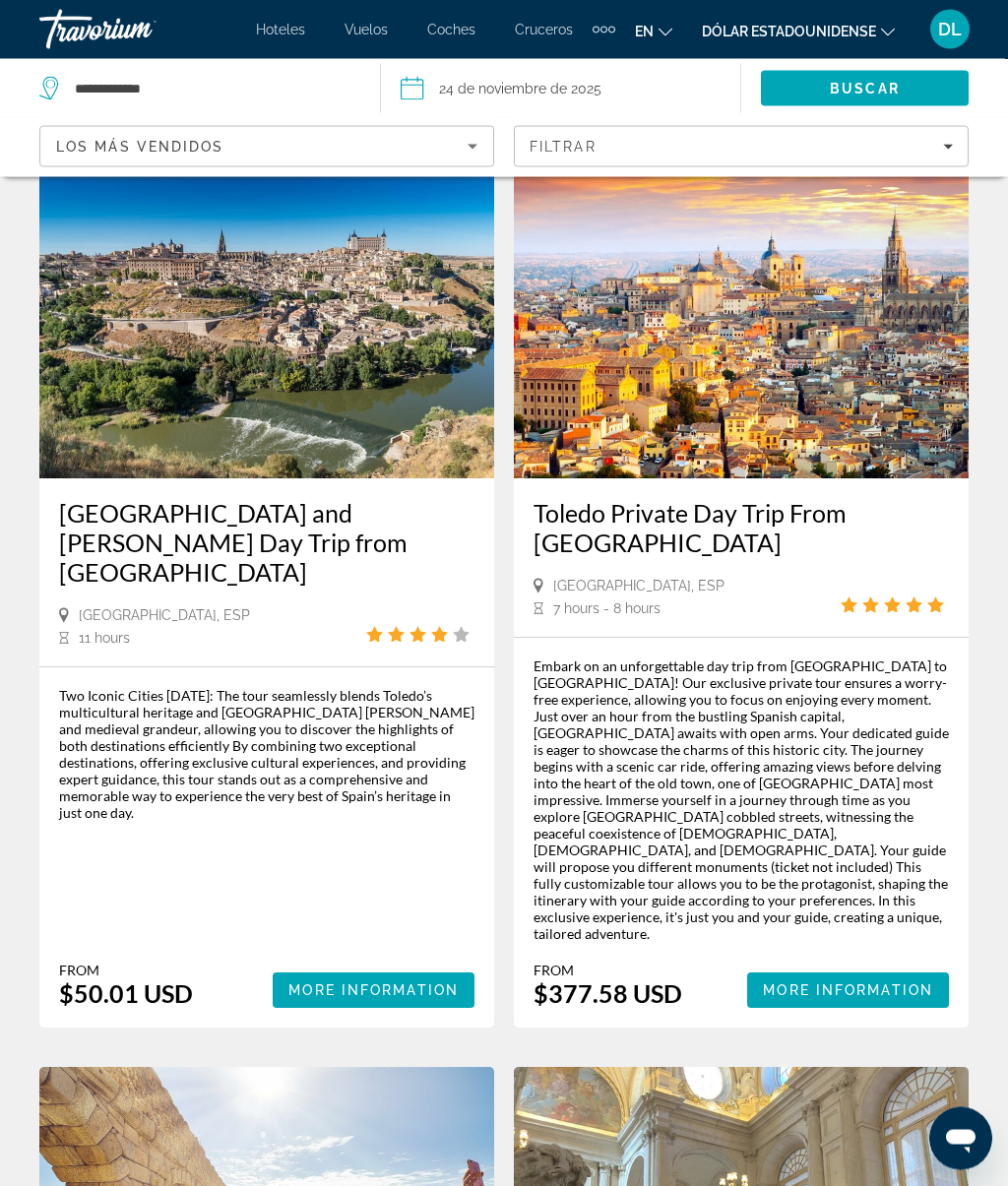
scroll to position [2496, 0]
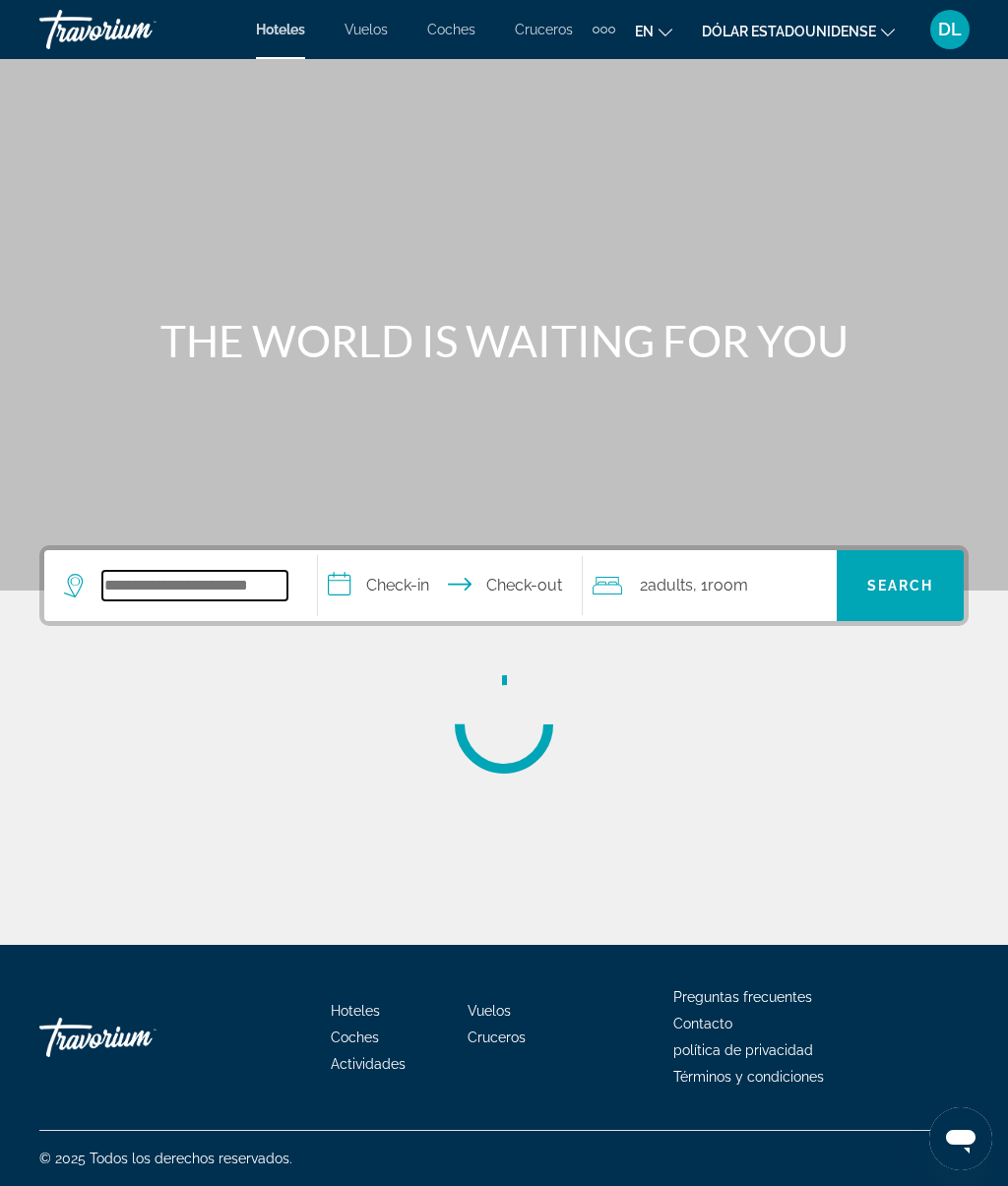
click at [234, 598] on input "Search hotel destination" at bounding box center [195, 586] width 185 height 30
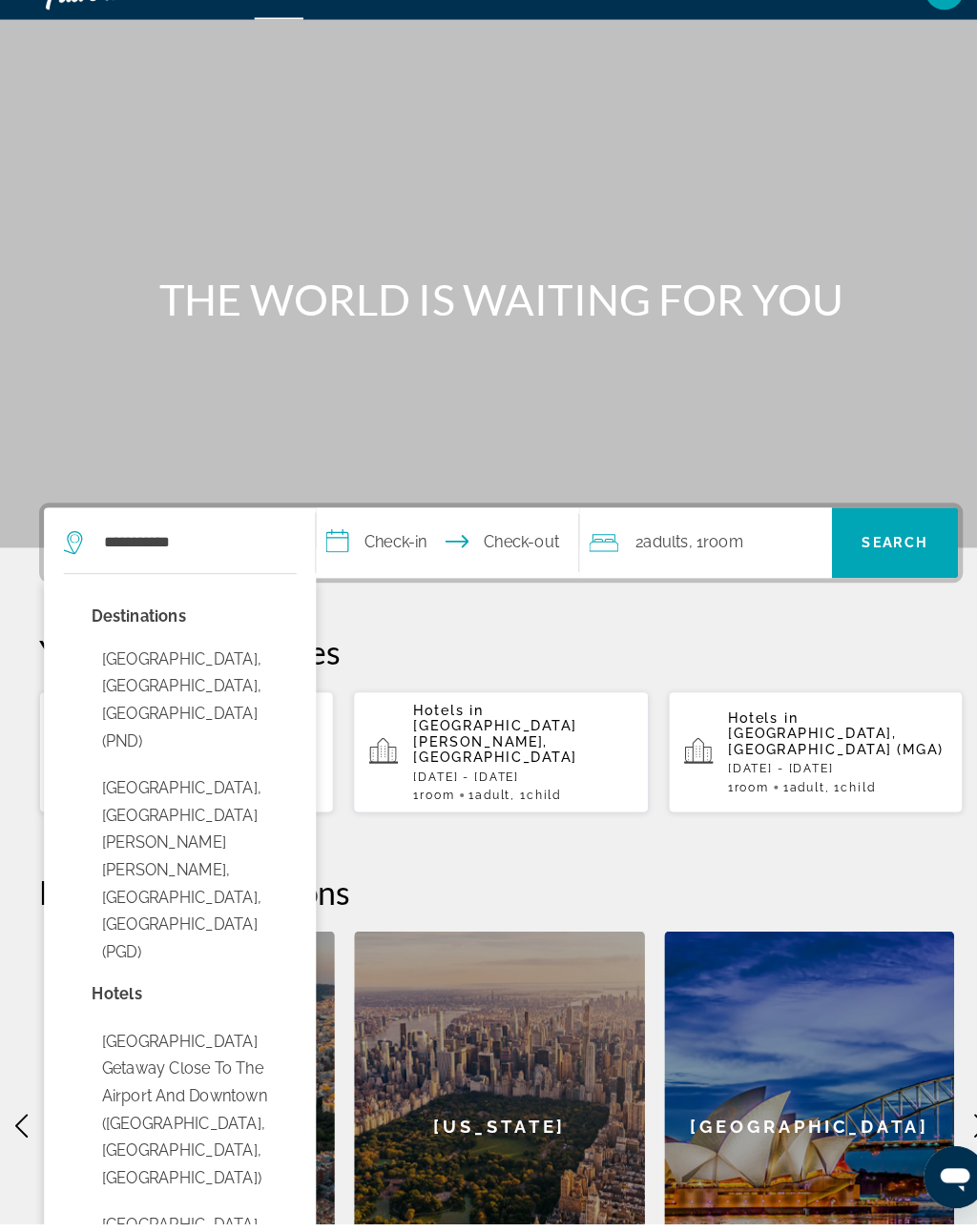
click at [216, 789] on button "[GEOGRAPHIC_DATA], [GEOGRAPHIC_DATA][PERSON_NAME][PERSON_NAME], [GEOGRAPHIC_DAT…" at bounding box center [189, 887] width 200 height 197
type input "**********"
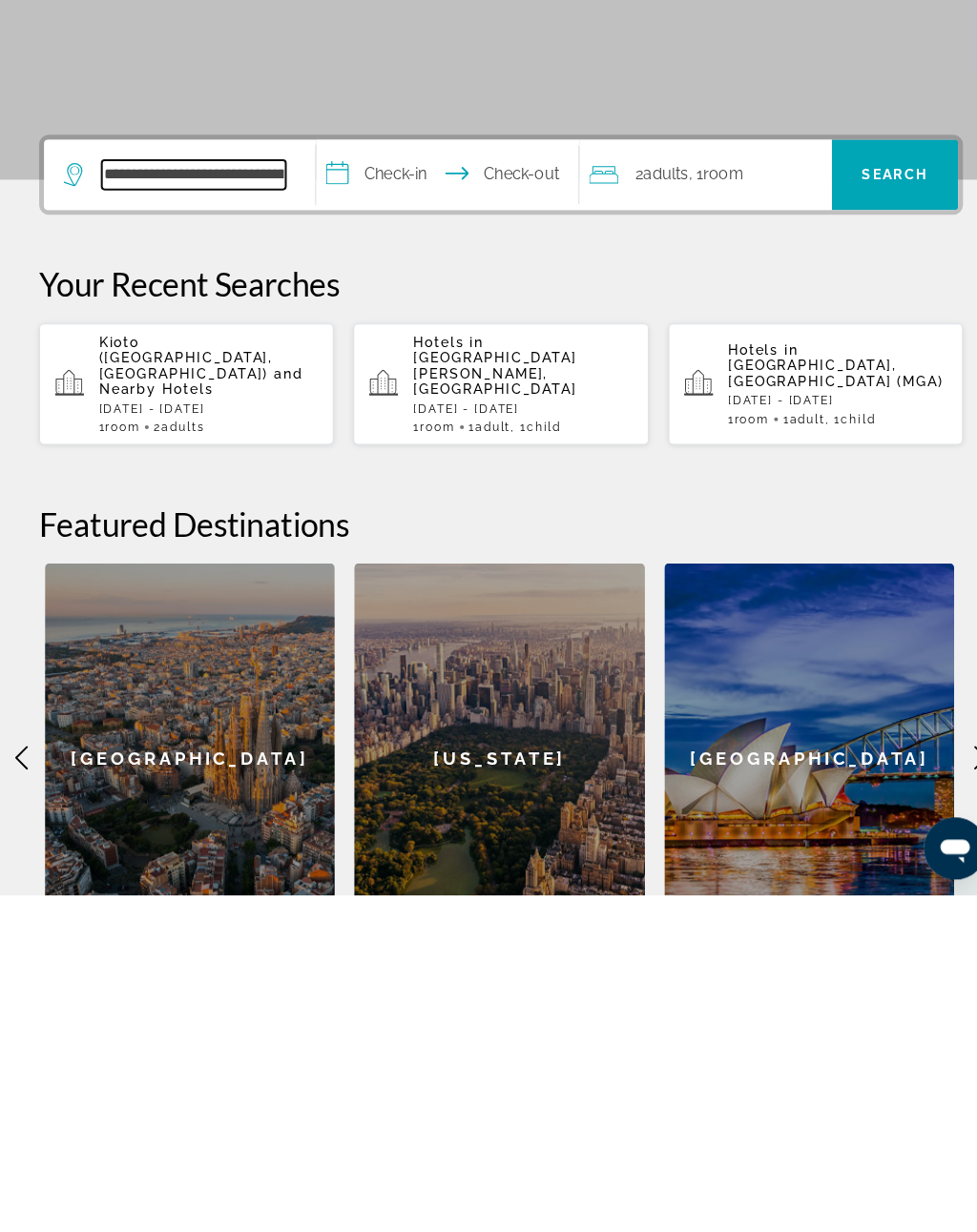
scroll to position [107, 0]
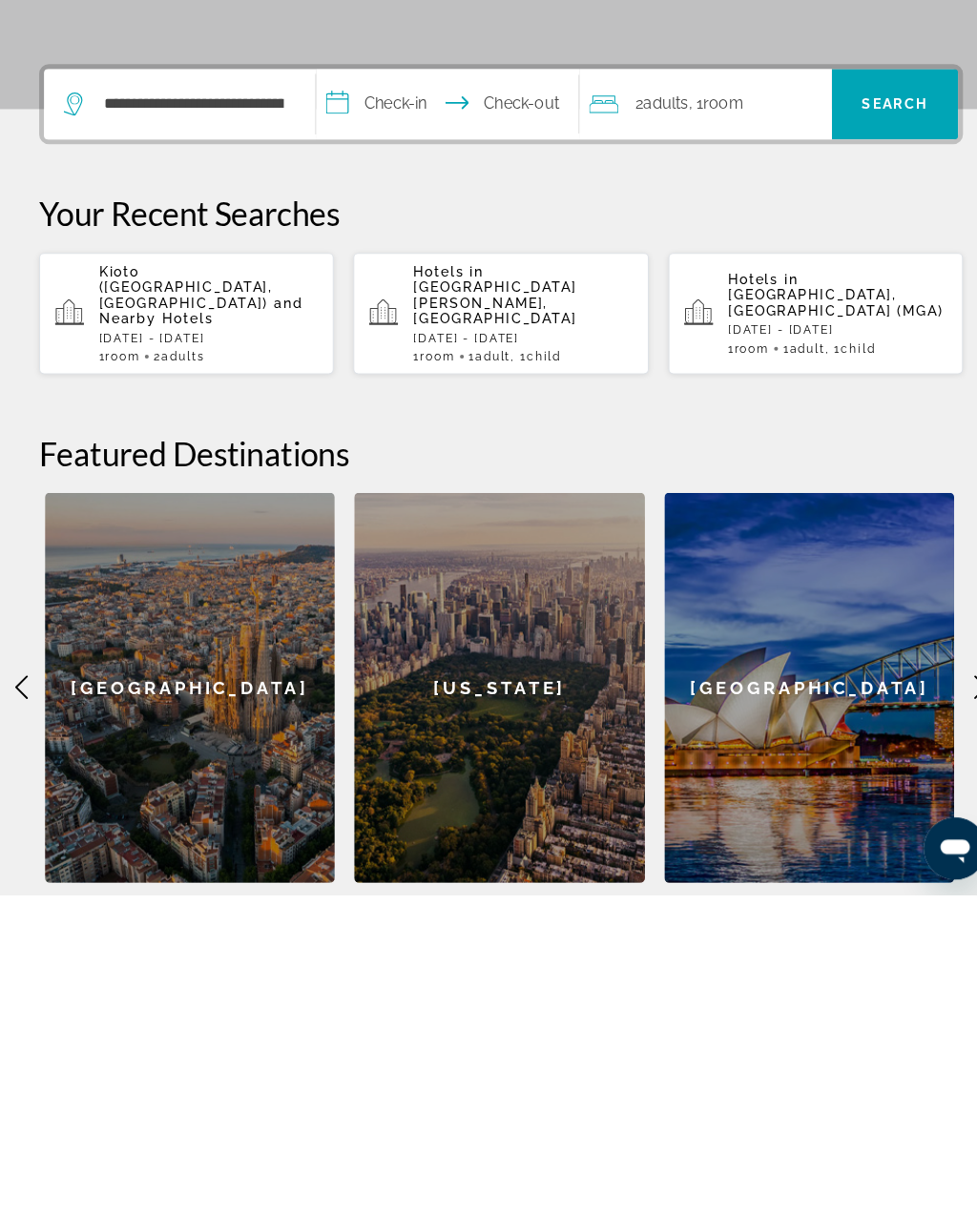
click at [397, 426] on input "**********" at bounding box center [440, 463] width 263 height 74
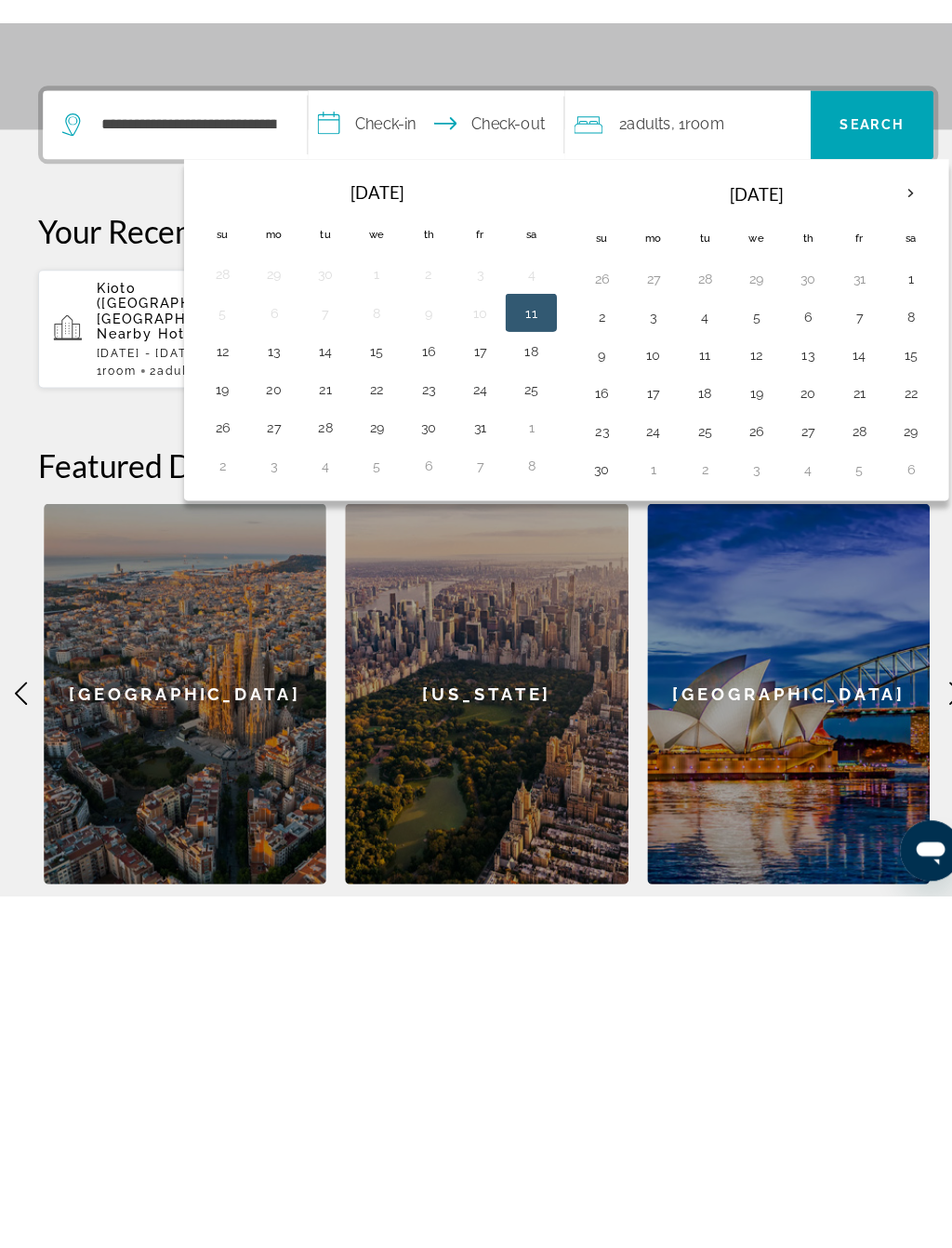
scroll to position [289, 0]
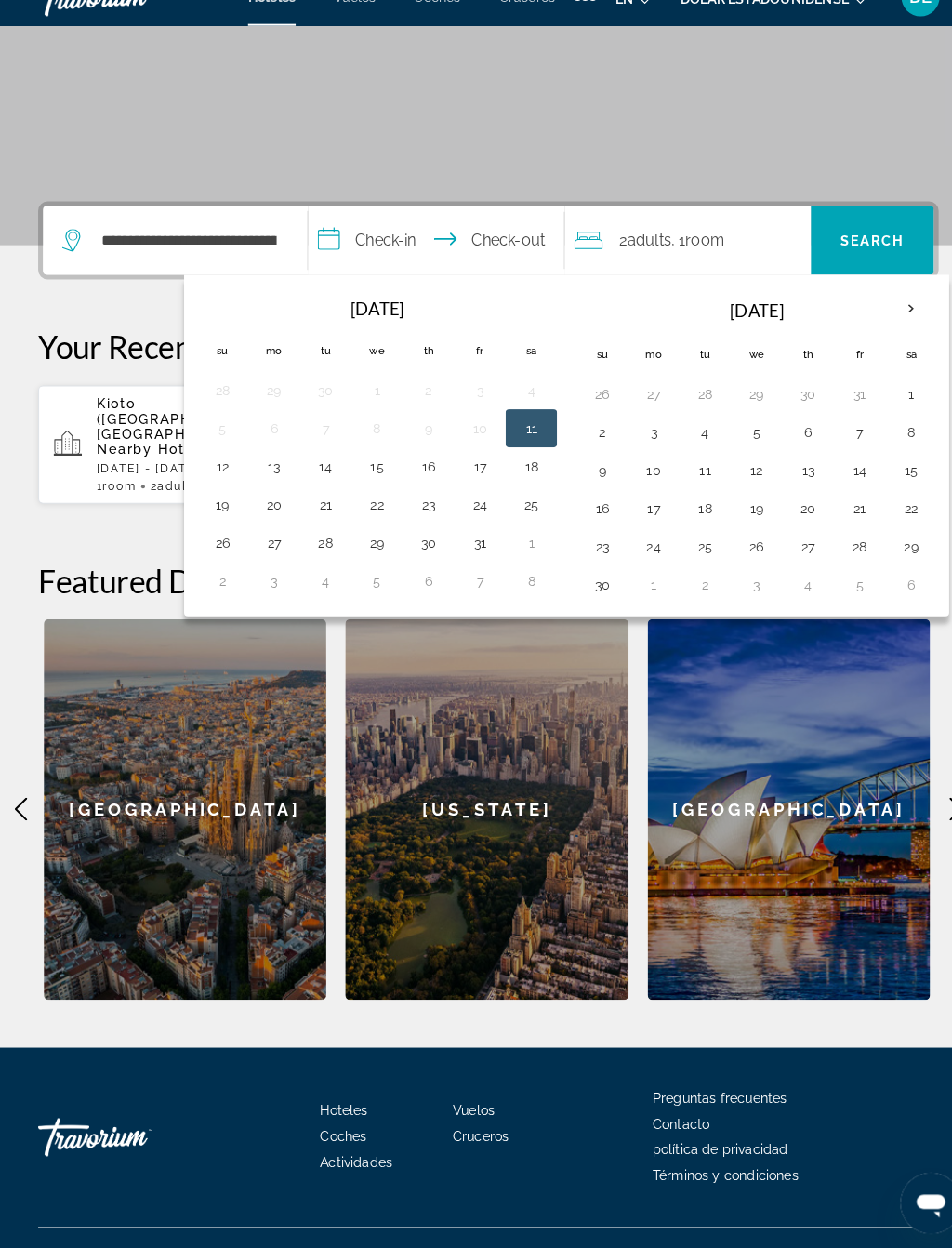
click at [483, 473] on button "17" at bounding box center [468, 486] width 30 height 26
click at [229, 509] on button "19" at bounding box center [217, 523] width 30 height 26
type input "**********"
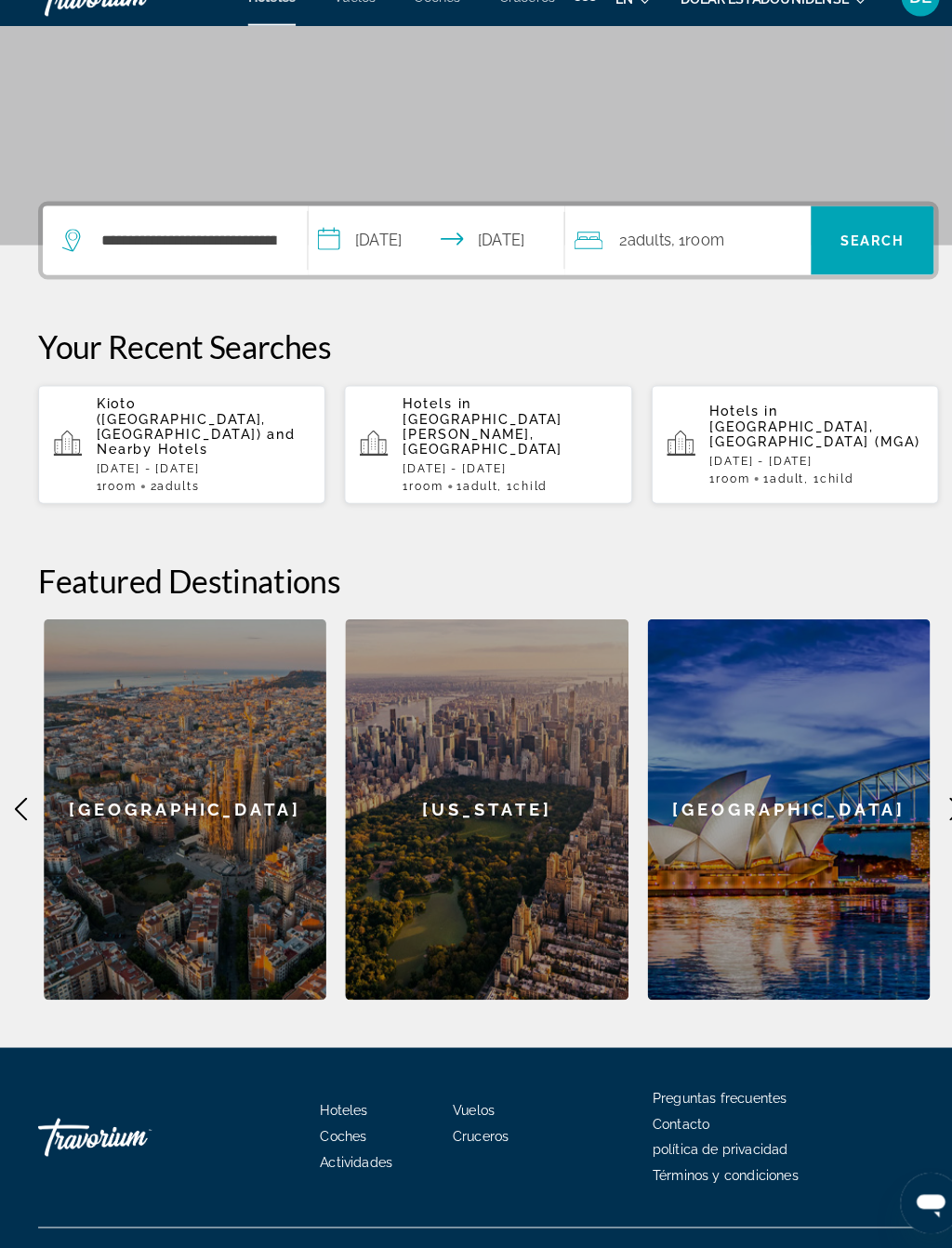
click at [854, 257] on span "Search" at bounding box center [851, 265] width 63 height 15
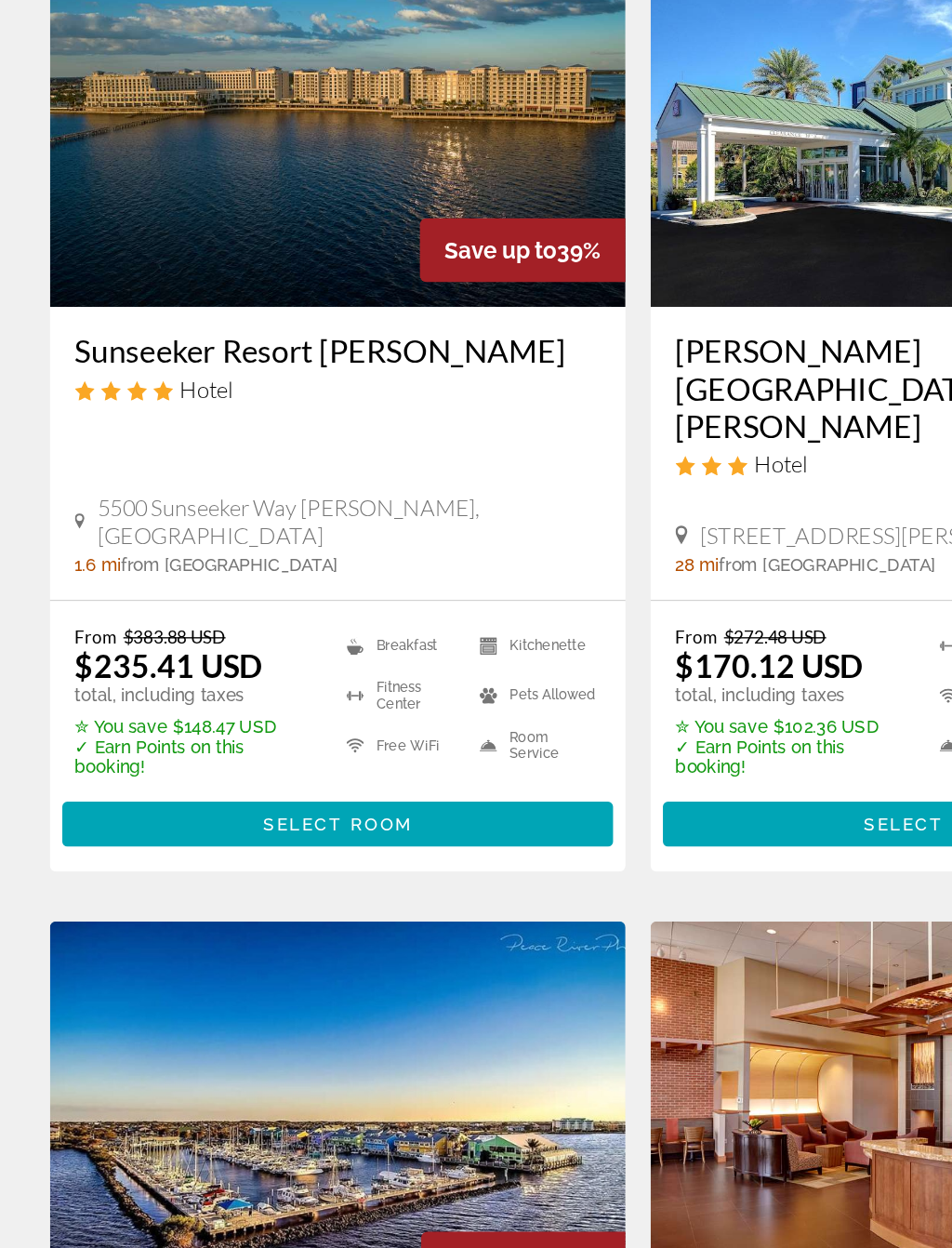
click at [373, 894] on span "Contenido principal" at bounding box center [251, 915] width 411 height 44
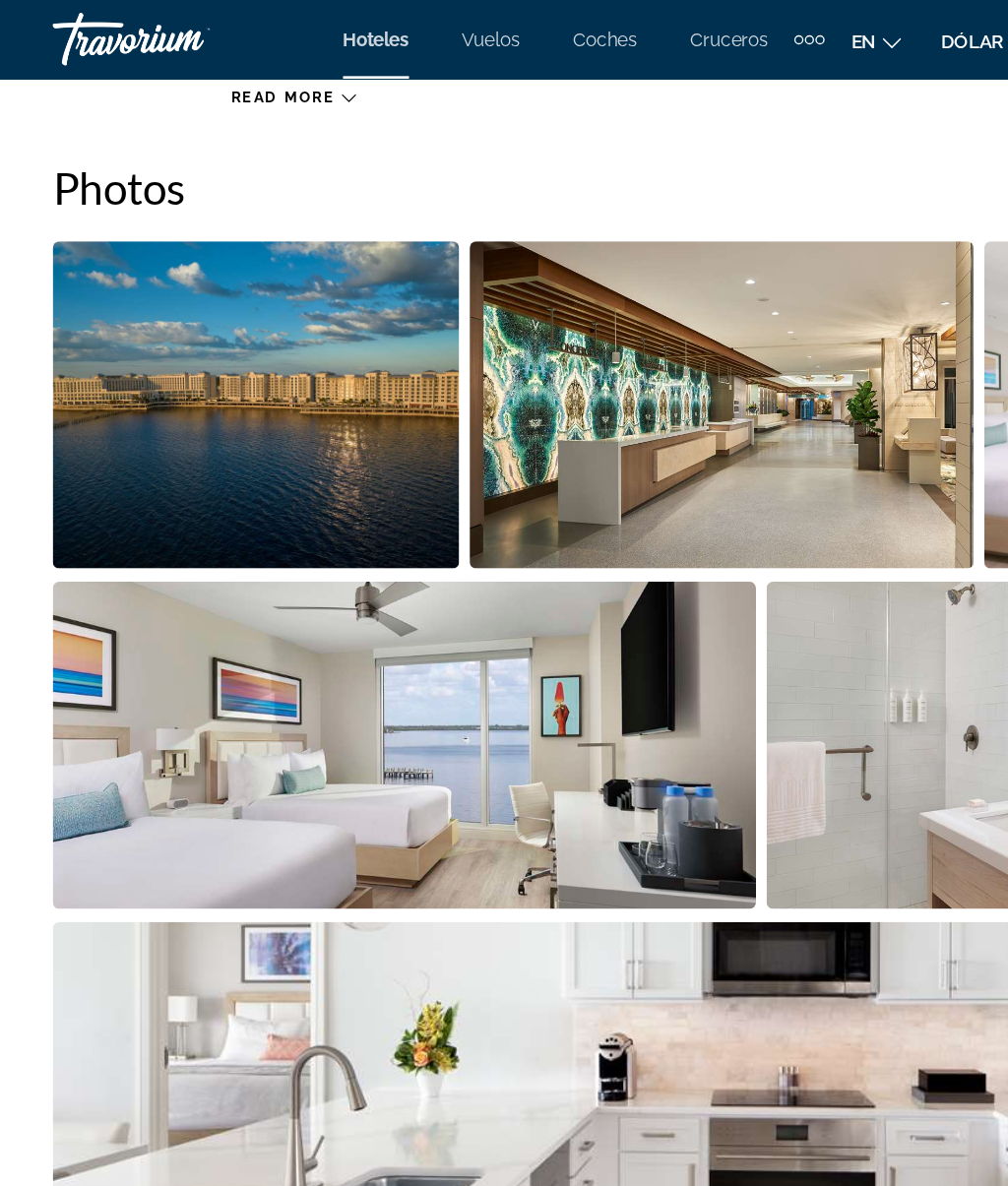
scroll to position [1085, 0]
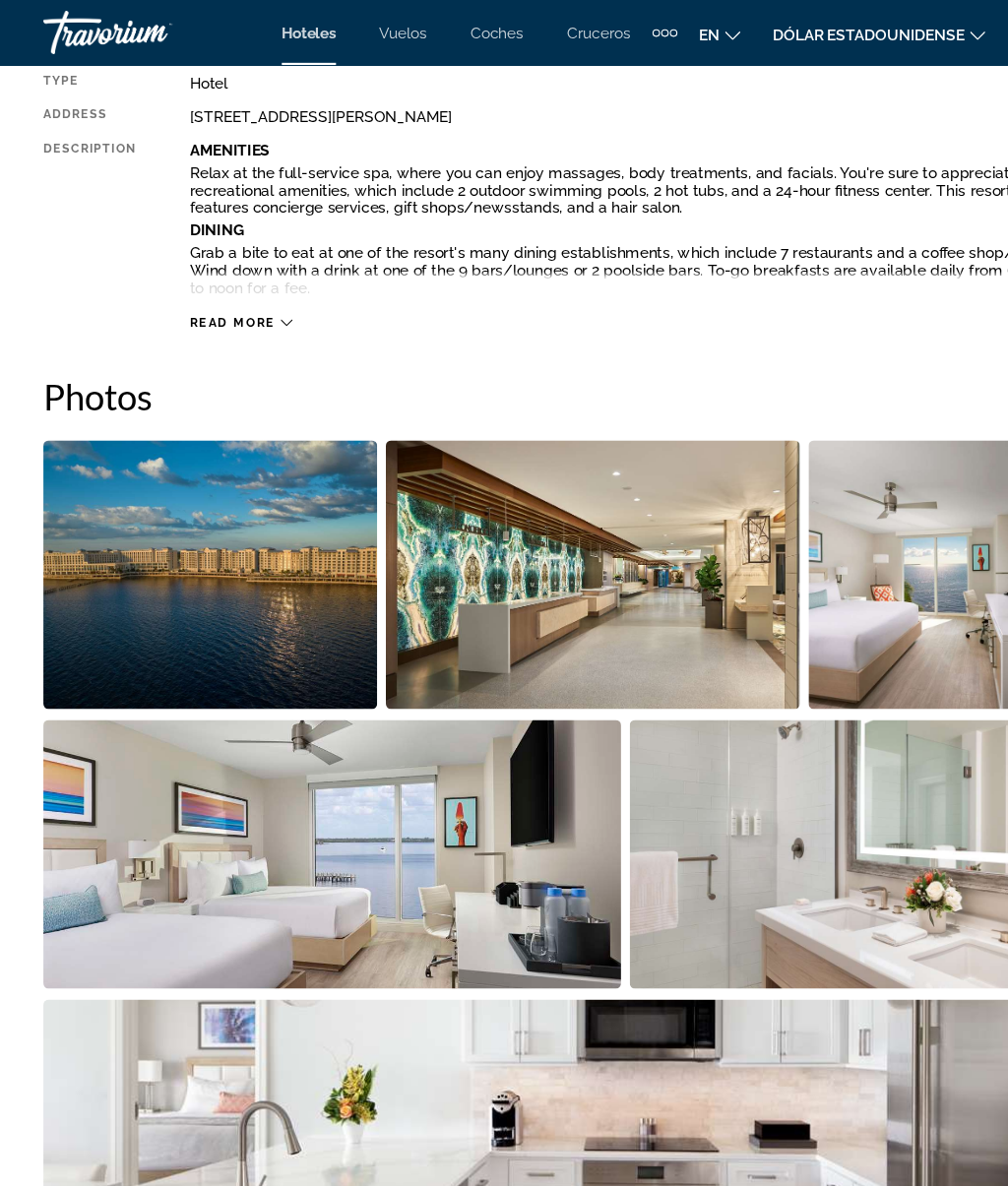
click at [253, 530] on img "Open full-screen image slider" at bounding box center [191, 521] width 303 height 244
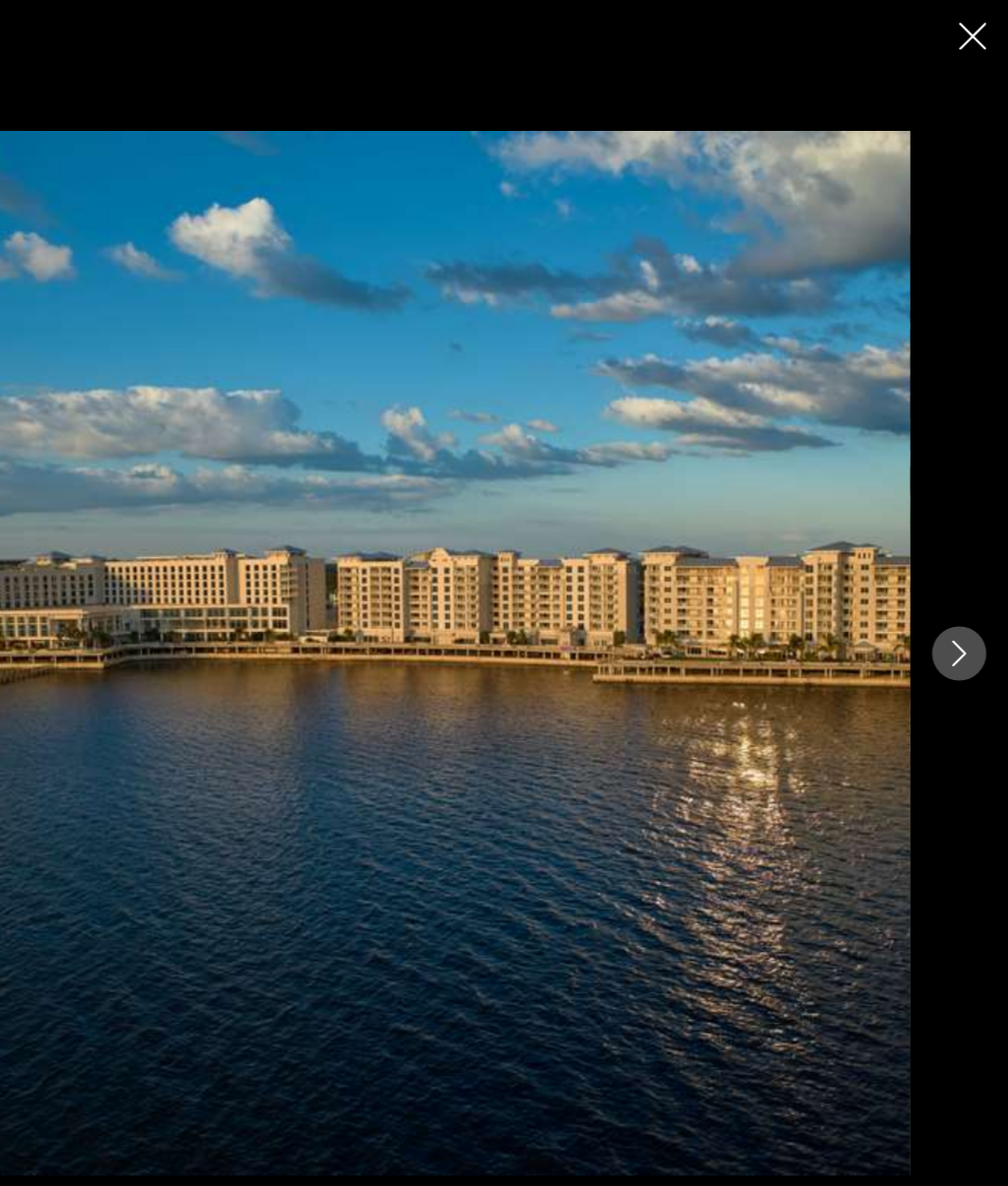
click at [952, 604] on icon "Next image" at bounding box center [964, 594] width 24 height 24
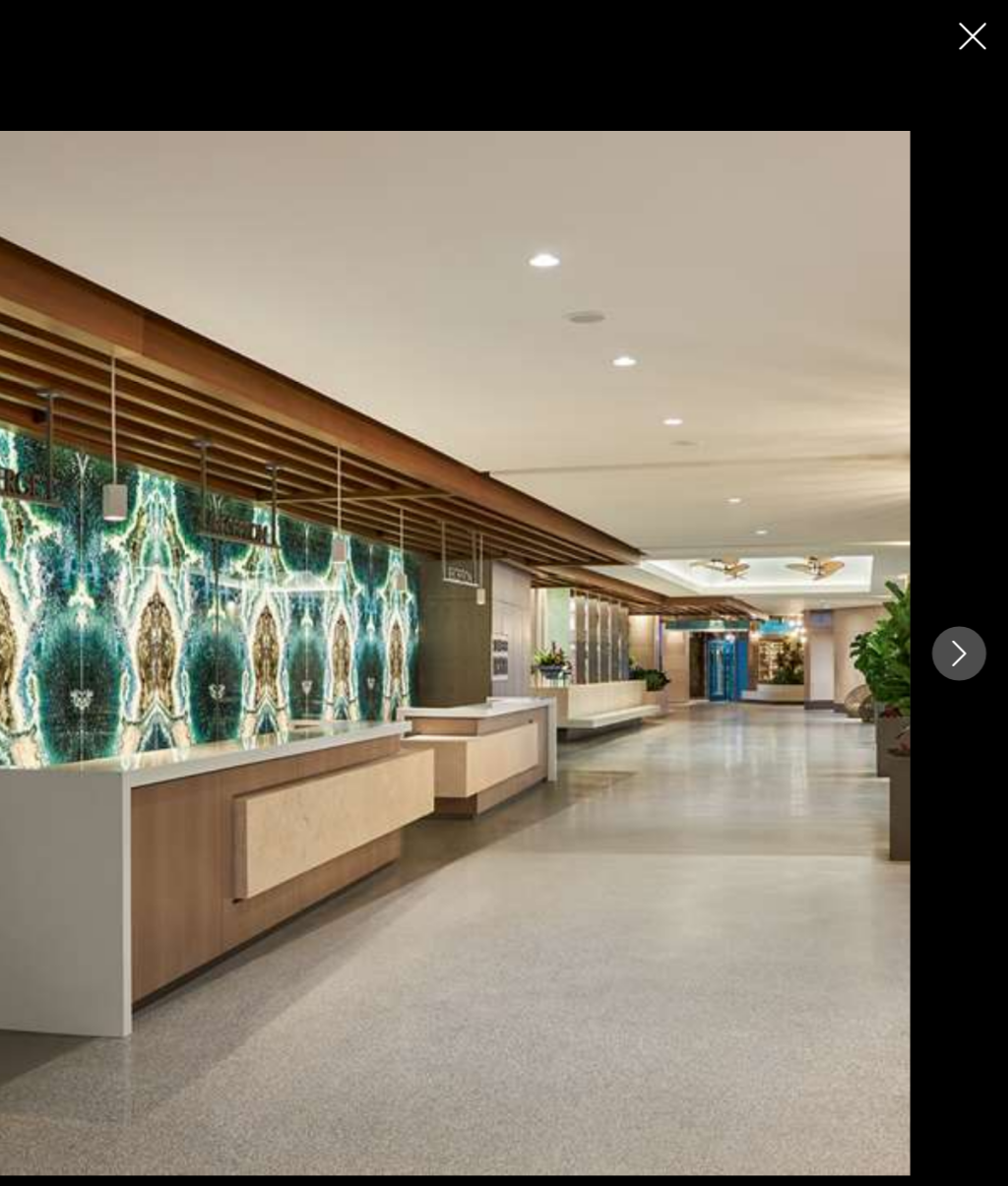
click at [952, 585] on icon "Next image" at bounding box center [964, 594] width 24 height 24
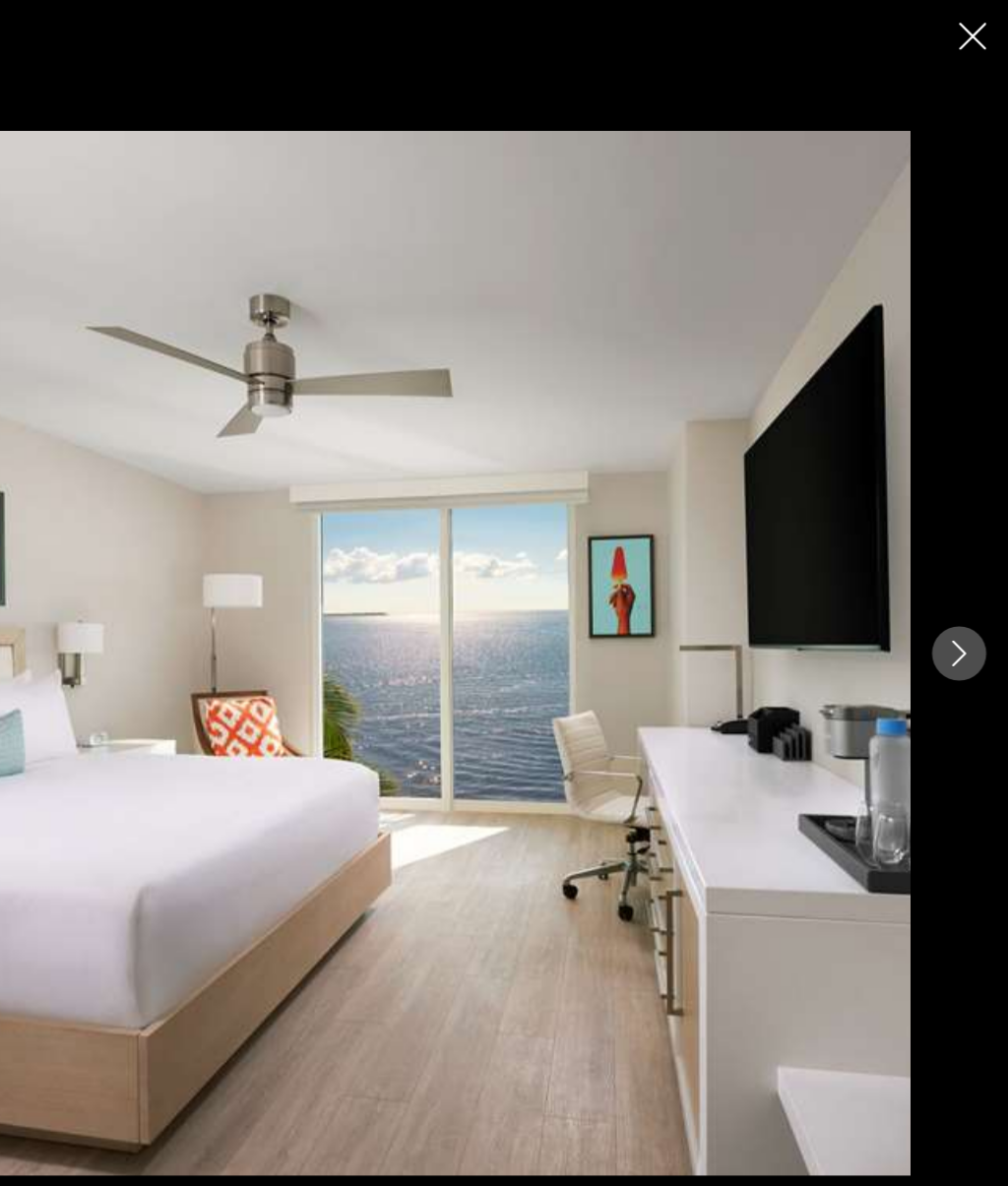
click at [952, 598] on icon "Next image" at bounding box center [964, 594] width 24 height 24
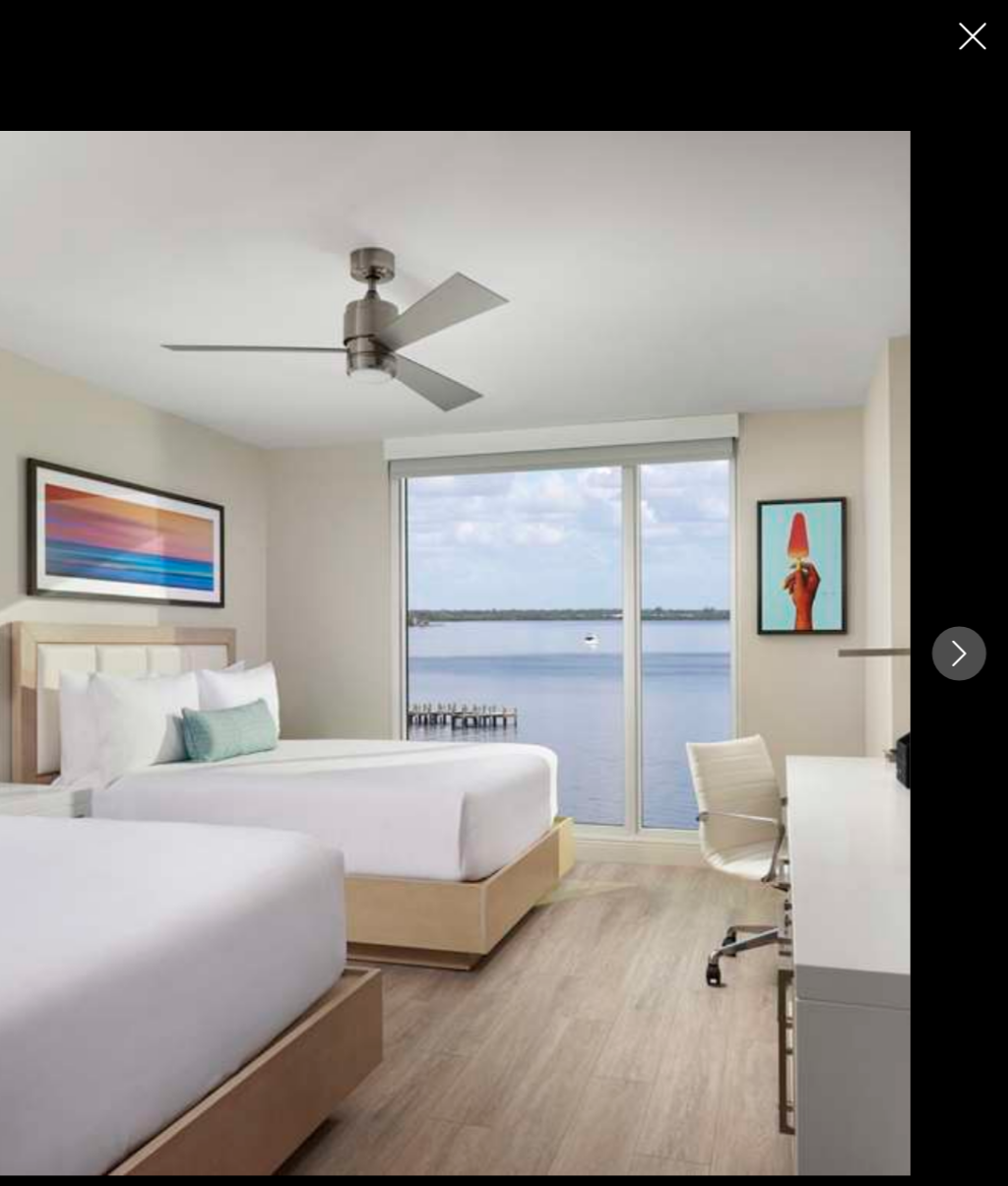
click at [952, 598] on icon "Next image" at bounding box center [964, 594] width 24 height 24
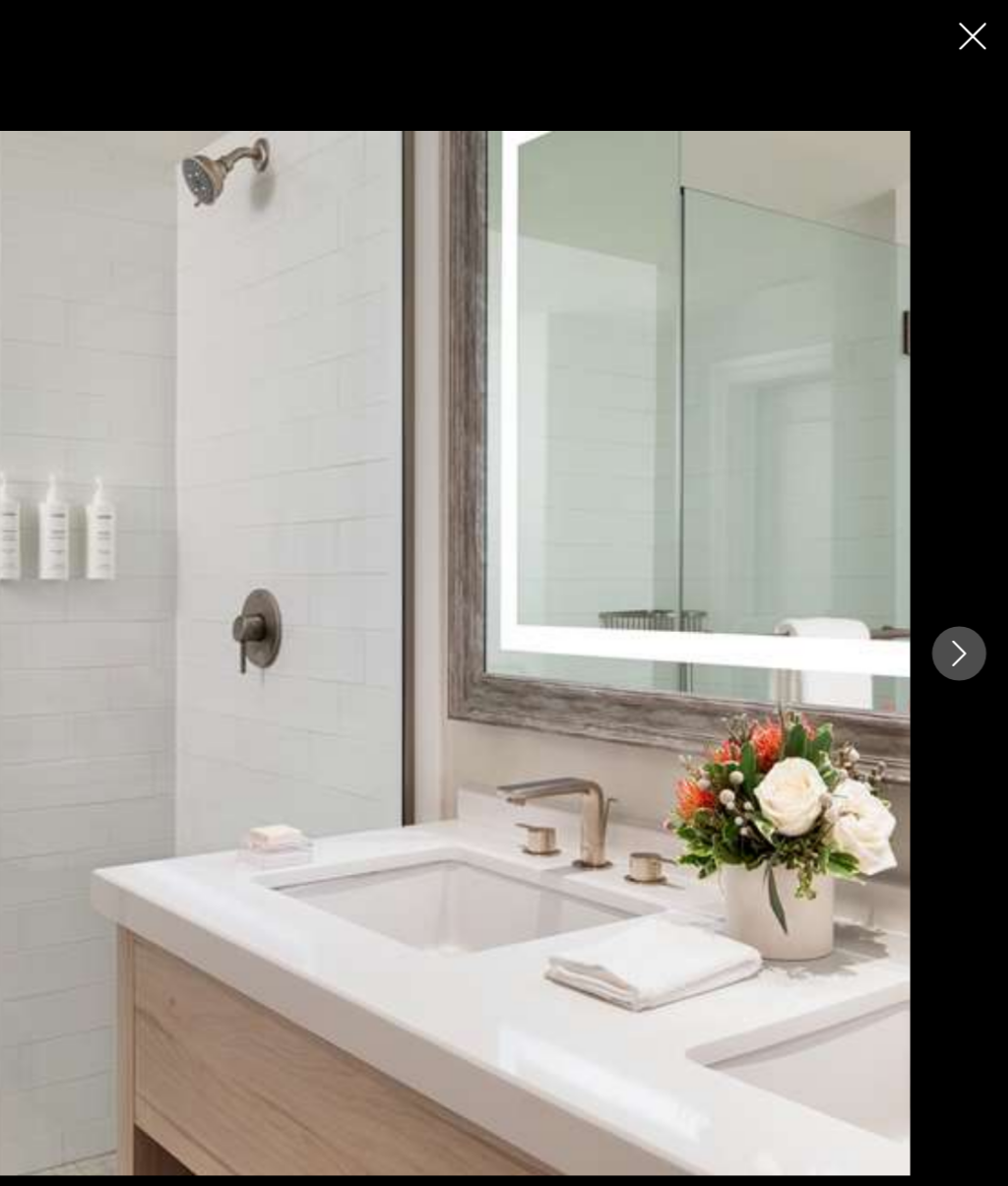
click at [952, 602] on icon "Next image" at bounding box center [964, 594] width 24 height 24
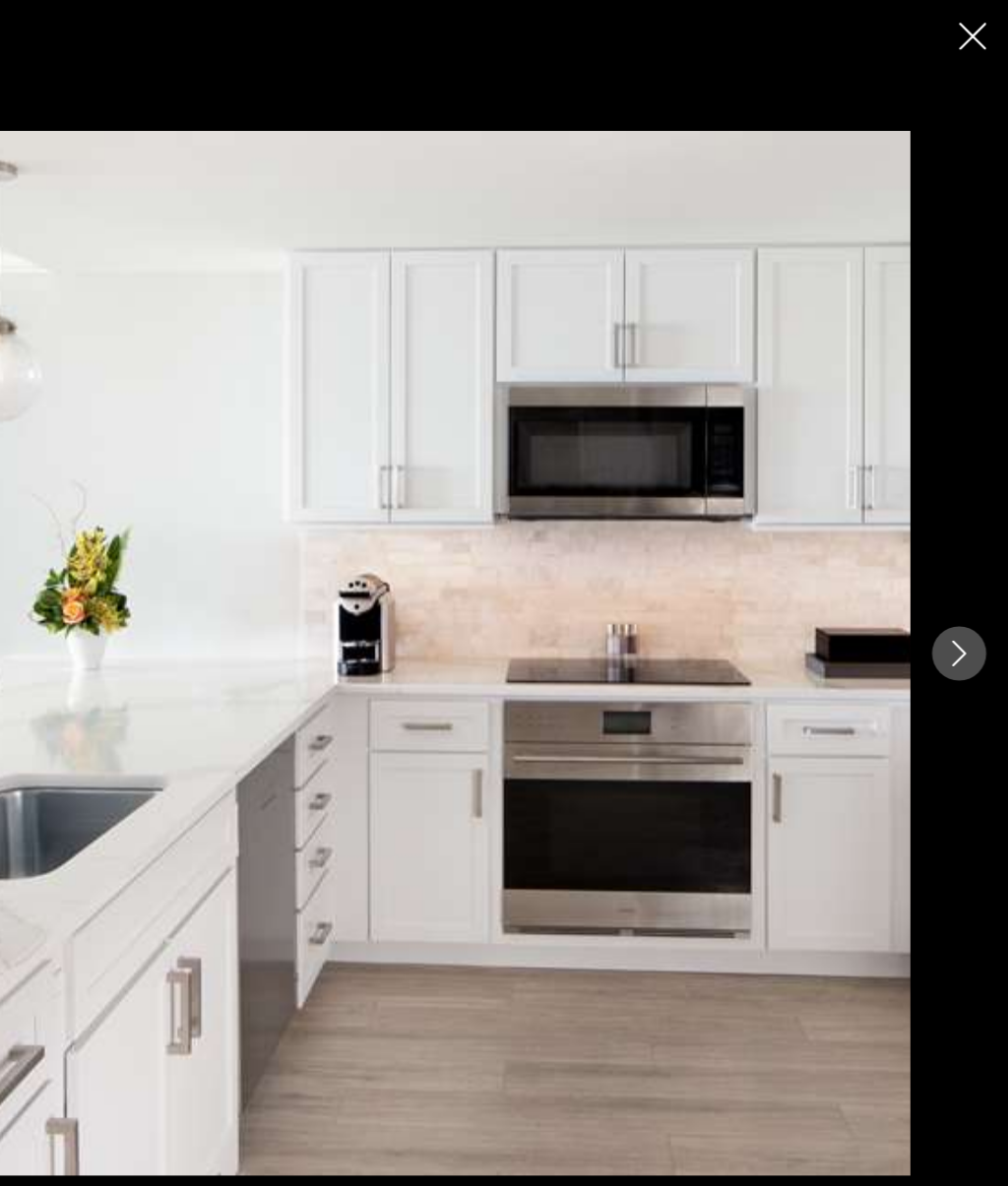
click at [958, 602] on icon "Next image" at bounding box center [964, 594] width 13 height 24
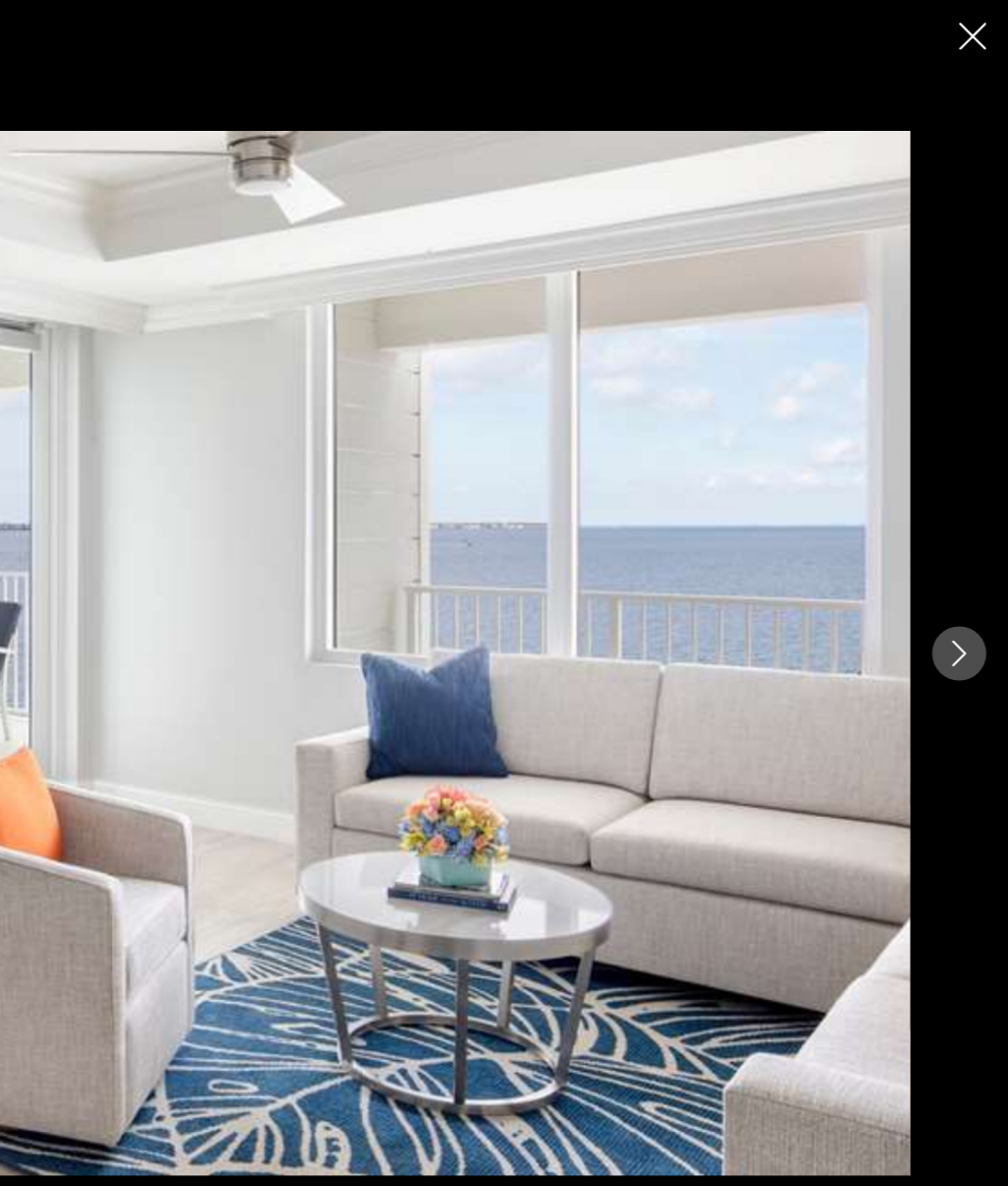
click at [939, 581] on button "Next image" at bounding box center [963, 593] width 49 height 49
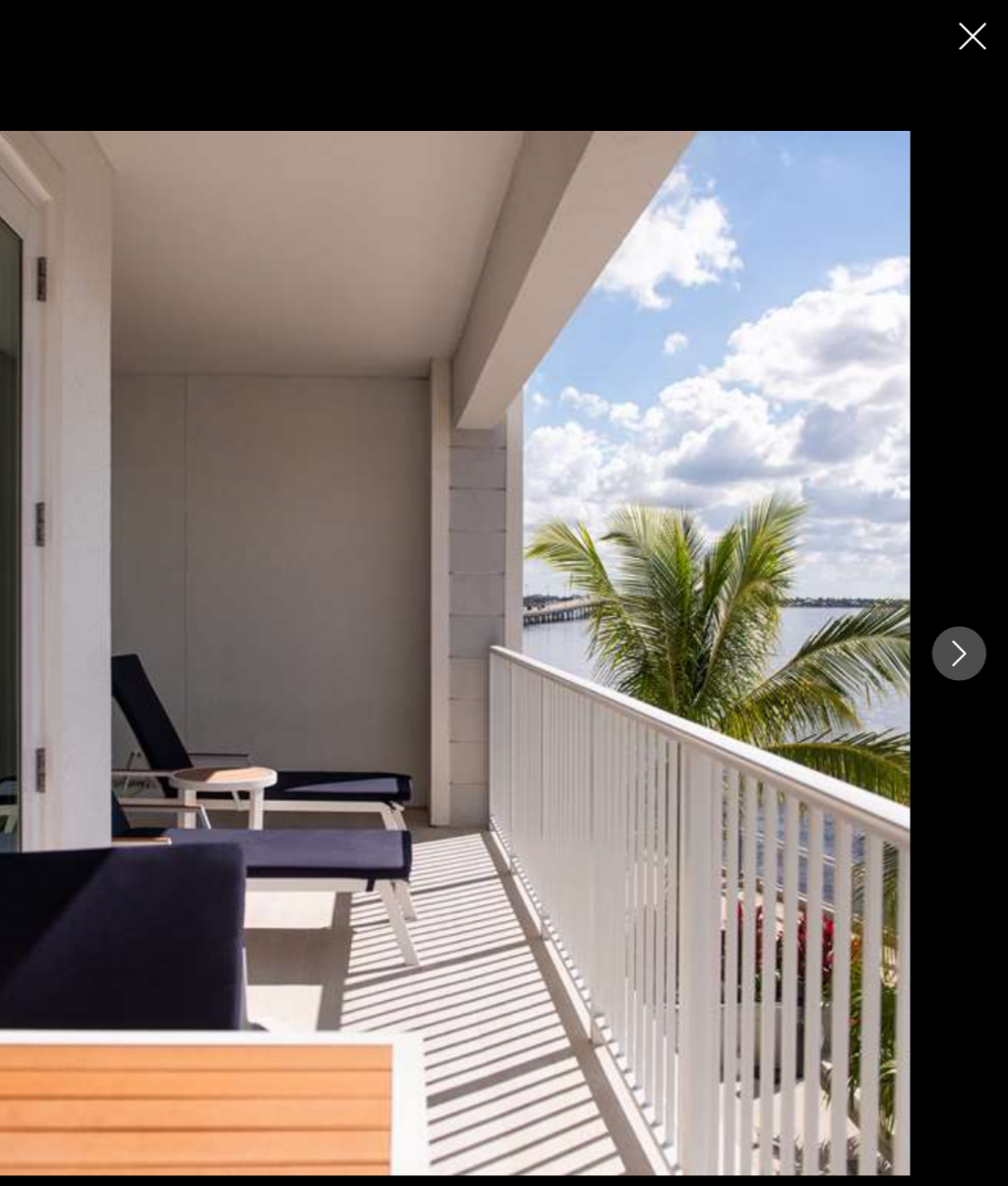
click at [952, 594] on icon "Next image" at bounding box center [964, 594] width 24 height 24
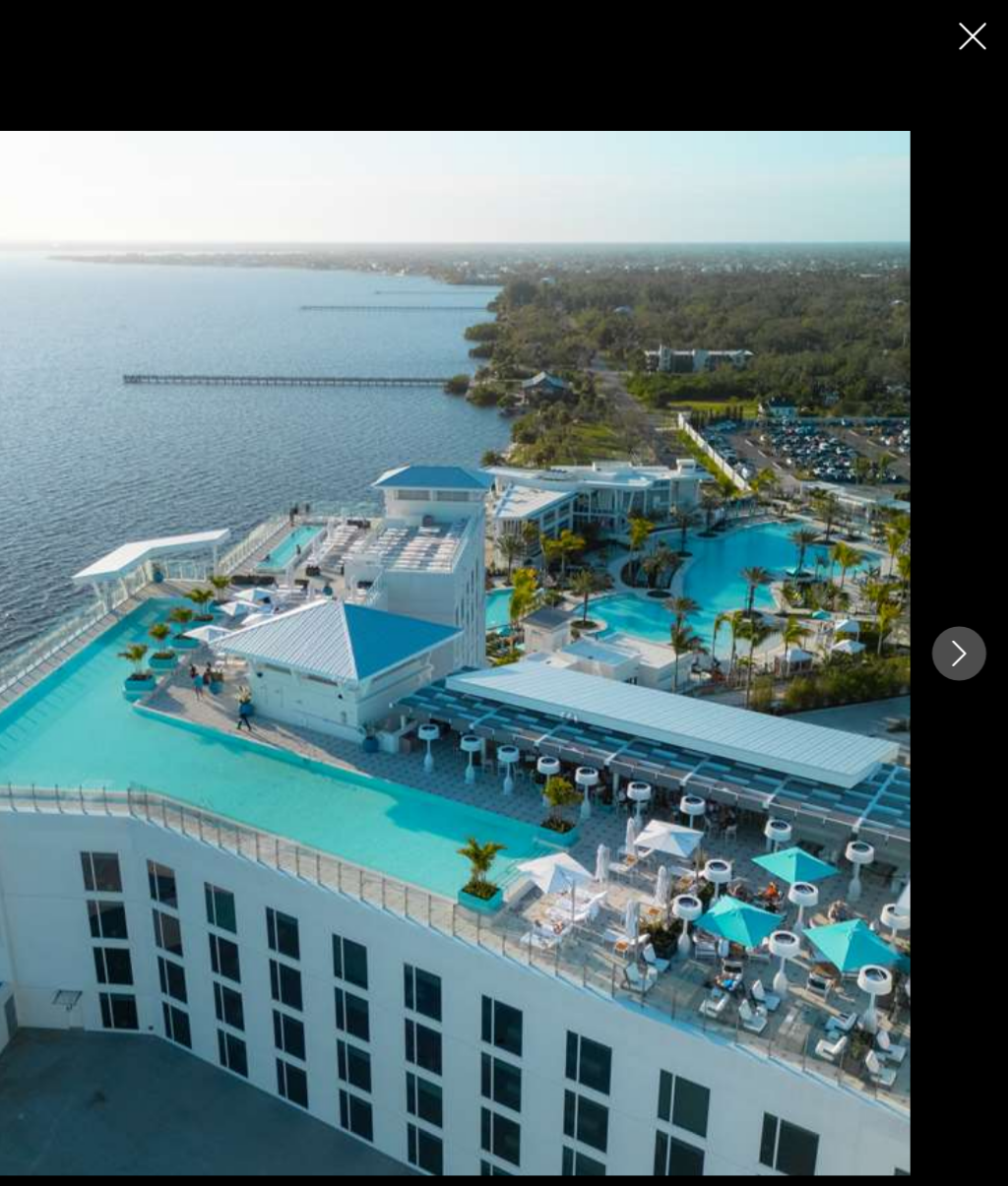
click at [952, 586] on icon "Next image" at bounding box center [964, 594] width 24 height 24
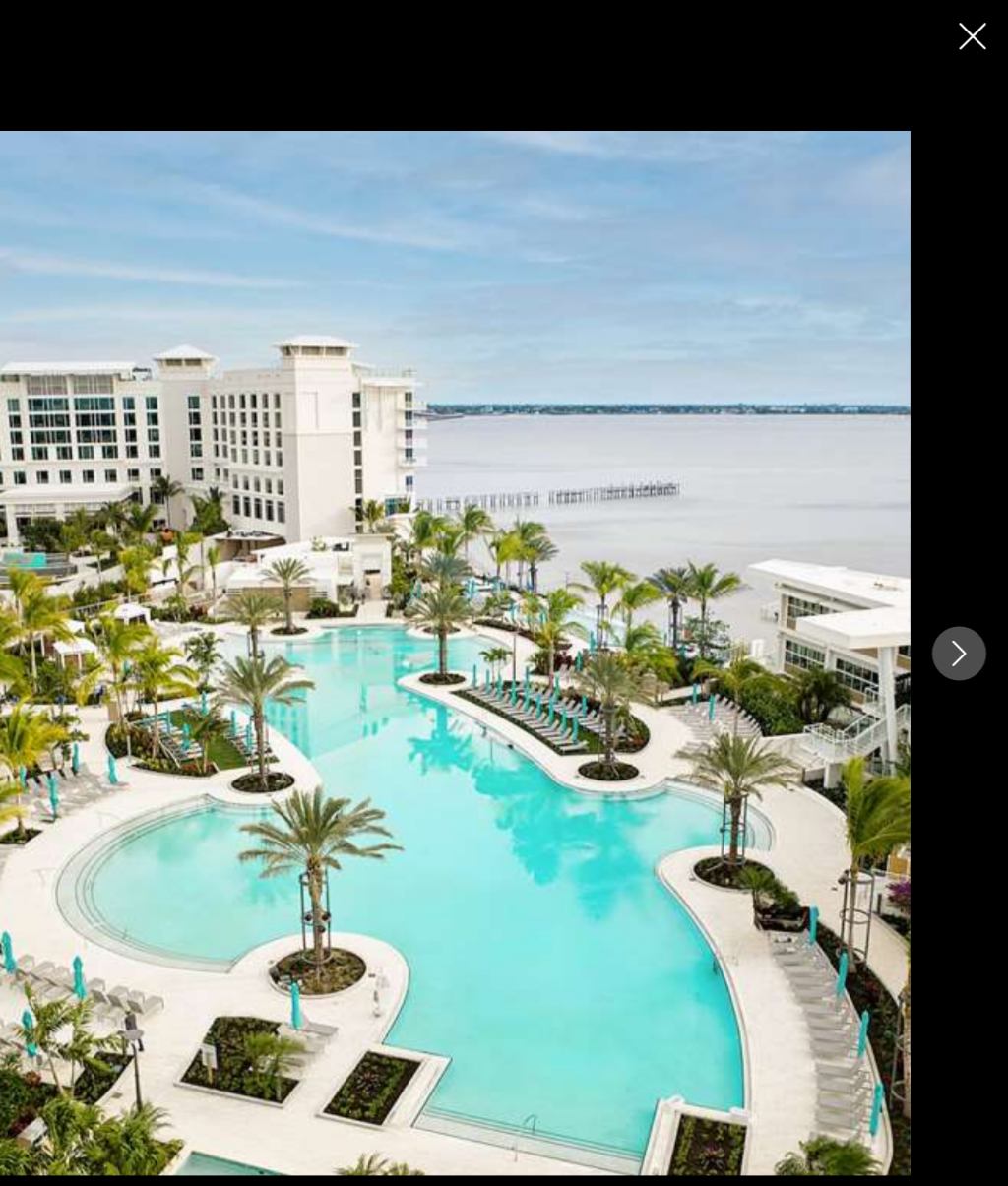
click at [939, 596] on button "Next image" at bounding box center [963, 593] width 49 height 49
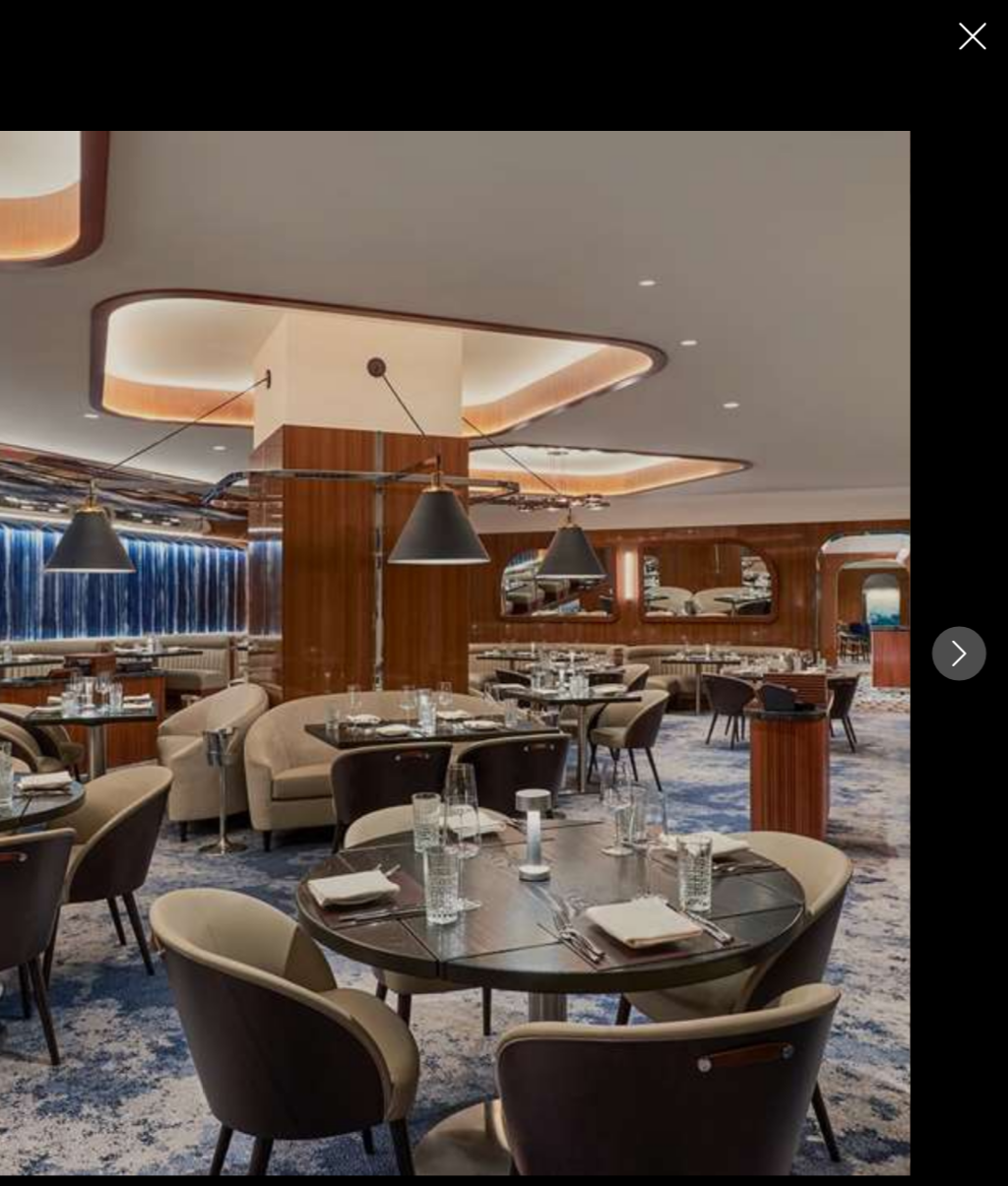
click at [964, 28] on icon "Close slideshow" at bounding box center [976, 33] width 25 height 25
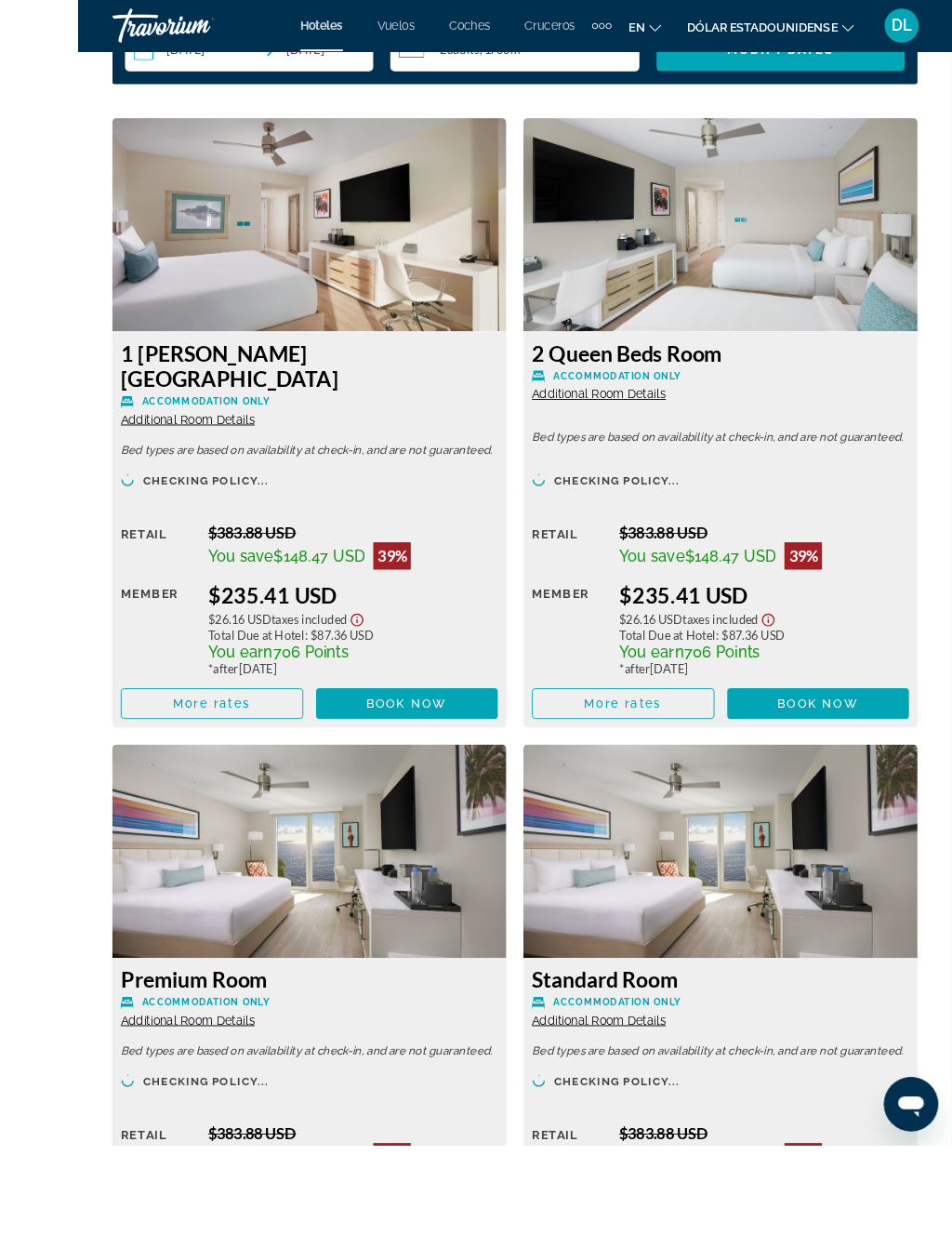
scroll to position [3330, 0]
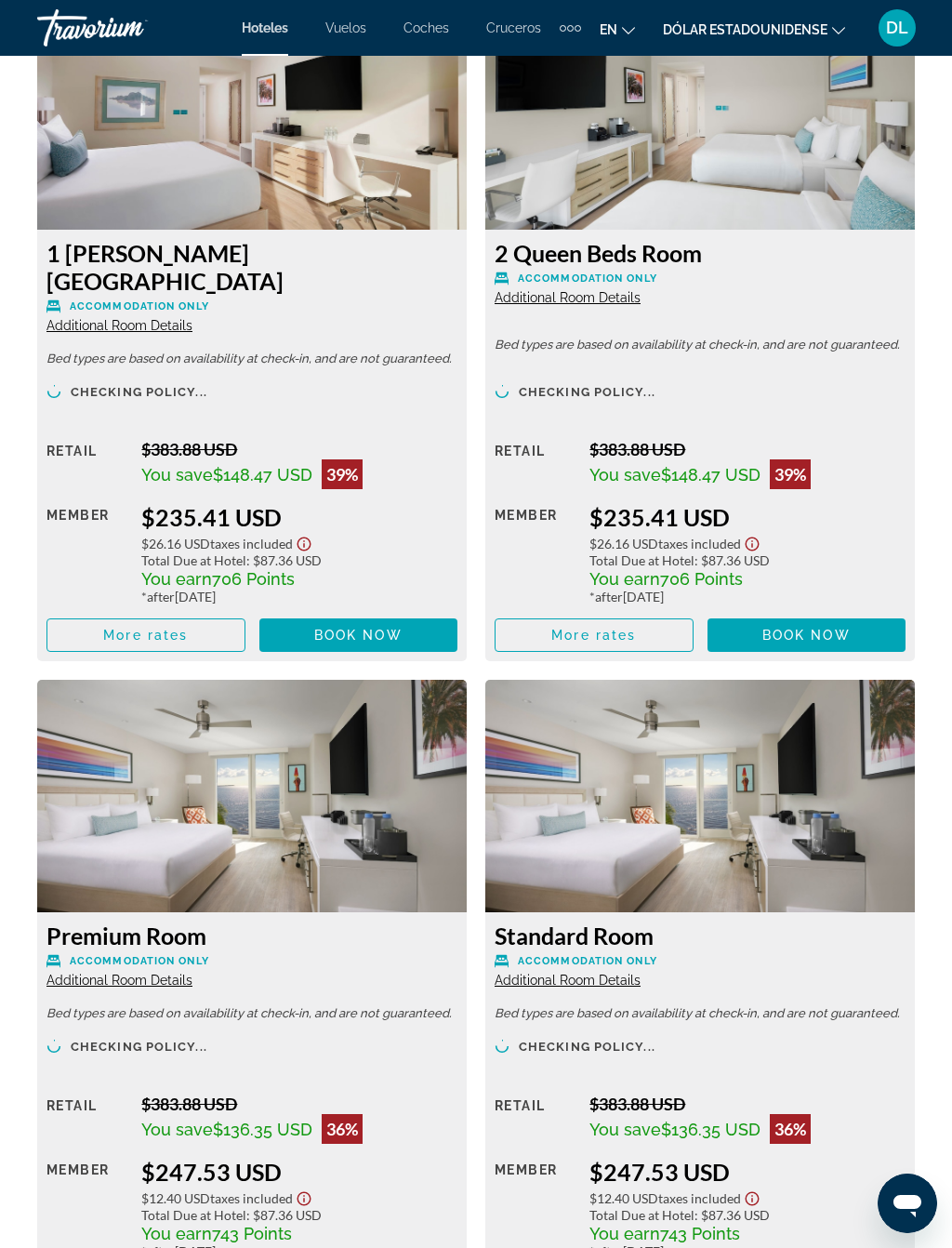
click at [393, 628] on span "Book now" at bounding box center [358, 635] width 88 height 15
